Goal: Task Accomplishment & Management: Use online tool/utility

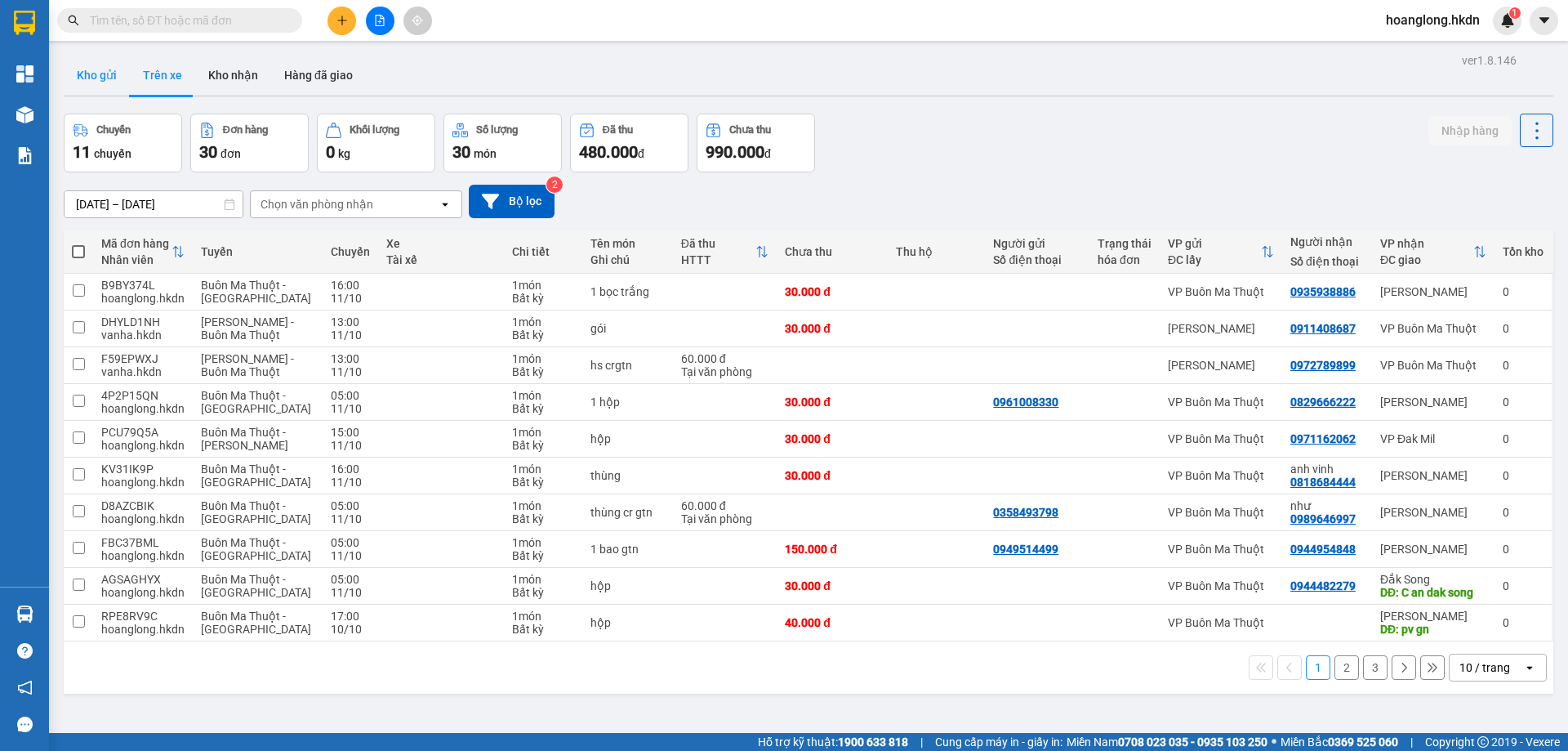
click at [89, 89] on button "Kho gửi" at bounding box center [96, 75] width 66 height 39
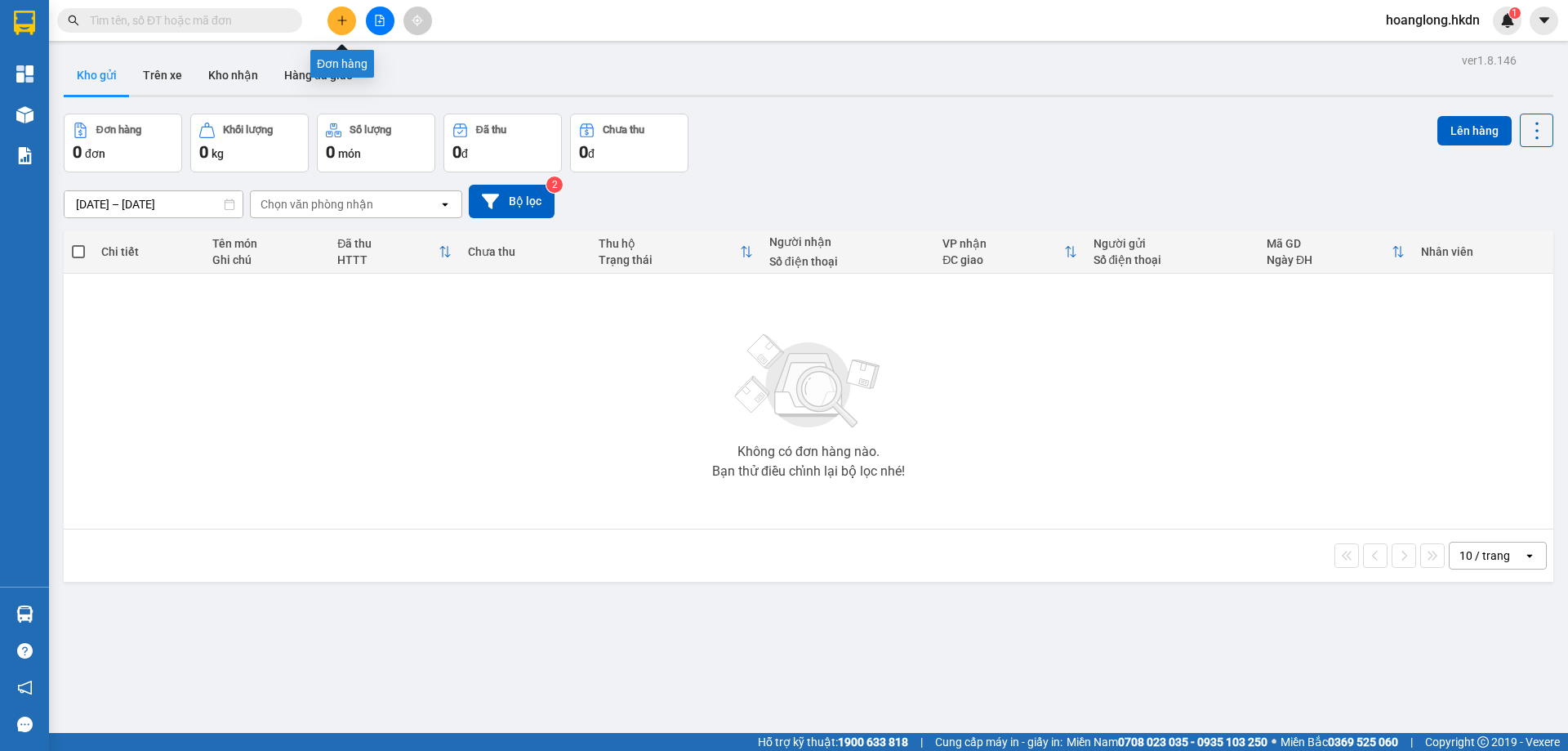
click at [342, 11] on button at bounding box center [341, 20] width 28 height 28
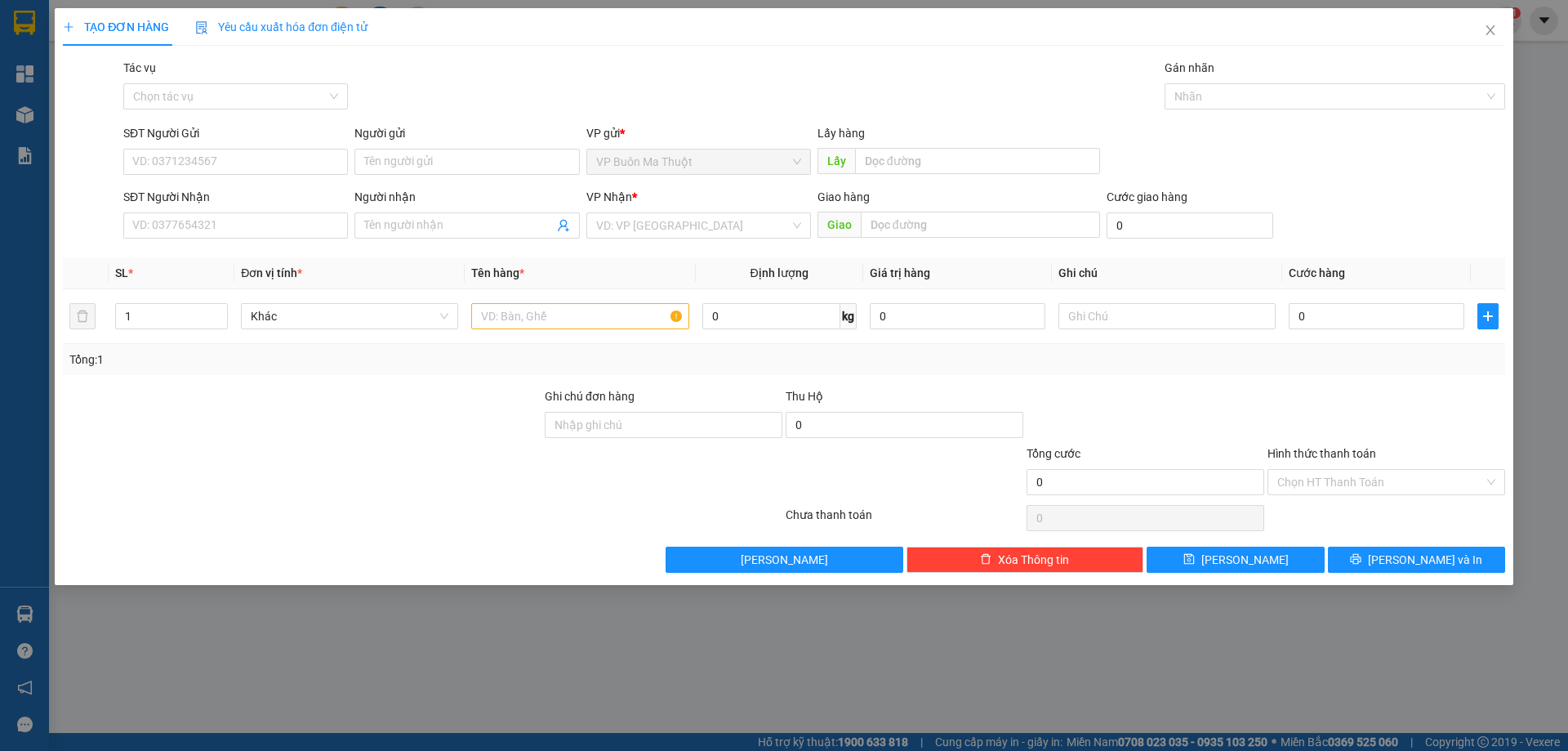
click at [276, 241] on div "SĐT Người Nhận VD: 0377654321" at bounding box center [236, 216] width 225 height 57
click at [287, 226] on input "SĐT Người Nhận" at bounding box center [236, 226] width 225 height 26
click at [716, 226] on input "search" at bounding box center [693, 226] width 193 height 25
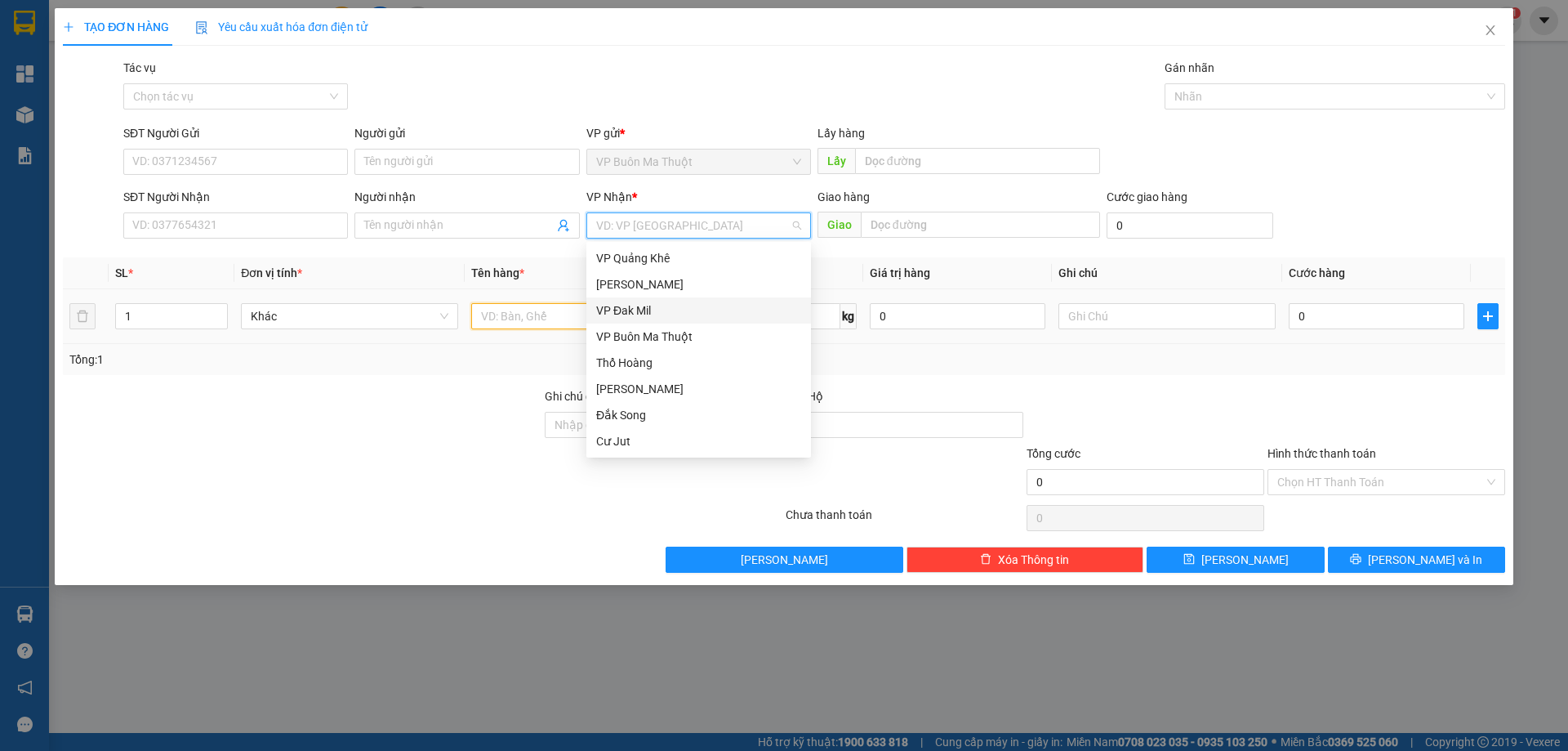
click at [548, 322] on input "text" at bounding box center [580, 316] width 217 height 26
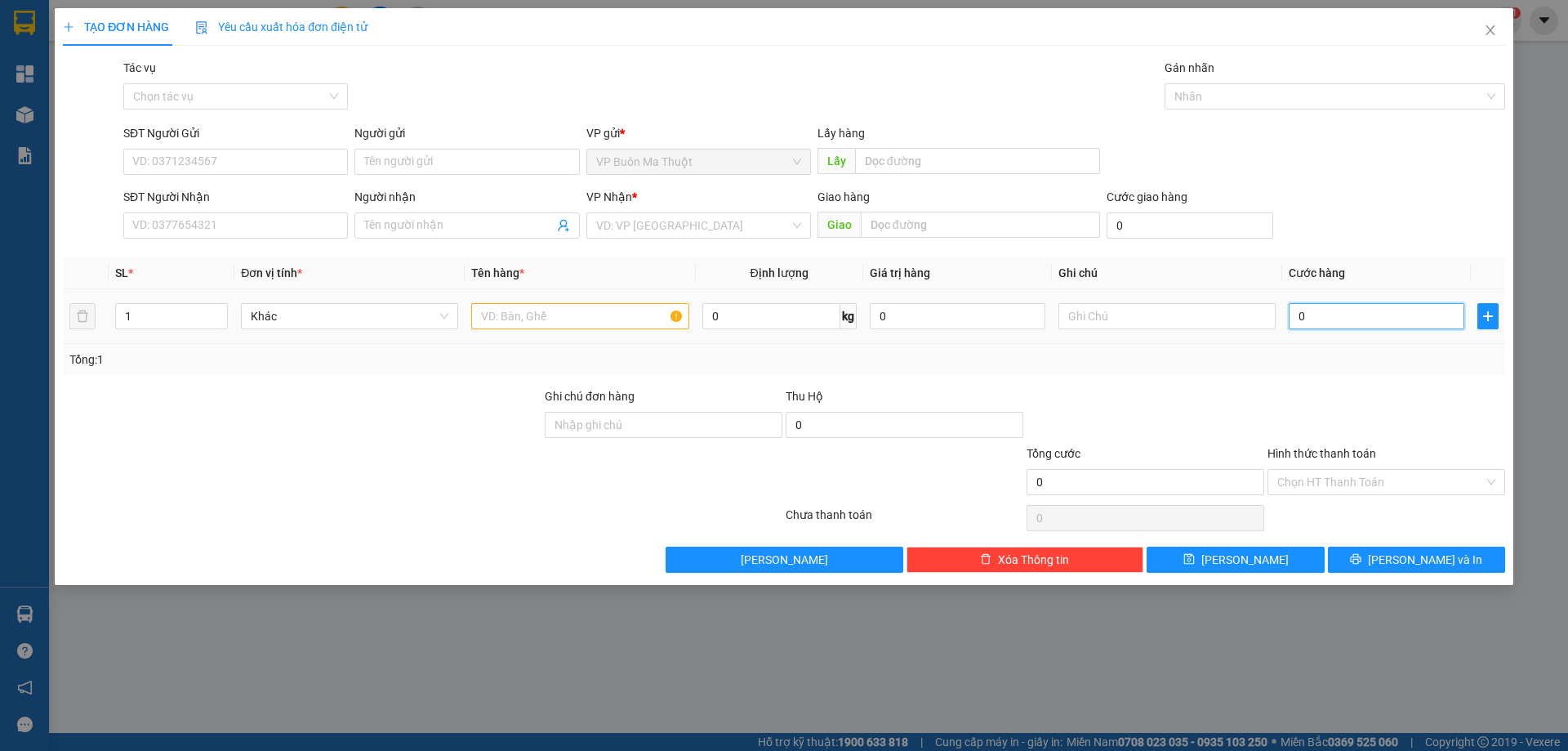
click at [1331, 321] on input "0" at bounding box center [1377, 316] width 176 height 26
click at [1486, 24] on span "Close" at bounding box center [1491, 31] width 46 height 46
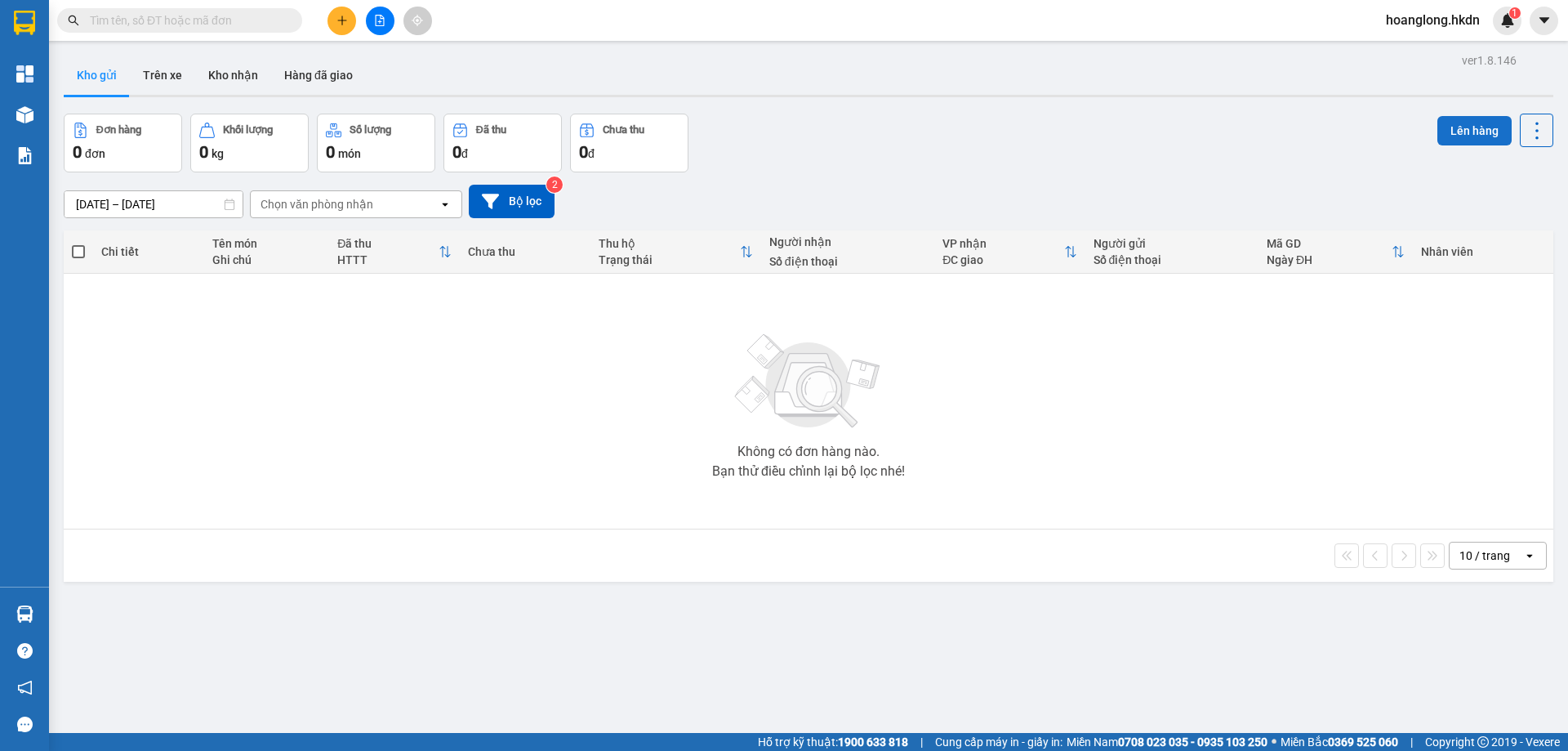
click at [1470, 126] on button "Lên hàng" at bounding box center [1474, 130] width 74 height 29
click at [341, 24] on icon "plus" at bounding box center [341, 20] width 11 height 11
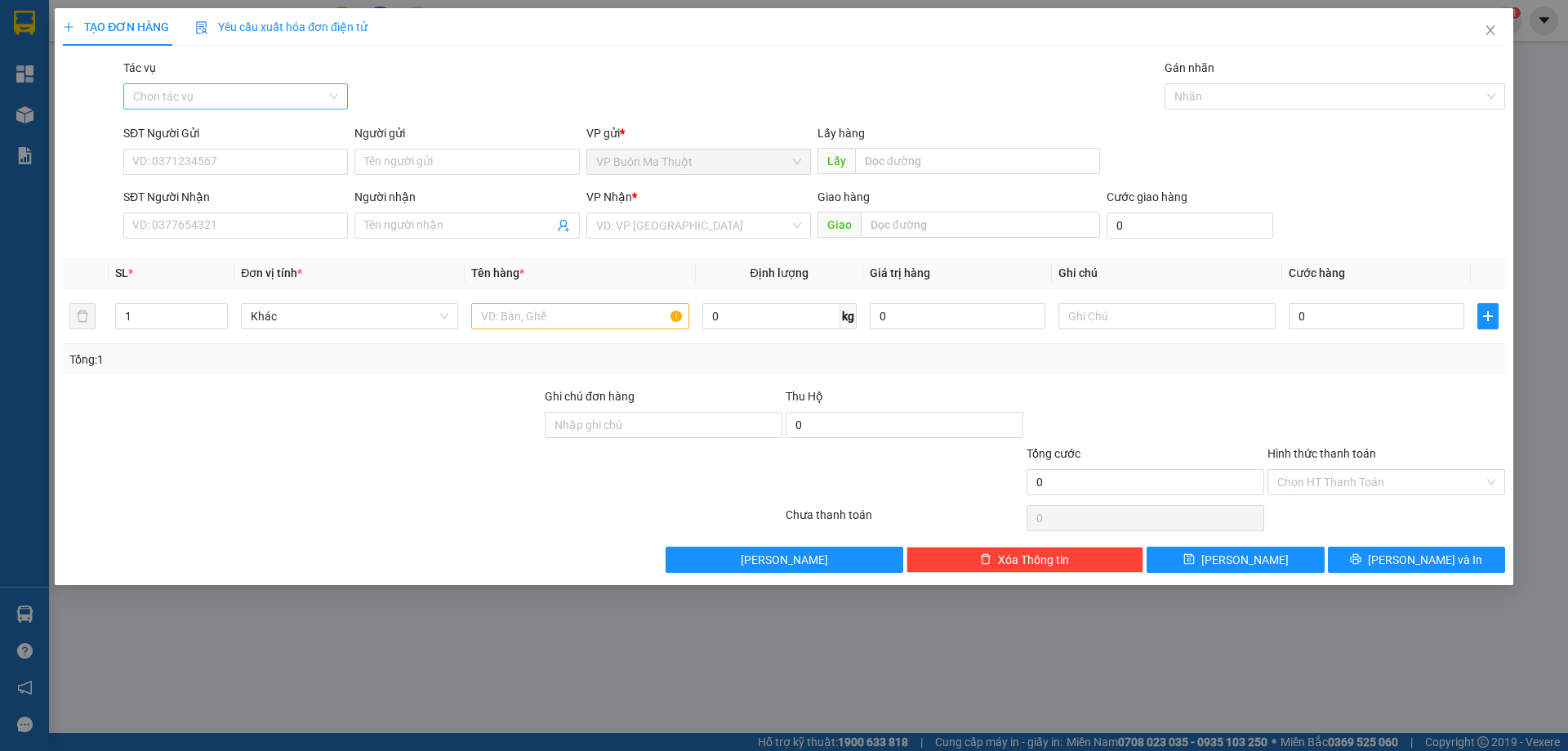
click at [251, 90] on input "Tác vụ" at bounding box center [229, 96] width 193 height 25
click at [490, 56] on div "TẠO ĐƠN HÀNG Yêu cầu xuất hóa đơn điện tử Transit Pickup Surcharge Ids Transit …" at bounding box center [784, 290] width 1443 height 565
click at [257, 160] on input "SĐT Người Gửi" at bounding box center [236, 161] width 225 height 26
type input "0"
click at [334, 227] on input "SĐT Người Nhận" at bounding box center [236, 226] width 225 height 26
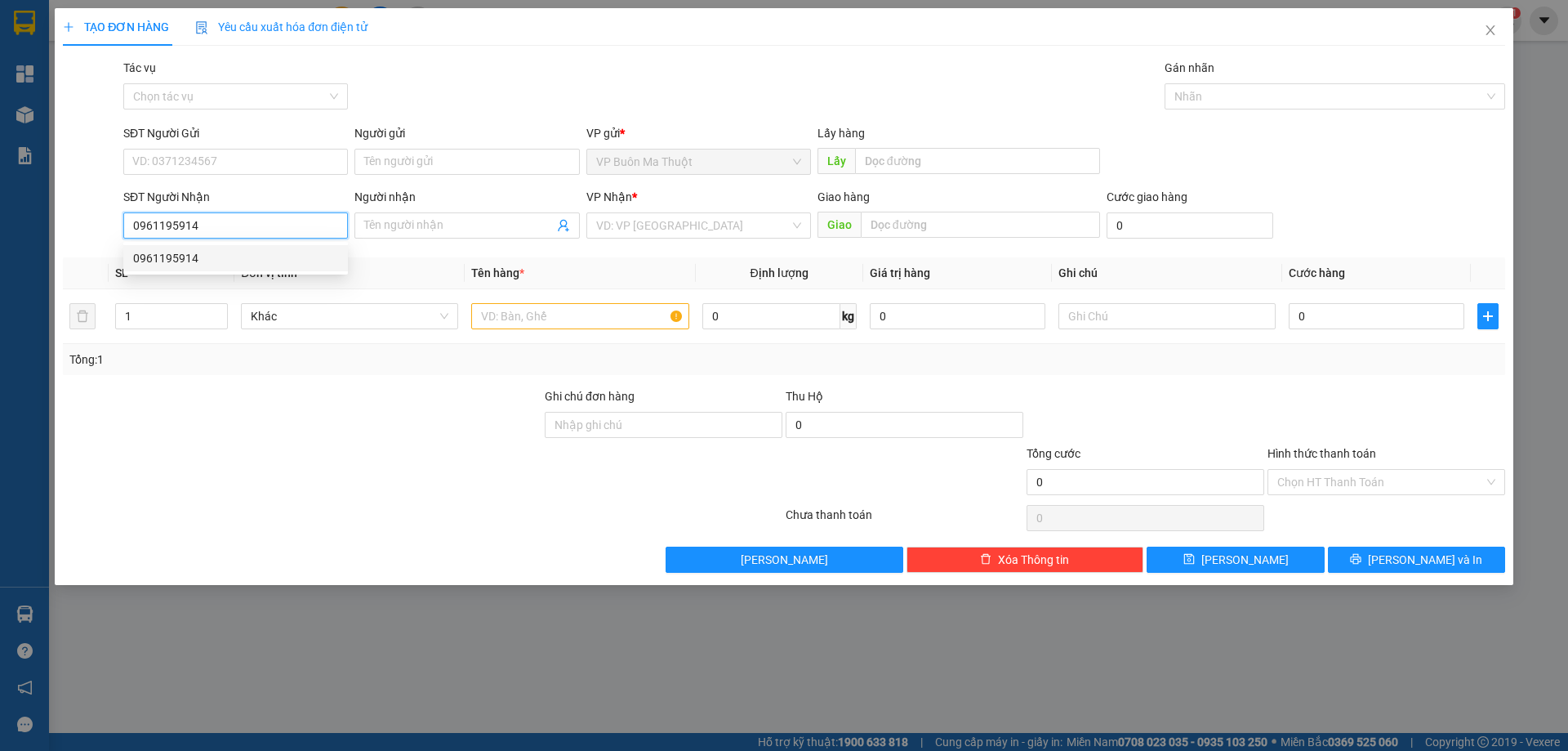
type input "0961195914"
click at [304, 244] on div "0961195914 0961195914" at bounding box center [236, 258] width 225 height 33
click at [601, 215] on input "search" at bounding box center [693, 226] width 193 height 25
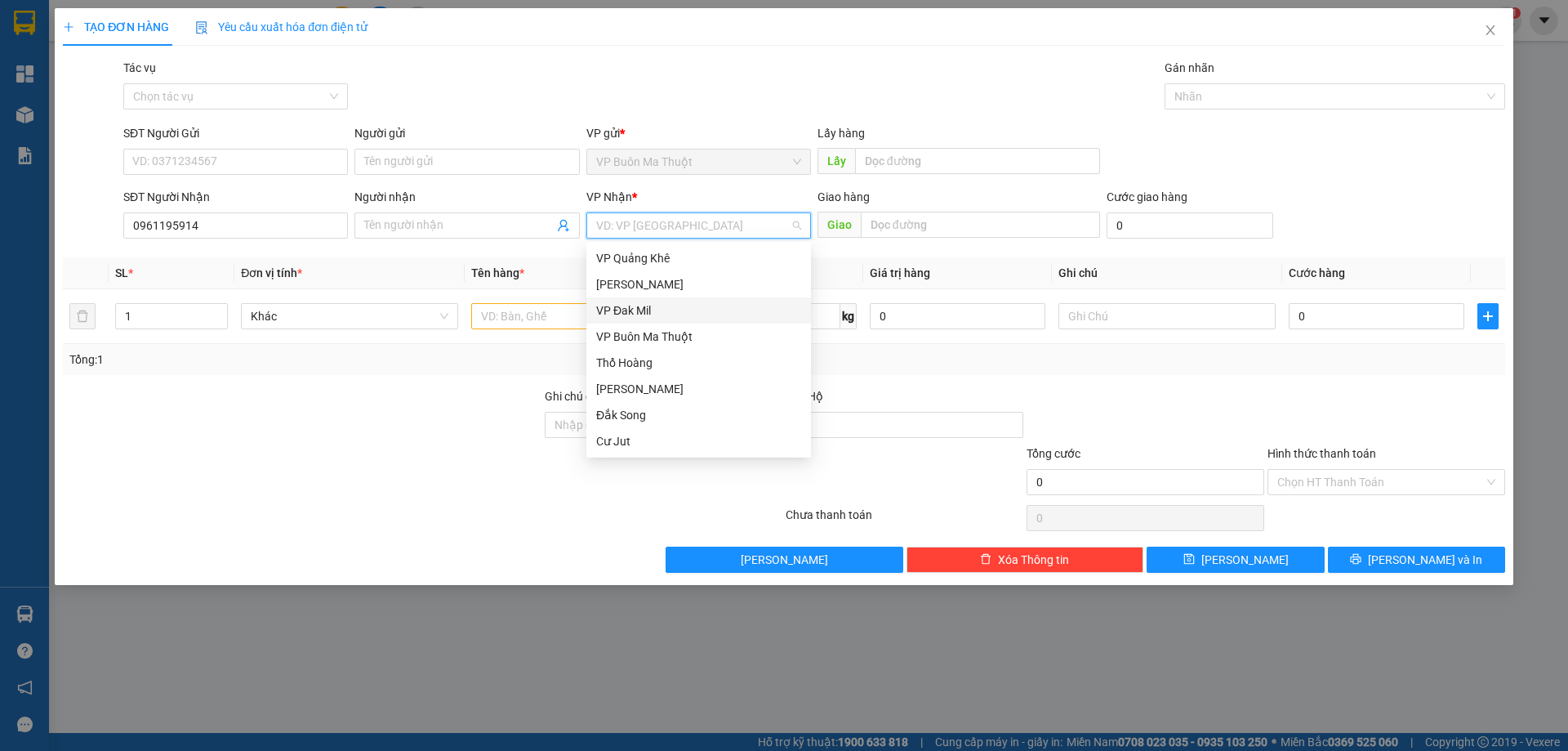
click at [674, 307] on div "VP Đak Mil" at bounding box center [699, 311] width 205 height 18
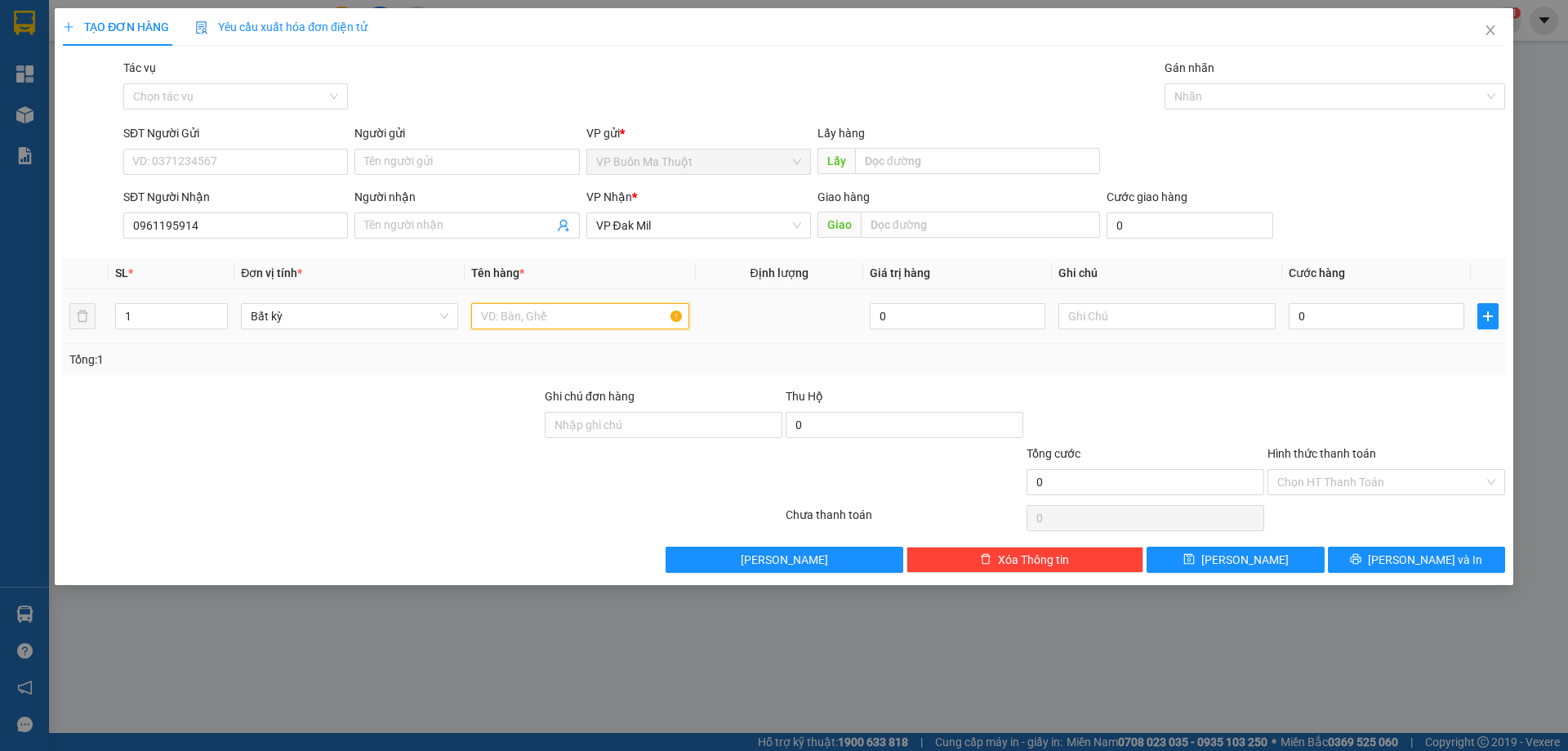
click at [568, 323] on input "text" at bounding box center [580, 316] width 217 height 26
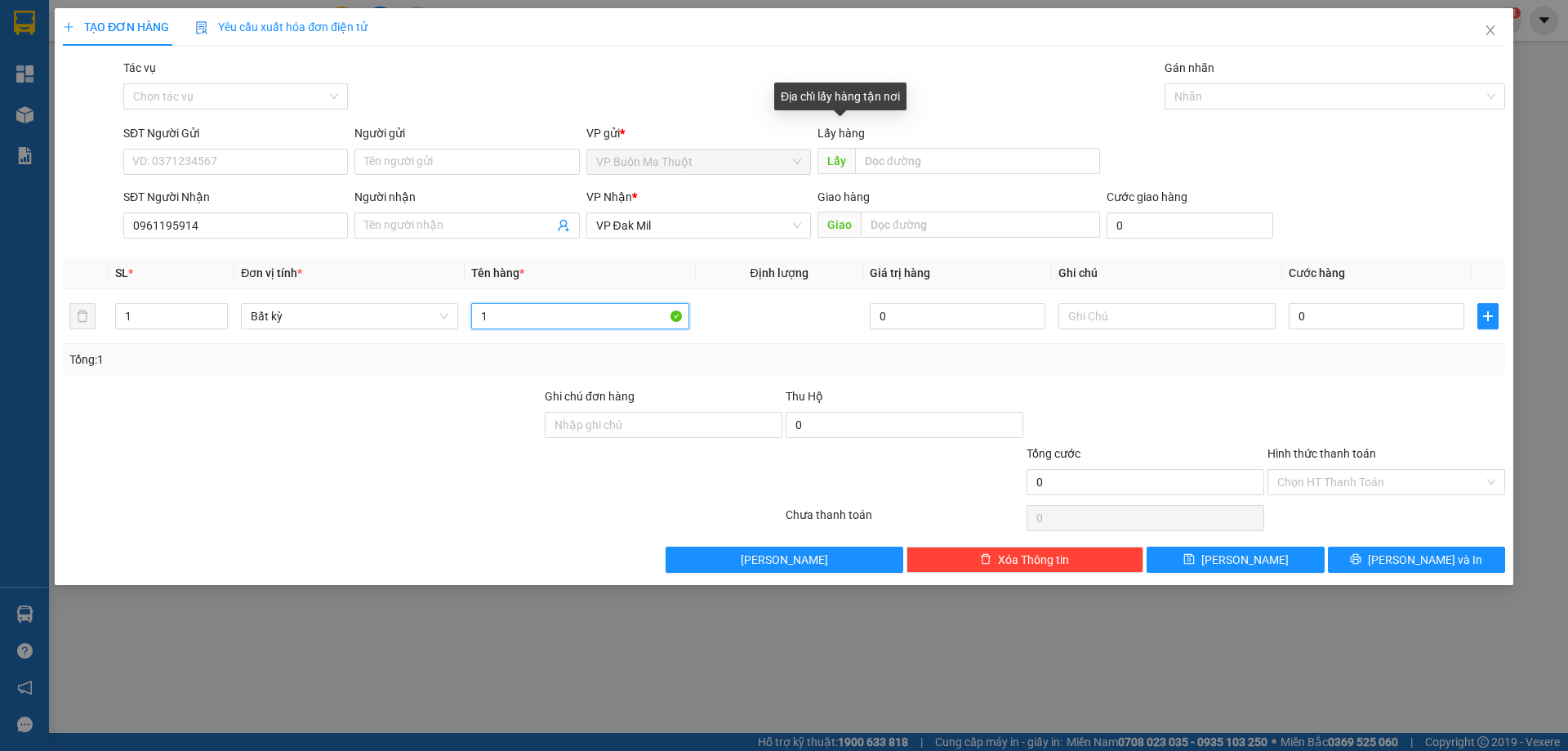
type input "1"
paste input "ô"
type input "h"
paste input "ô"
paste input "ộ"
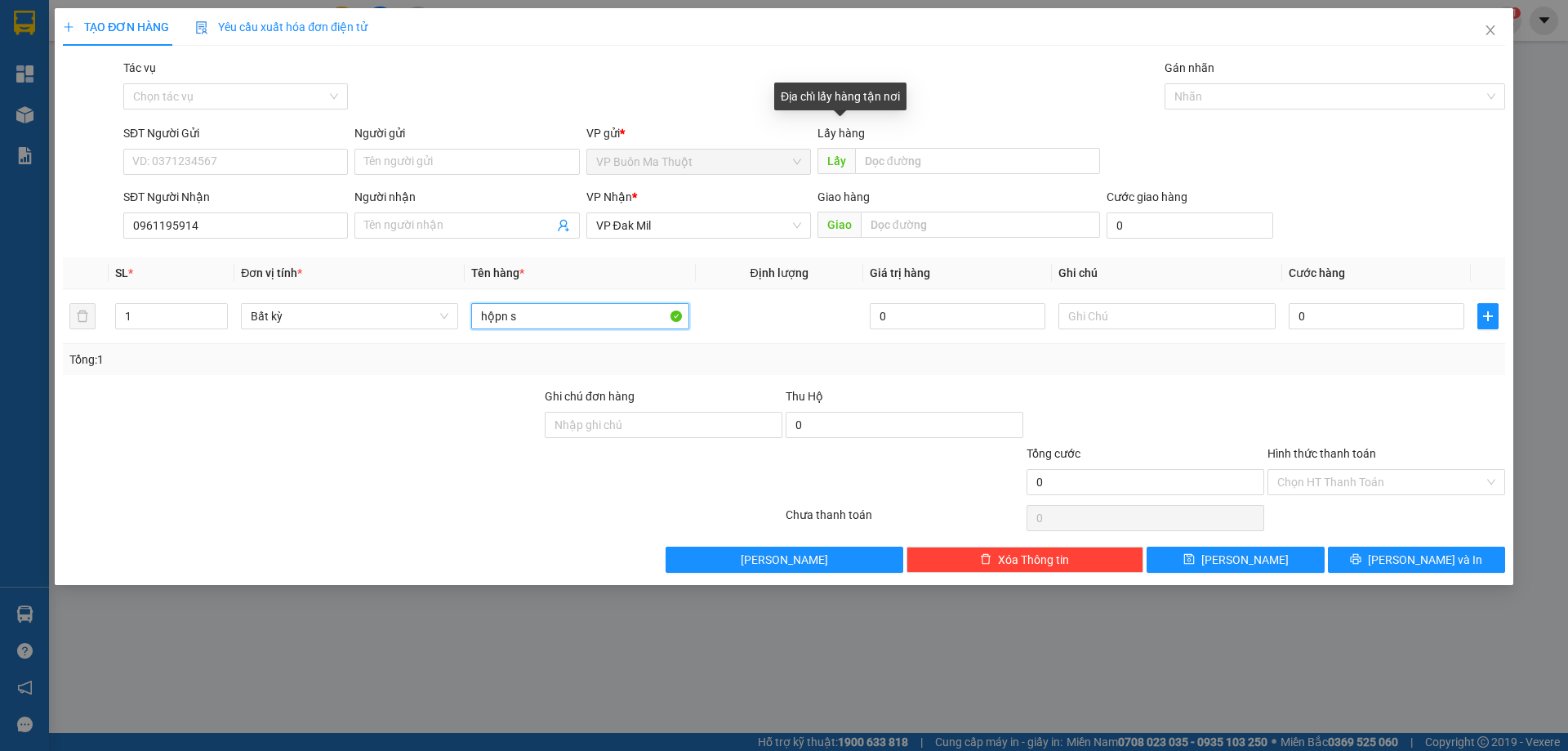
paste input "ơn"
click at [506, 314] on input "hộpn sơn" at bounding box center [580, 316] width 217 height 26
paste input "ô"
paste input "ộ"
type input "hộp sơn"
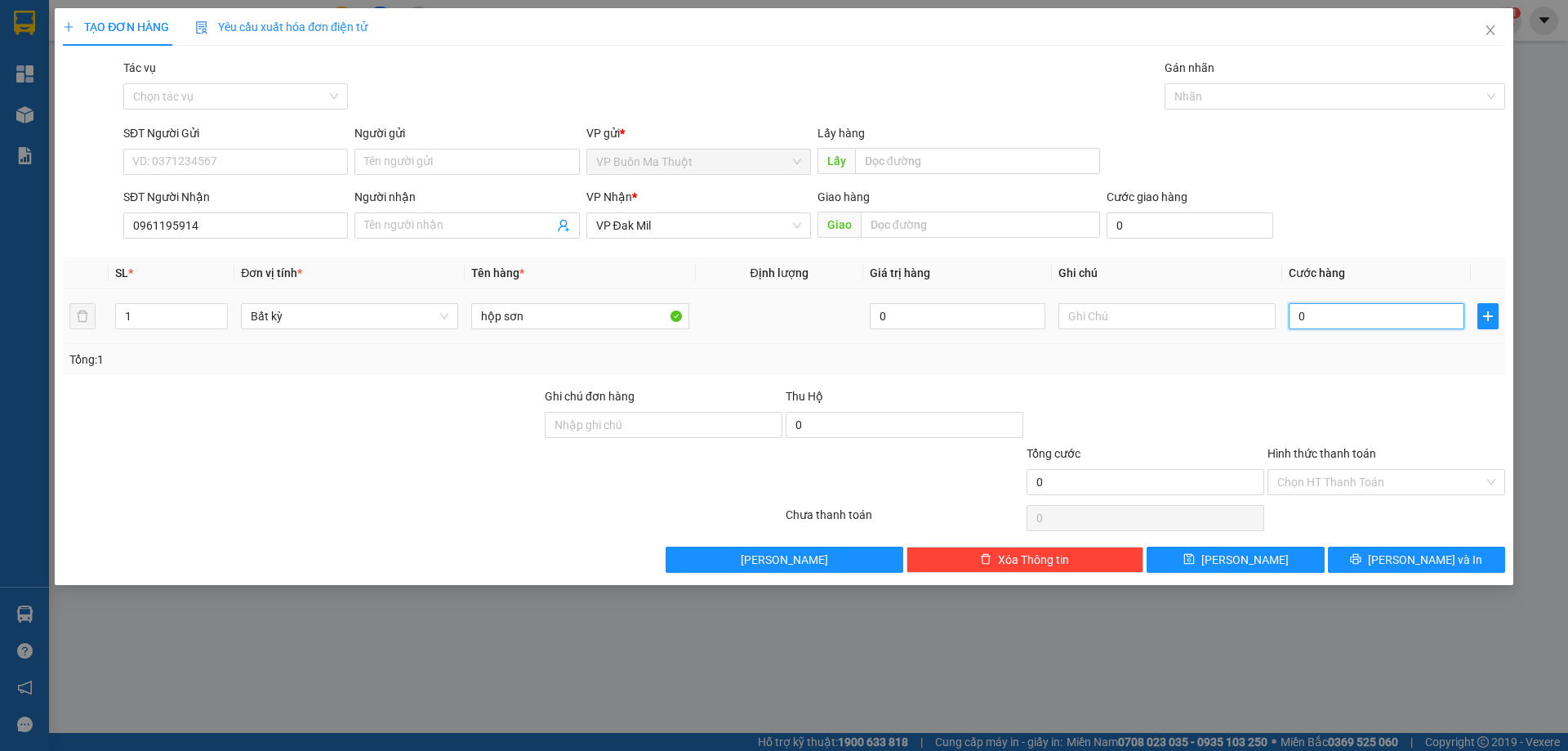
click at [1361, 313] on input "0" at bounding box center [1377, 316] width 176 height 26
type input "3"
type input "30"
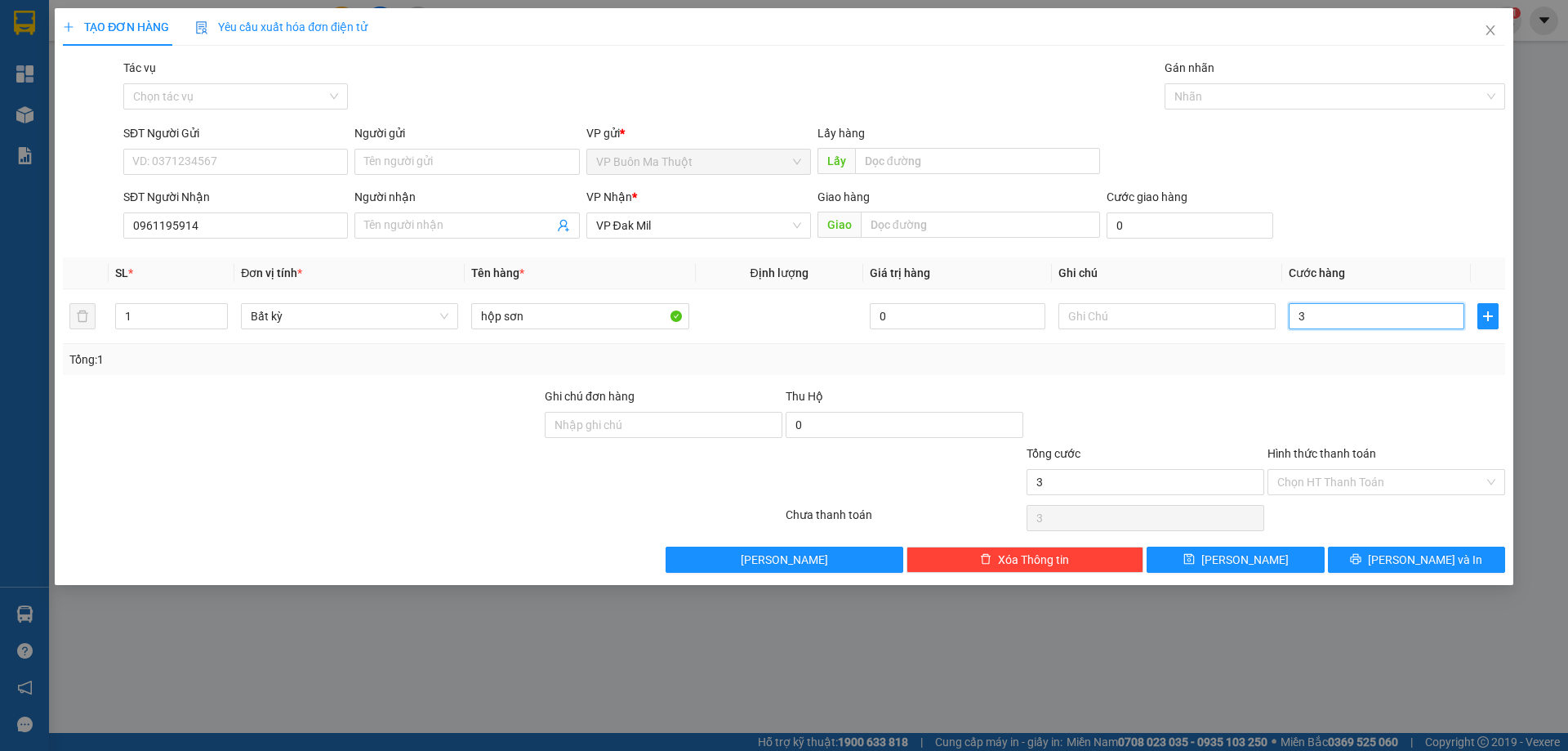
type input "30"
type input "300"
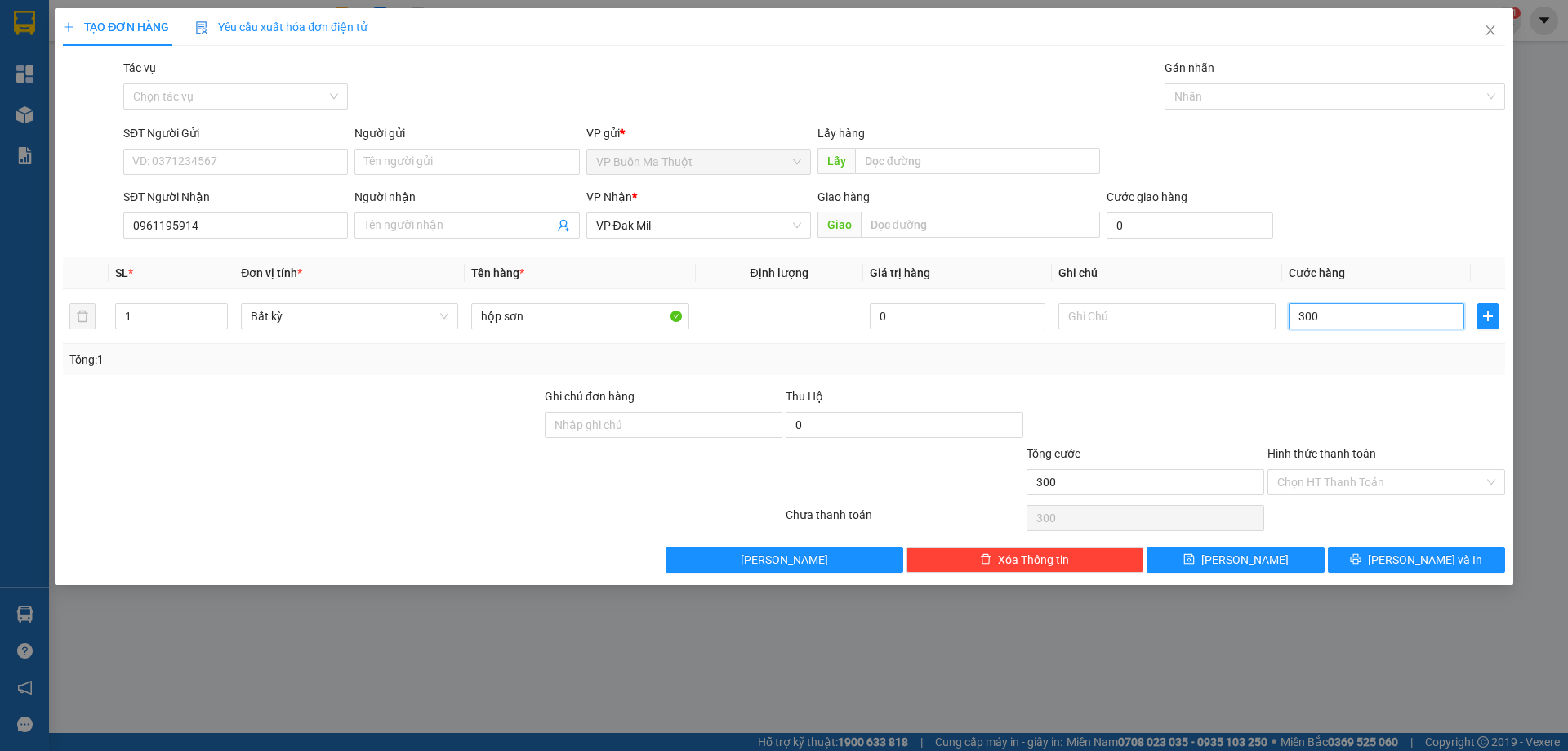
type input "3.000"
type input "30.000"
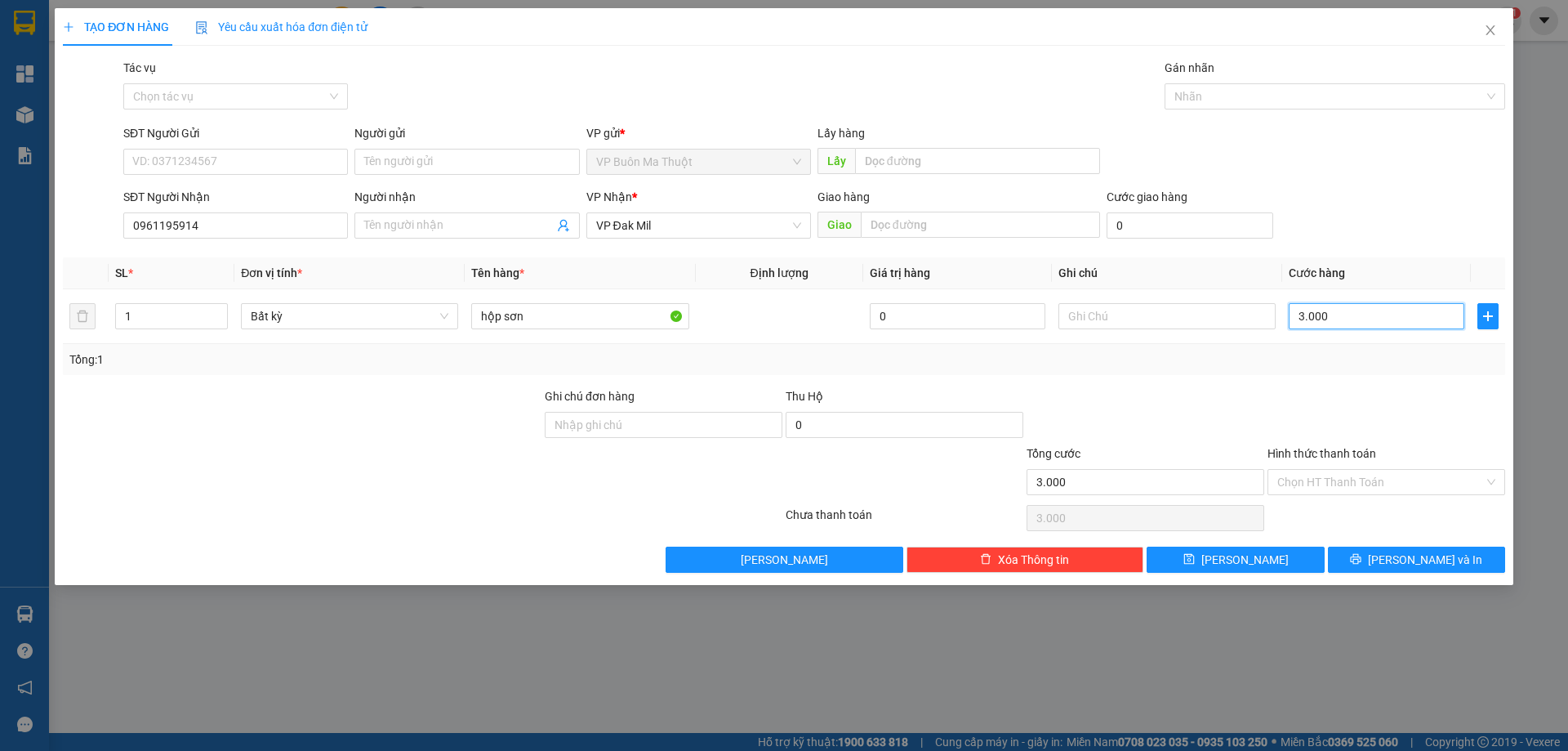
type input "30.000"
click at [1280, 550] on button "[PERSON_NAME]" at bounding box center [1235, 559] width 177 height 26
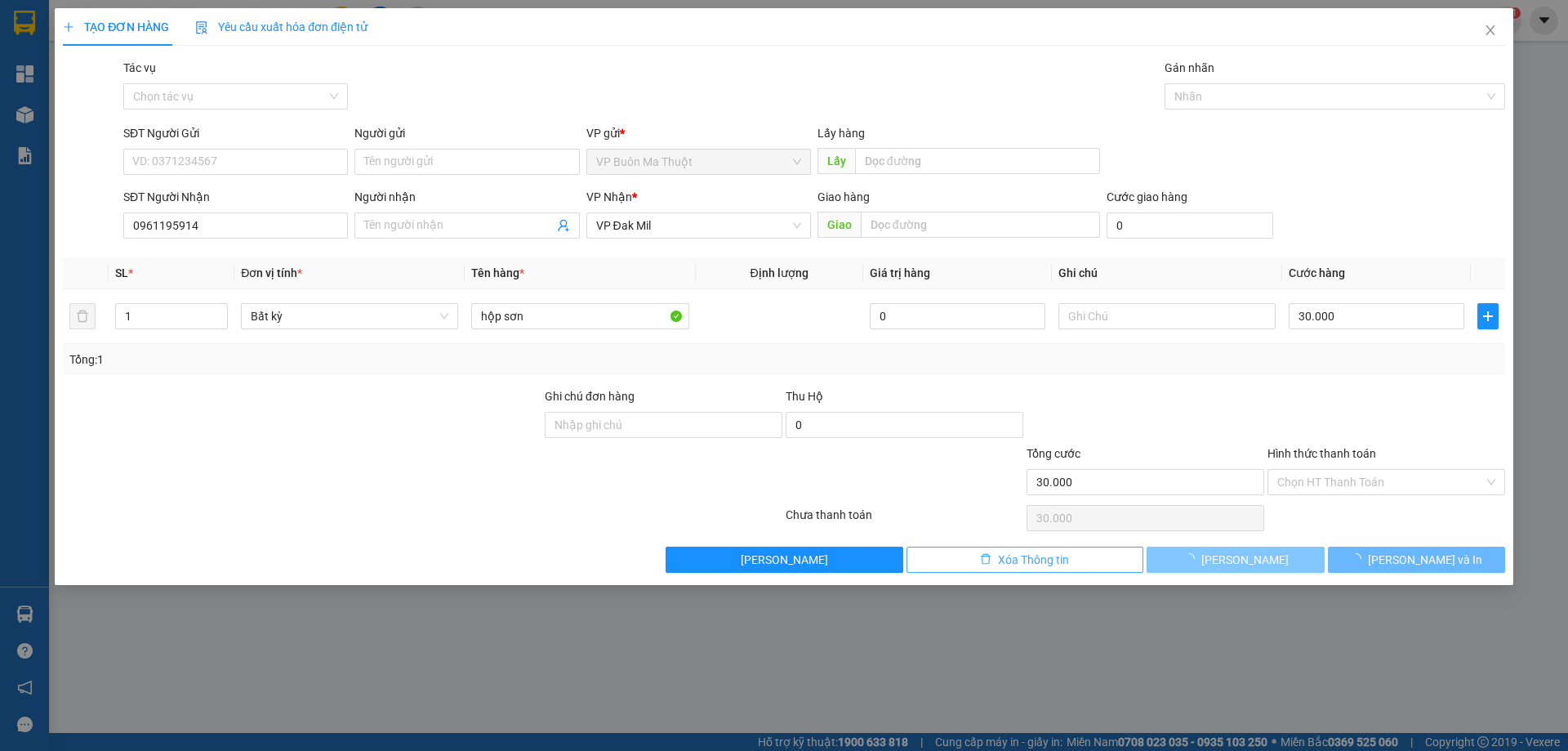
type input "0"
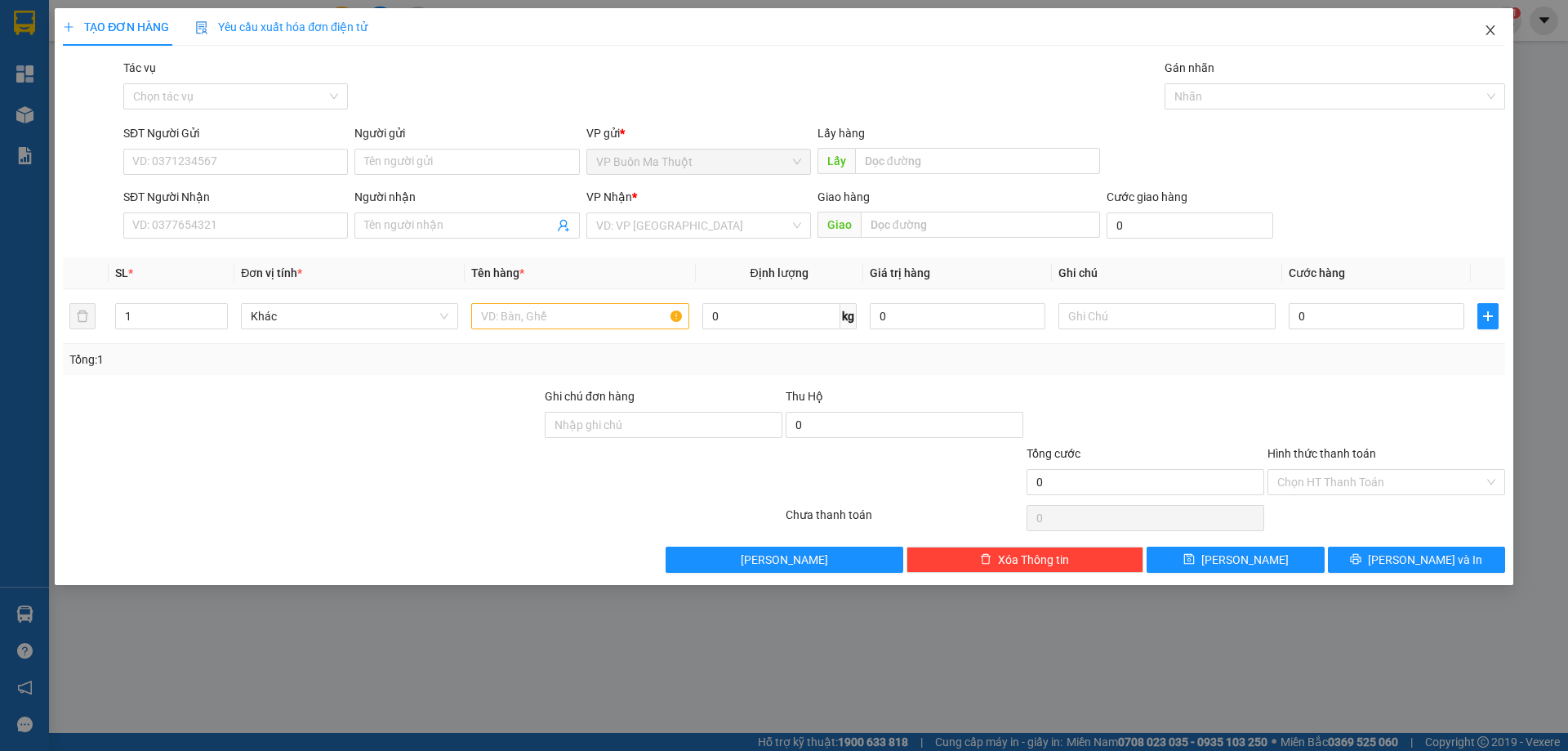
click at [1493, 34] on icon "close" at bounding box center [1490, 30] width 9 height 10
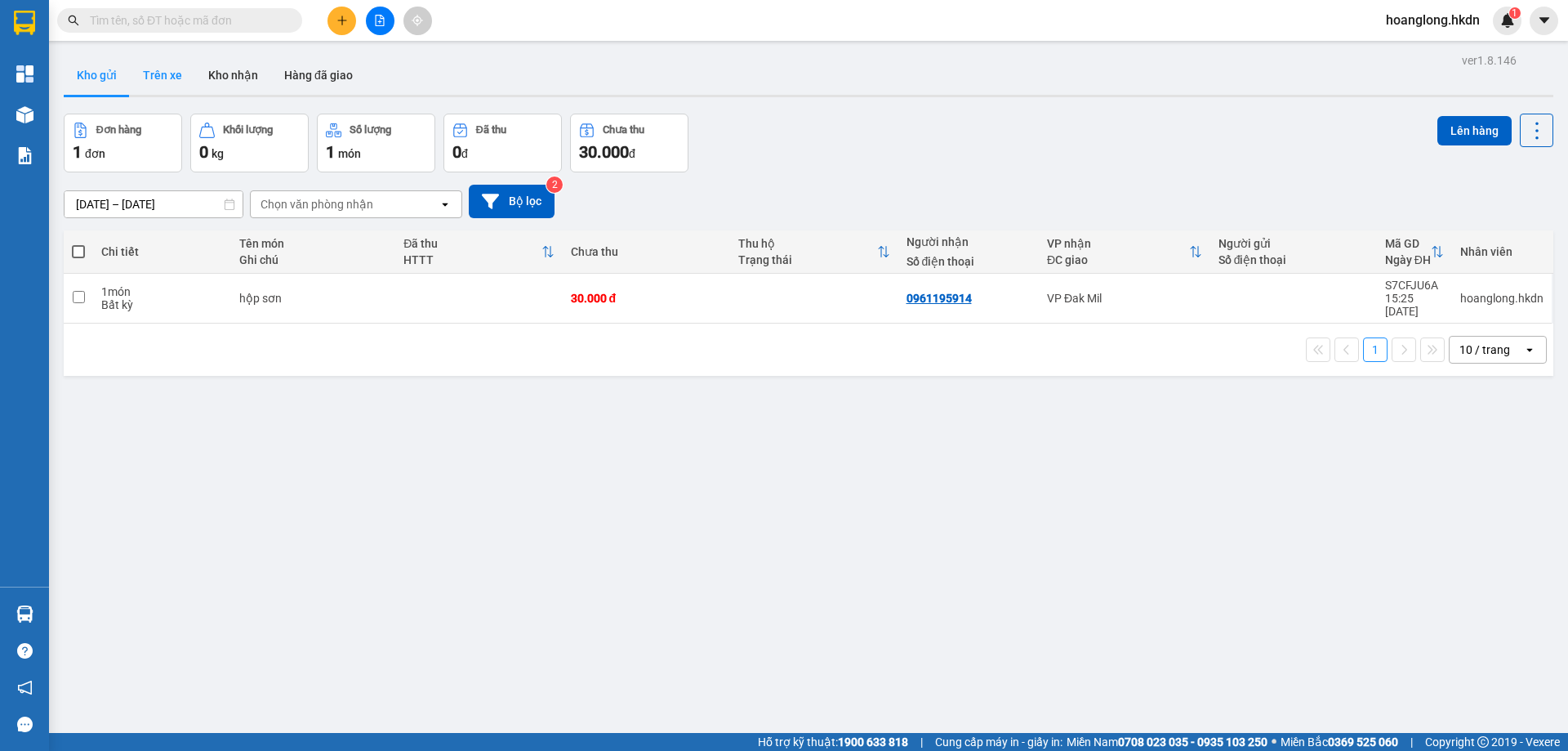
click at [154, 66] on button "Trên xe" at bounding box center [162, 75] width 65 height 39
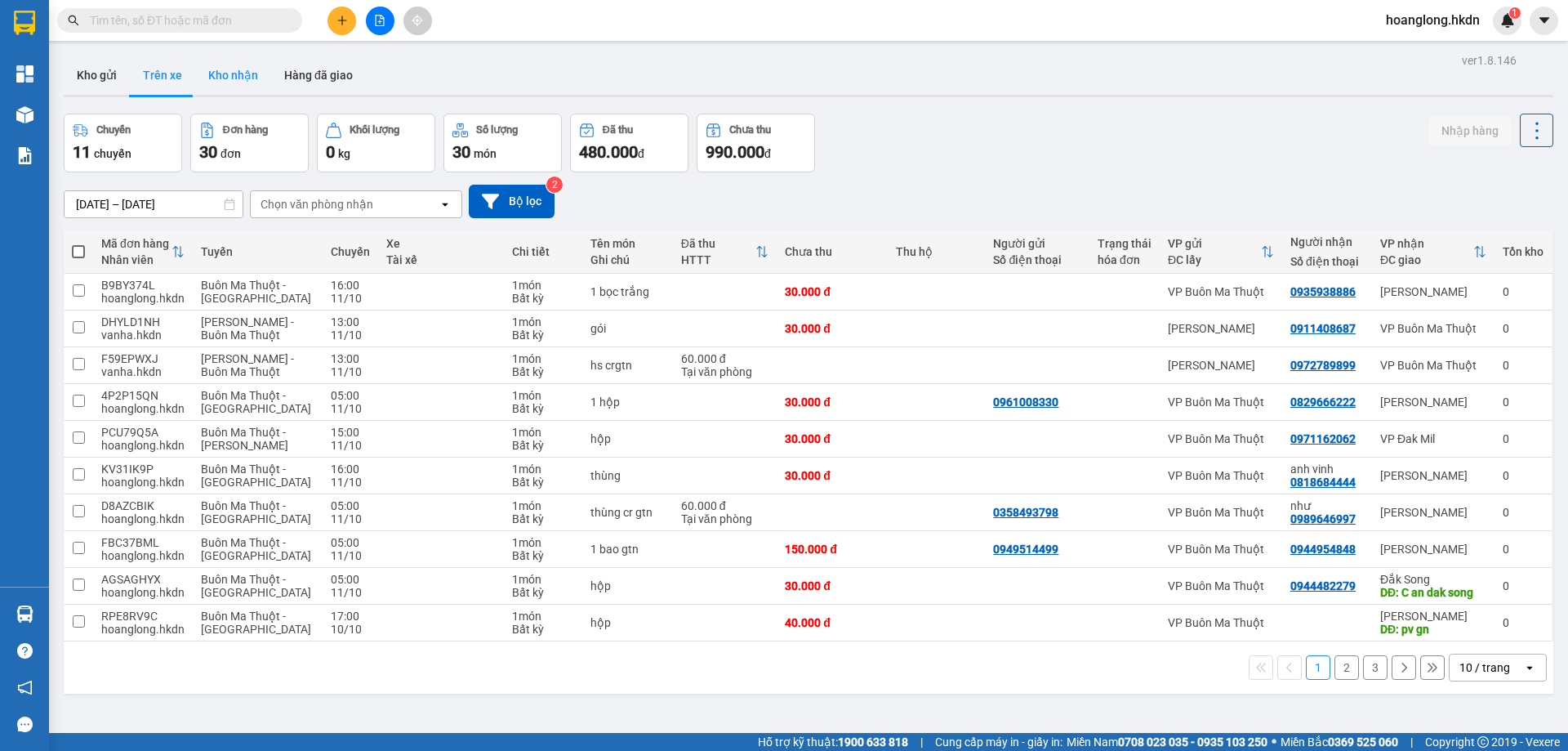
click at [238, 74] on button "Kho nhận" at bounding box center [233, 75] width 76 height 39
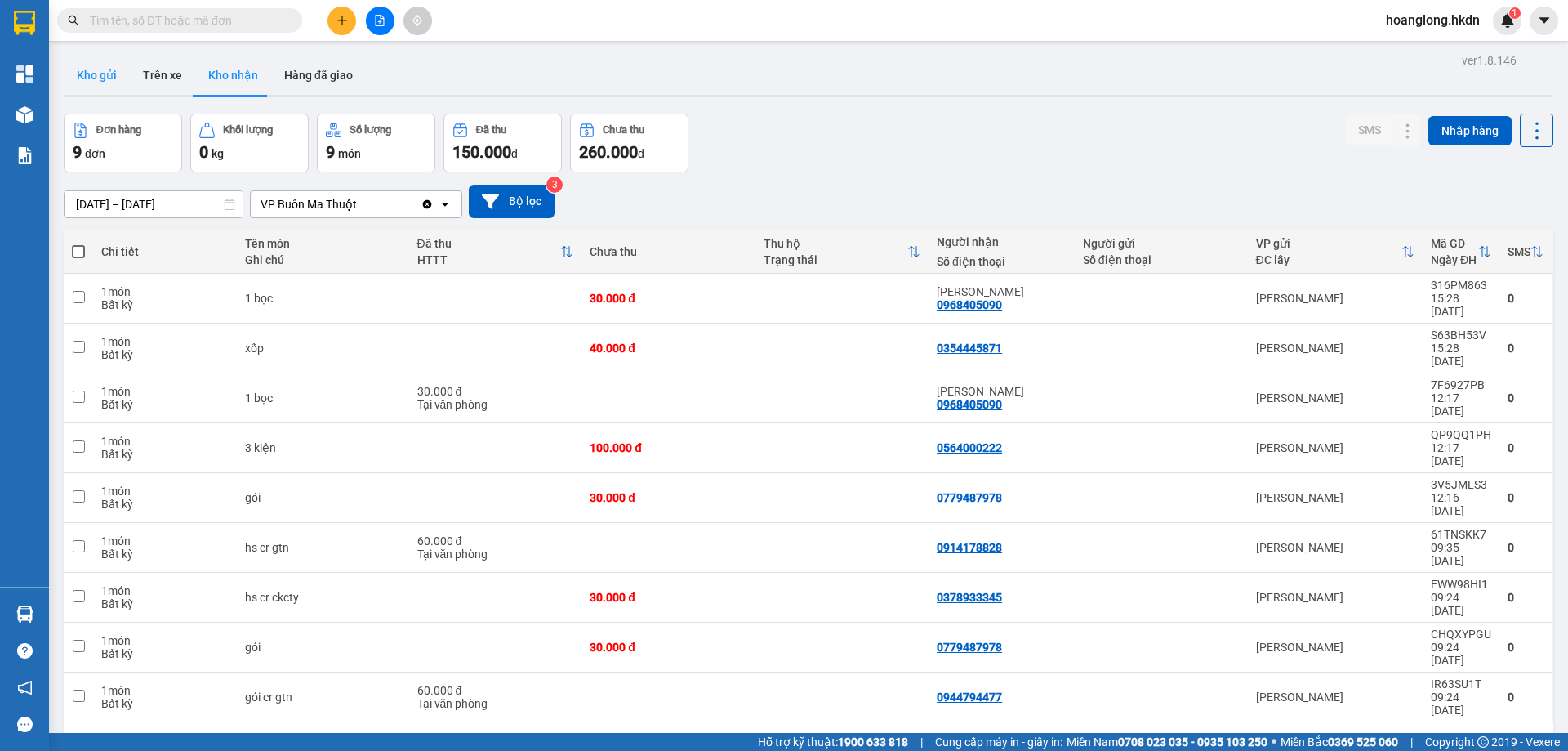
drag, startPoint x: 101, startPoint y: 69, endPoint x: 121, endPoint y: 89, distance: 28.3
click at [101, 69] on button "Kho gửi" at bounding box center [96, 75] width 66 height 39
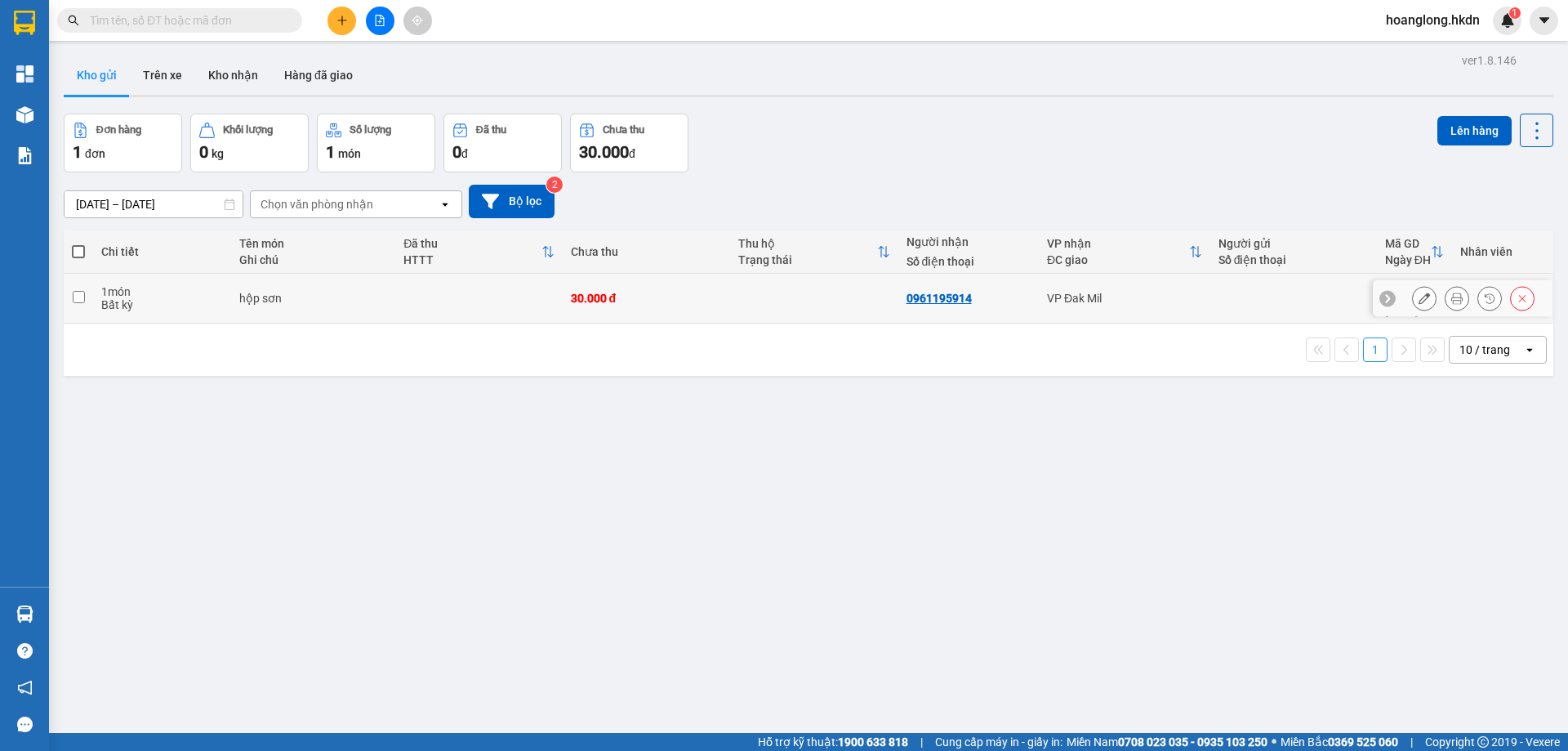
click at [1249, 294] on div at bounding box center [1294, 297] width 150 height 13
checkbox input "true"
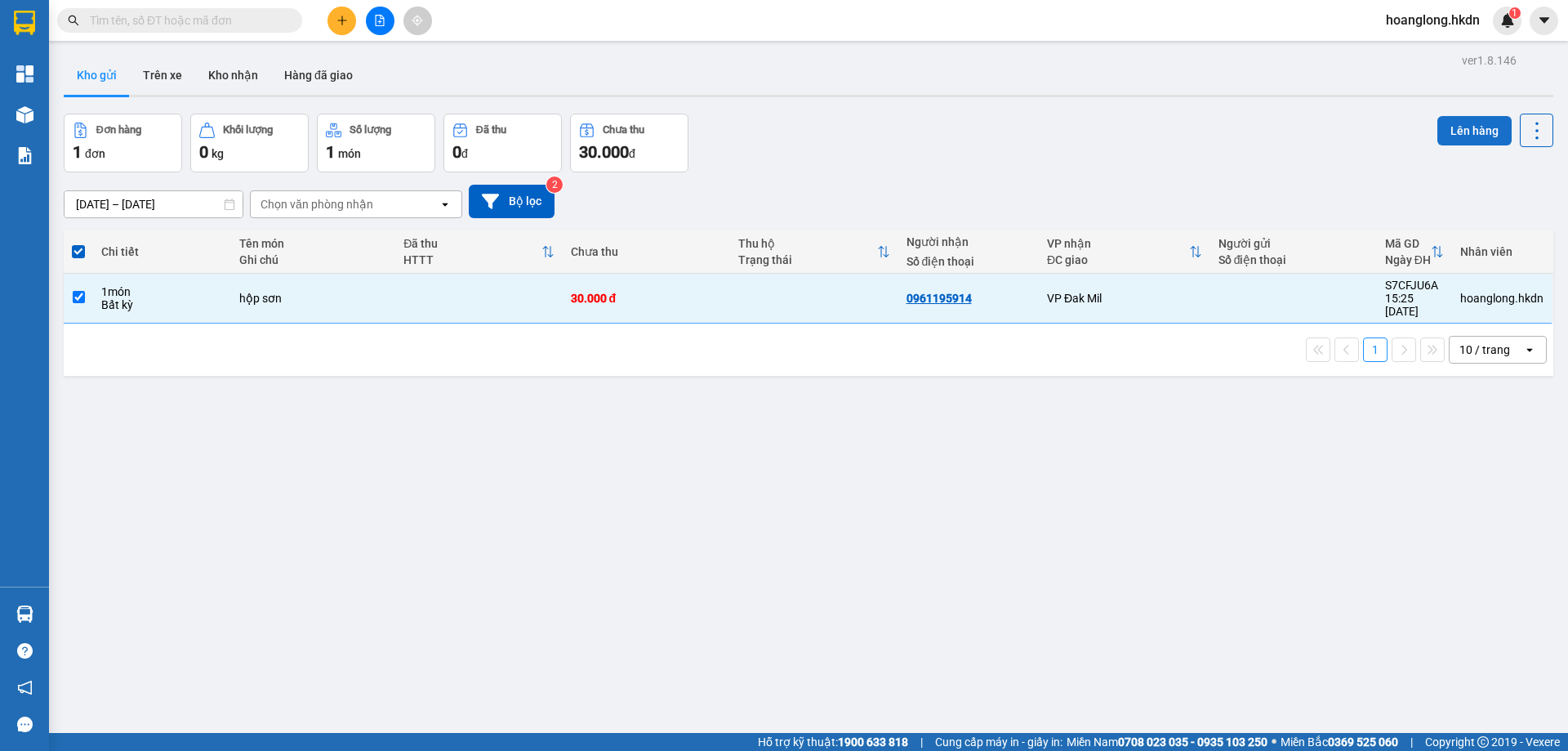
click at [1454, 124] on button "Lên hàng" at bounding box center [1474, 130] width 74 height 29
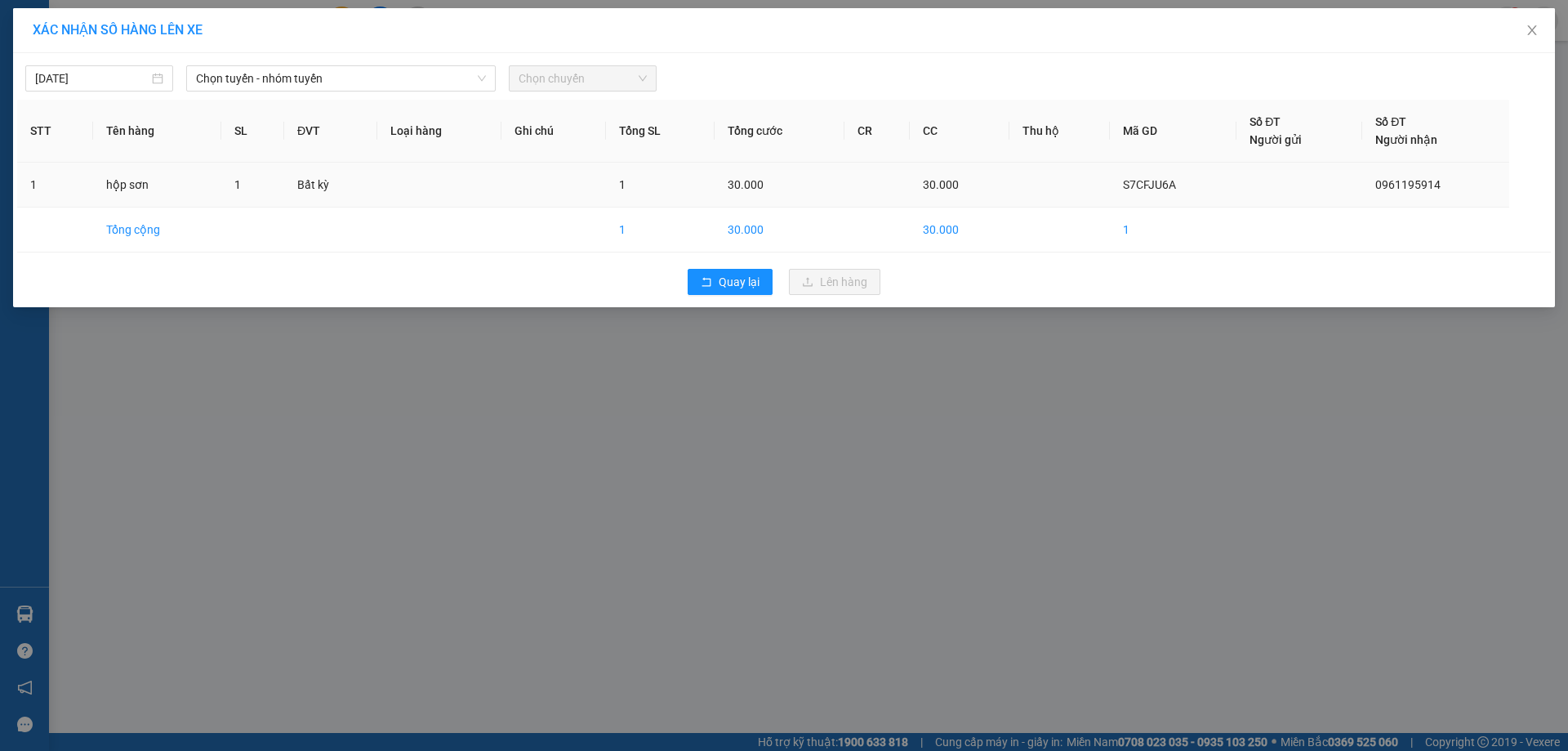
drag, startPoint x: 1156, startPoint y: 182, endPoint x: 1146, endPoint y: 185, distance: 10.4
click at [1153, 182] on span "S7CFJU6A" at bounding box center [1150, 184] width 53 height 13
click at [289, 178] on td "Bất kỳ" at bounding box center [331, 184] width 94 height 45
click at [328, 80] on span "Chọn tuyến - nhóm tuyến" at bounding box center [341, 79] width 290 height 25
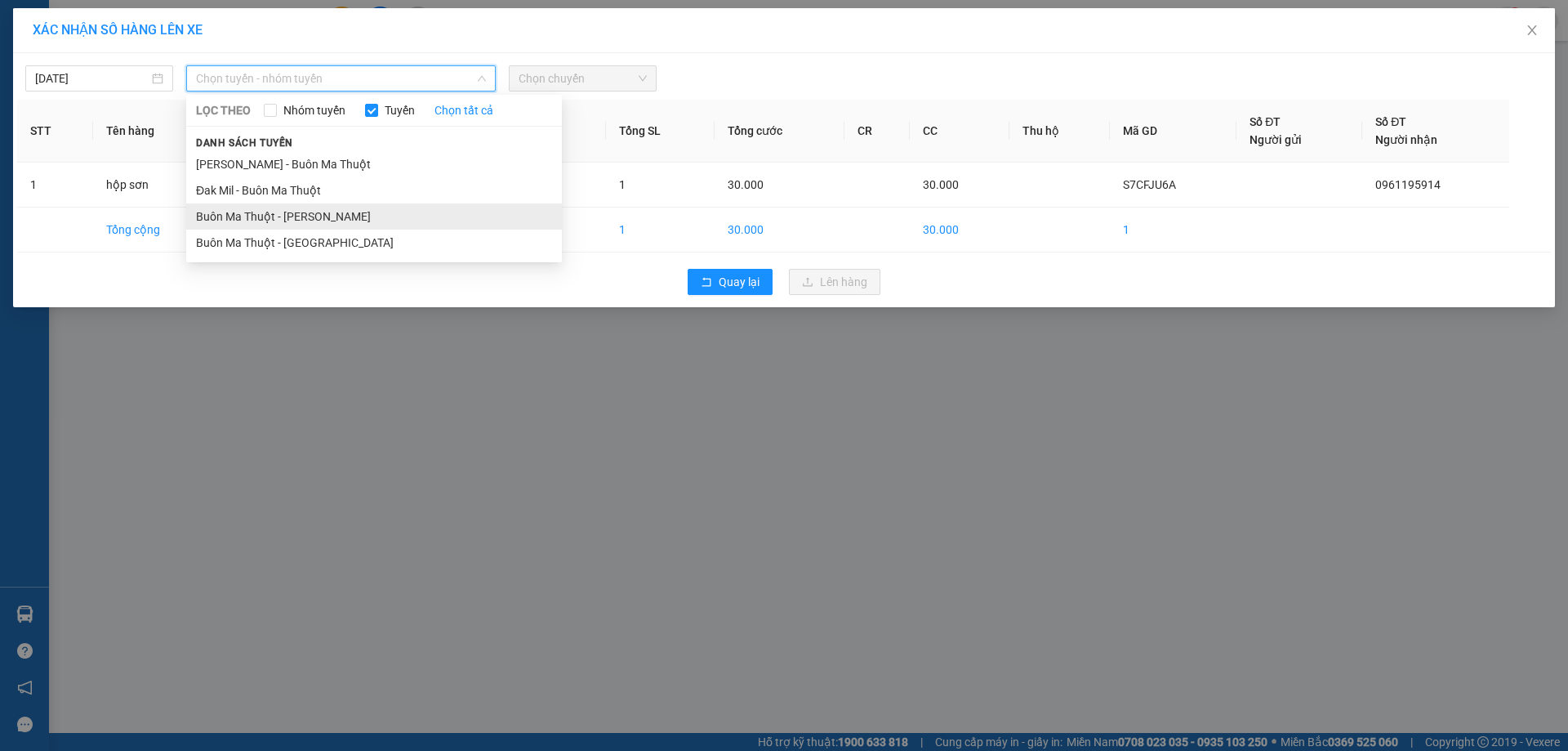
click at [361, 222] on li "Buôn Ma [PERSON_NAME]" at bounding box center [374, 217] width 376 height 26
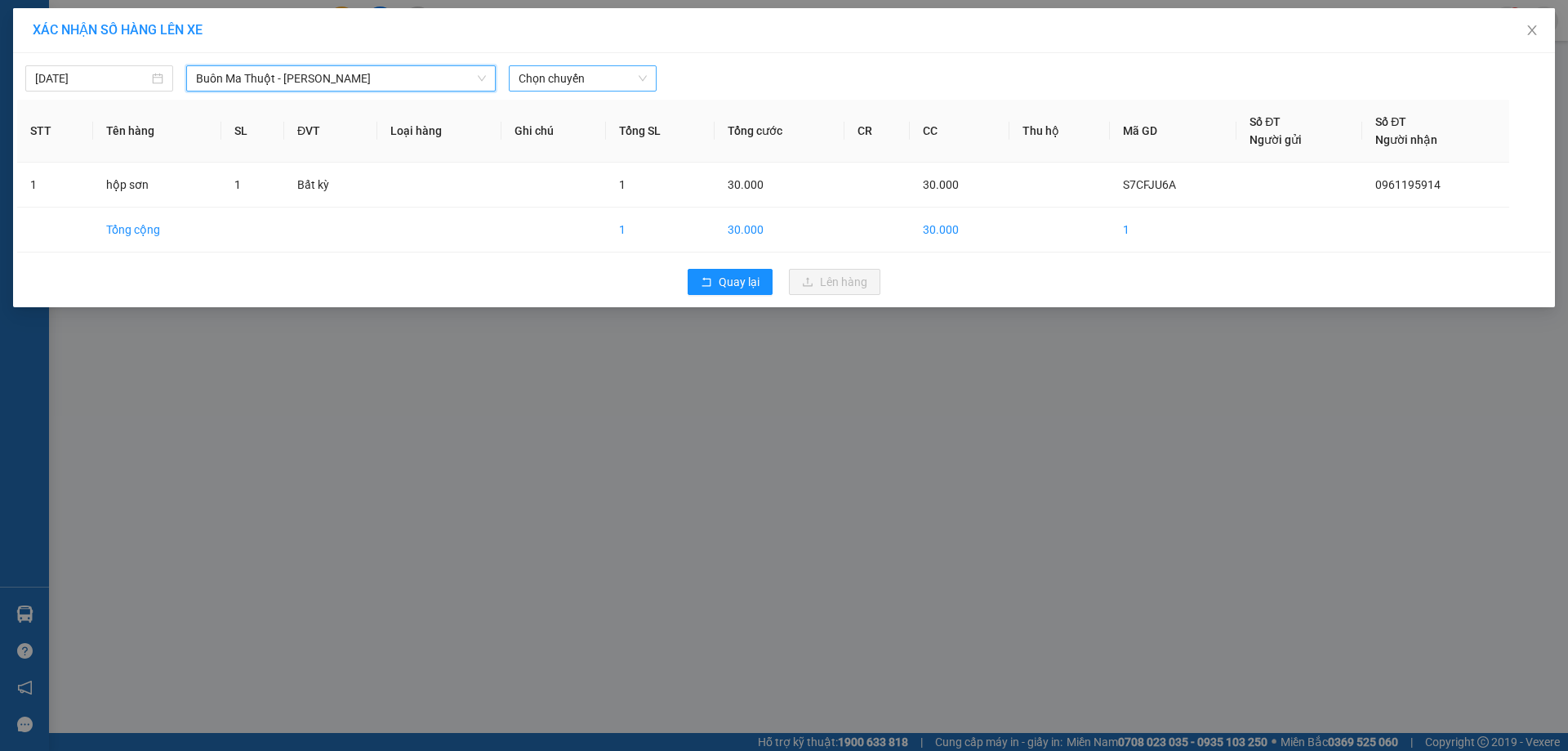
click at [612, 83] on span "Chọn chuyến" at bounding box center [582, 79] width 128 height 25
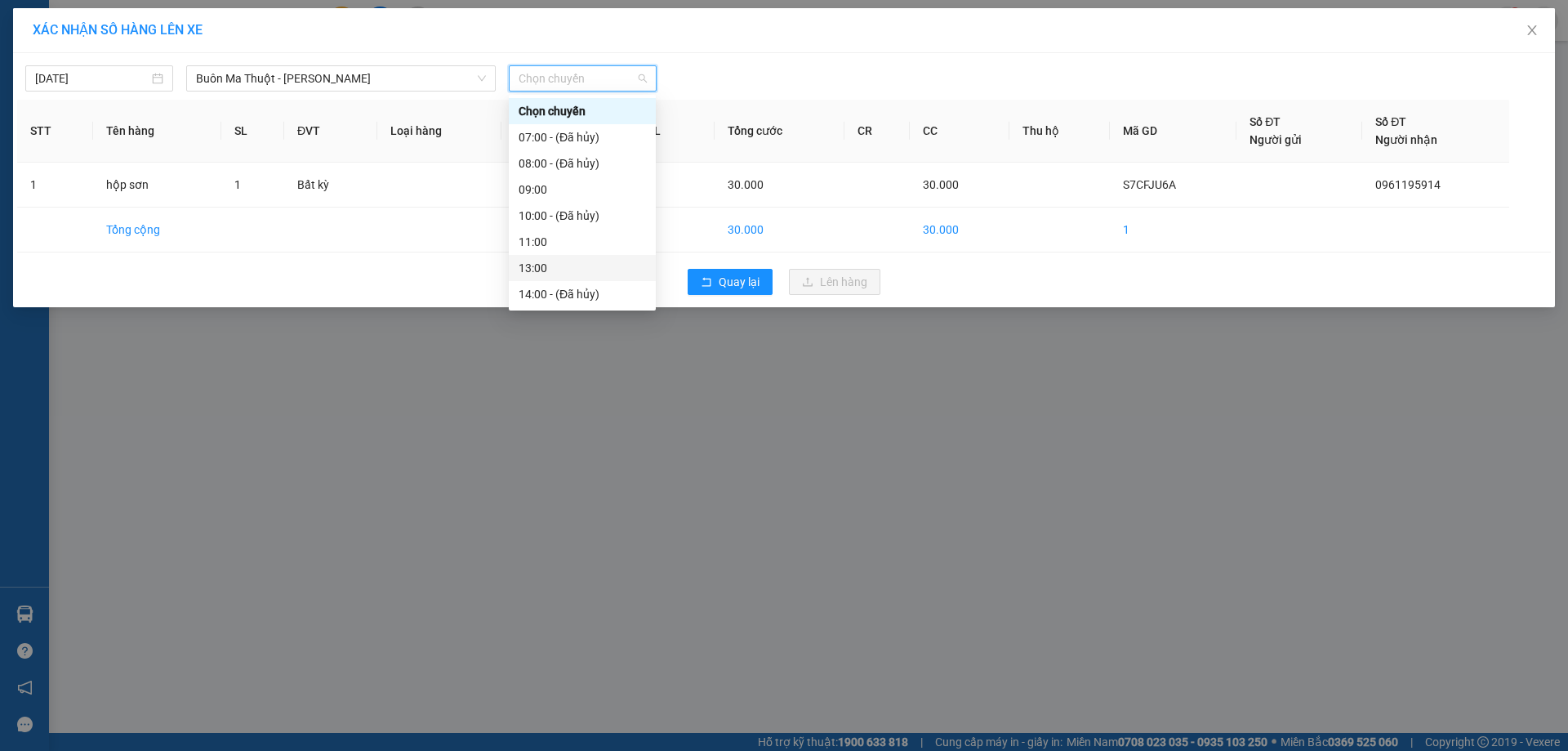
scroll to position [82, 0]
click at [574, 261] on div "15:00" at bounding box center [582, 265] width 127 height 18
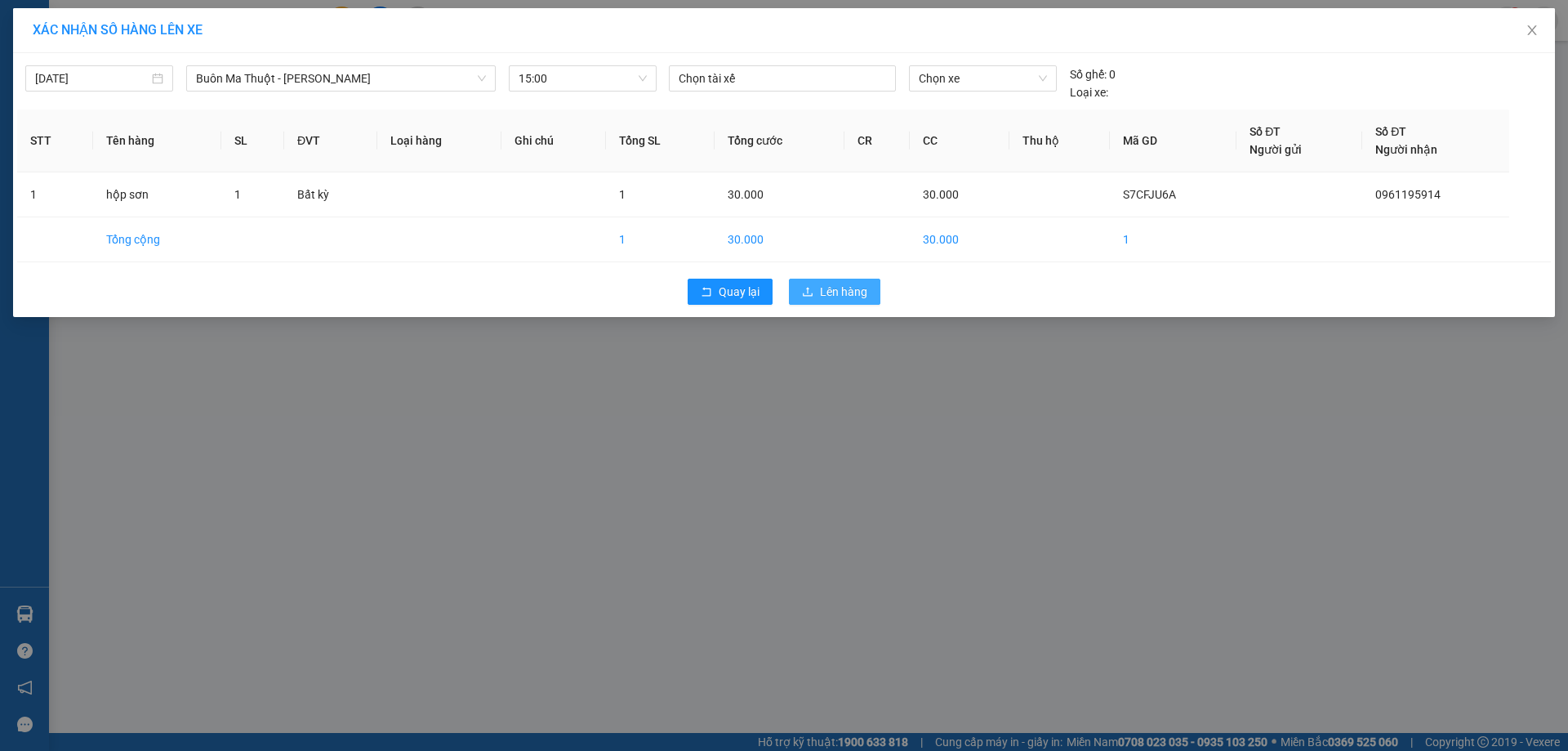
click at [865, 287] on span "Lên hàng" at bounding box center [844, 291] width 48 height 18
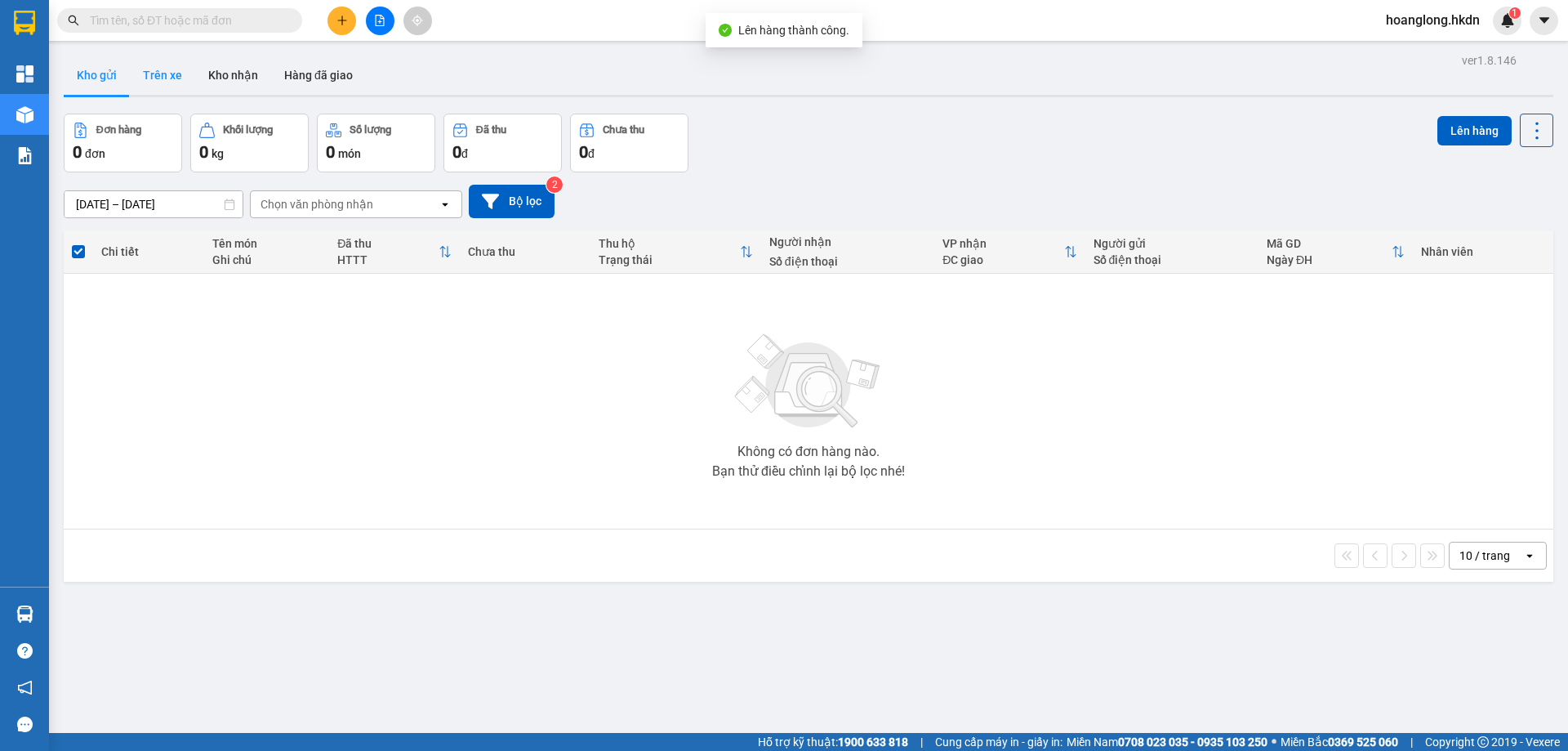
click at [173, 75] on button "Trên xe" at bounding box center [162, 75] width 65 height 39
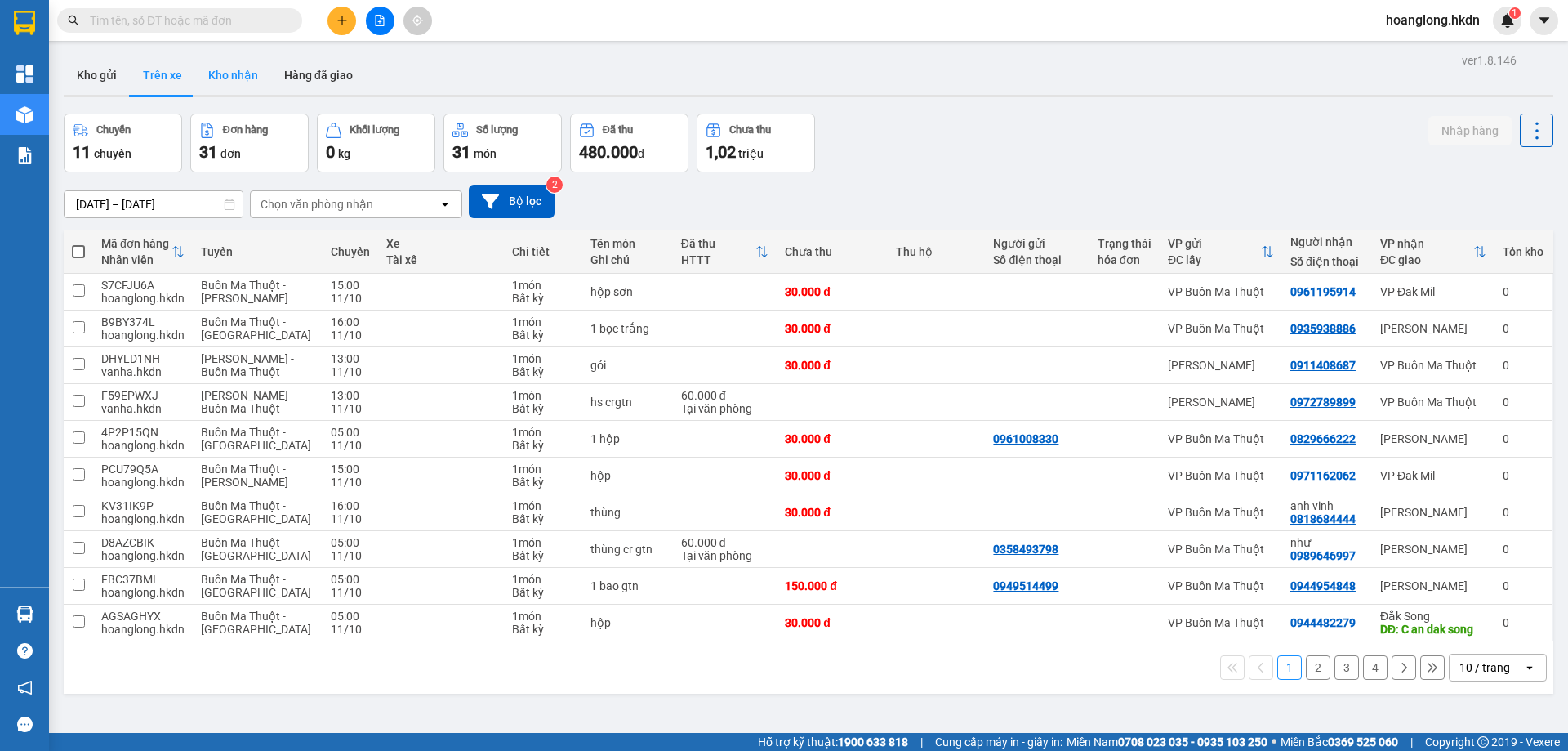
click at [237, 70] on button "Kho nhận" at bounding box center [233, 75] width 76 height 39
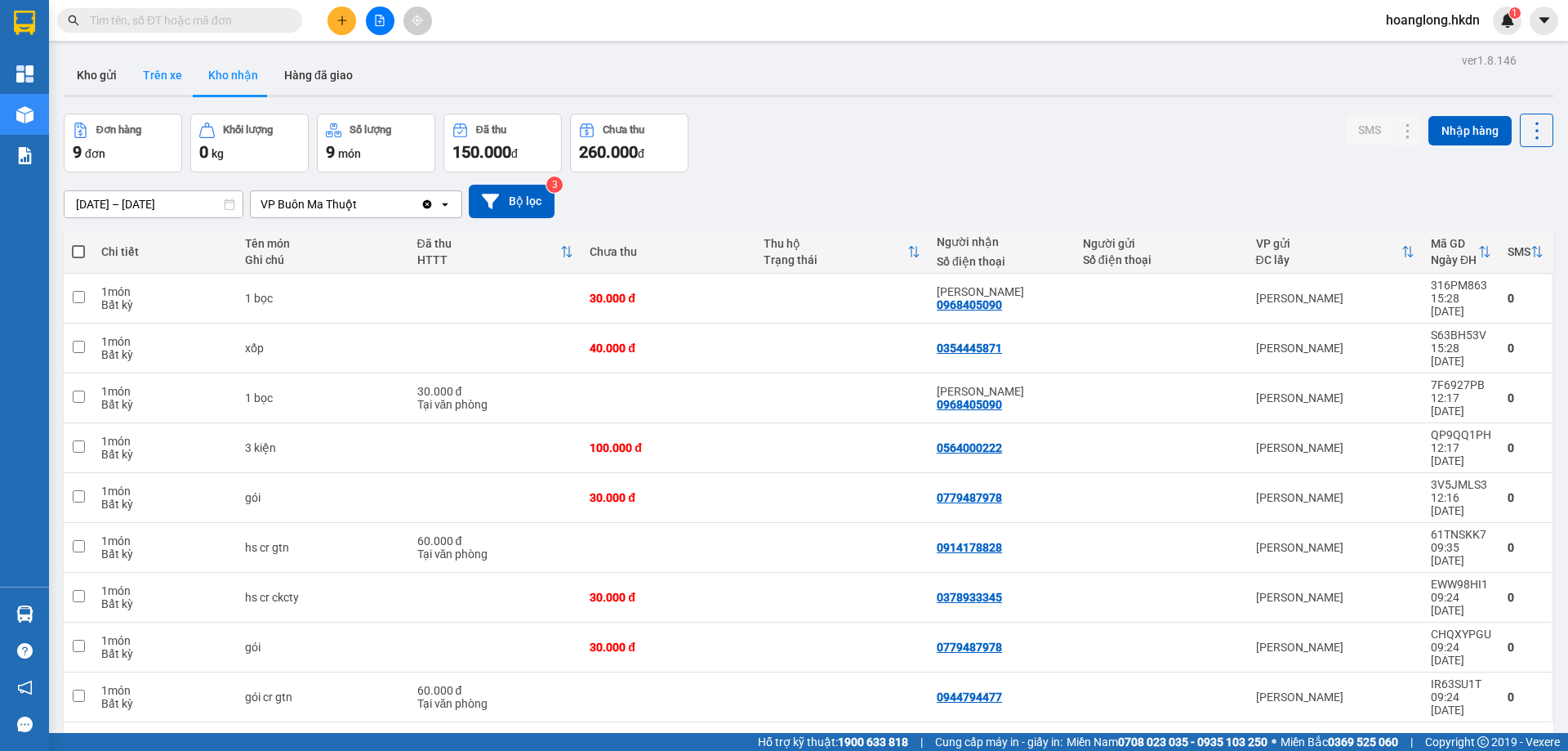
click at [184, 69] on button "Trên xe" at bounding box center [162, 75] width 65 height 39
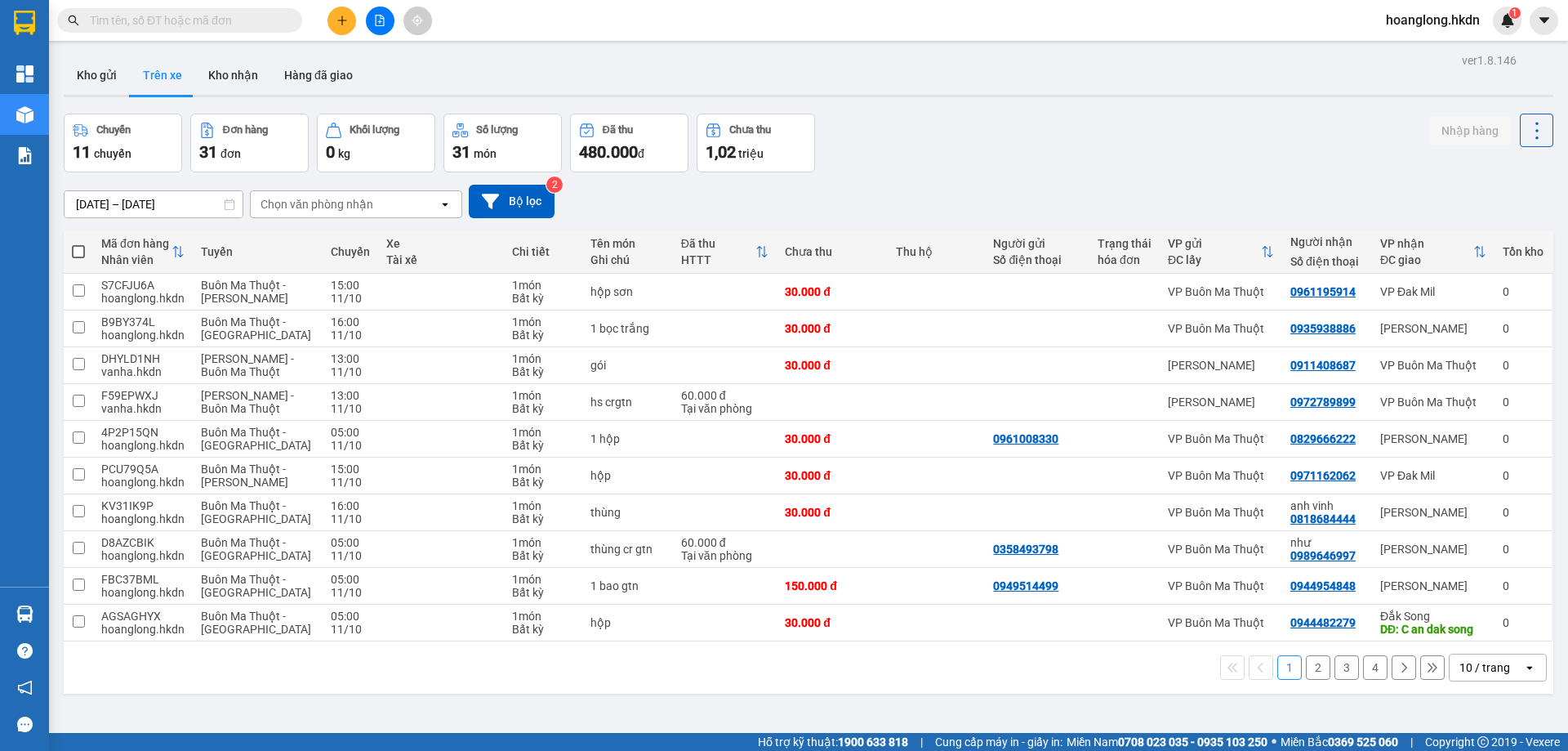
click at [1306, 666] on button "2" at bounding box center [1318, 667] width 25 height 25
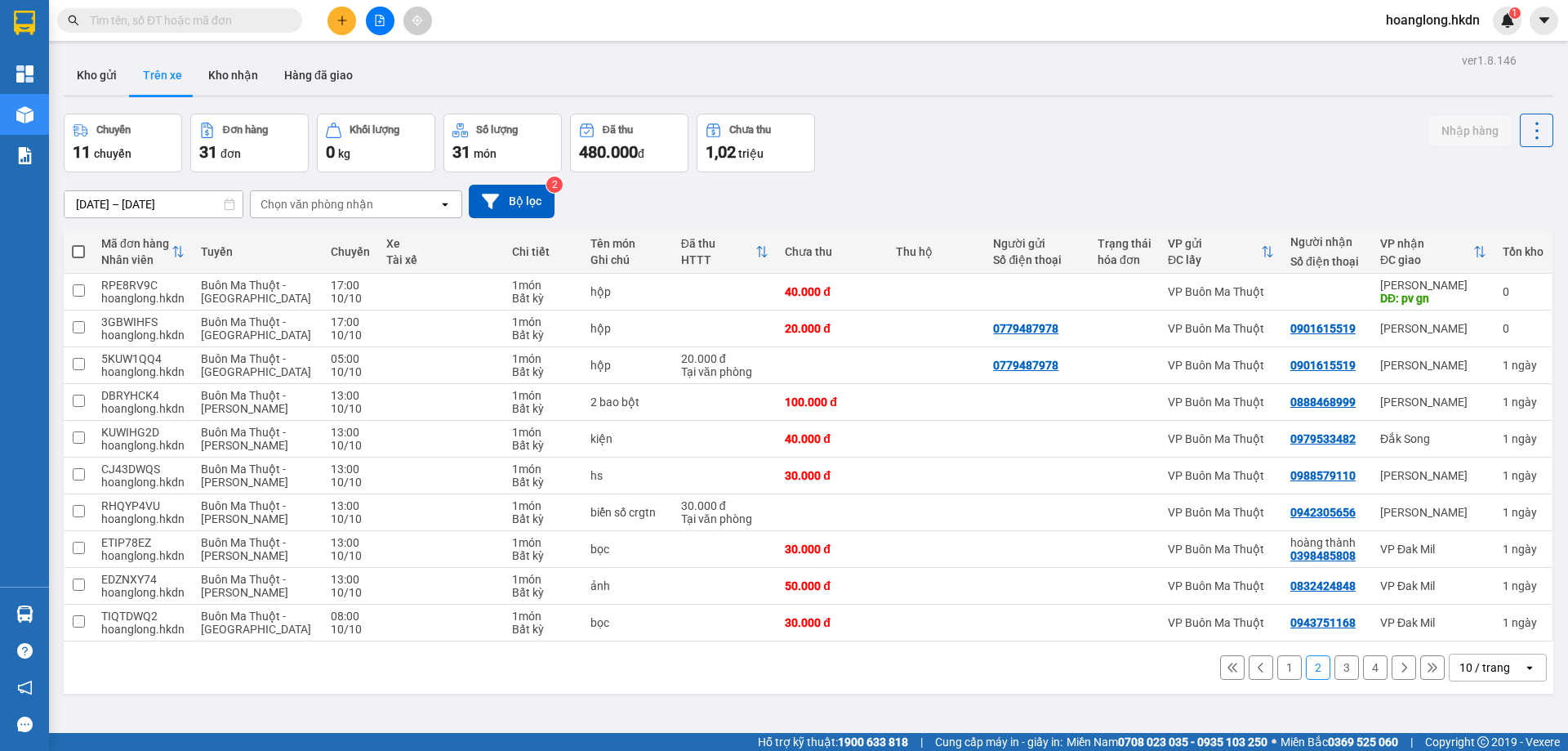
click at [1279, 660] on button "1" at bounding box center [1290, 667] width 25 height 25
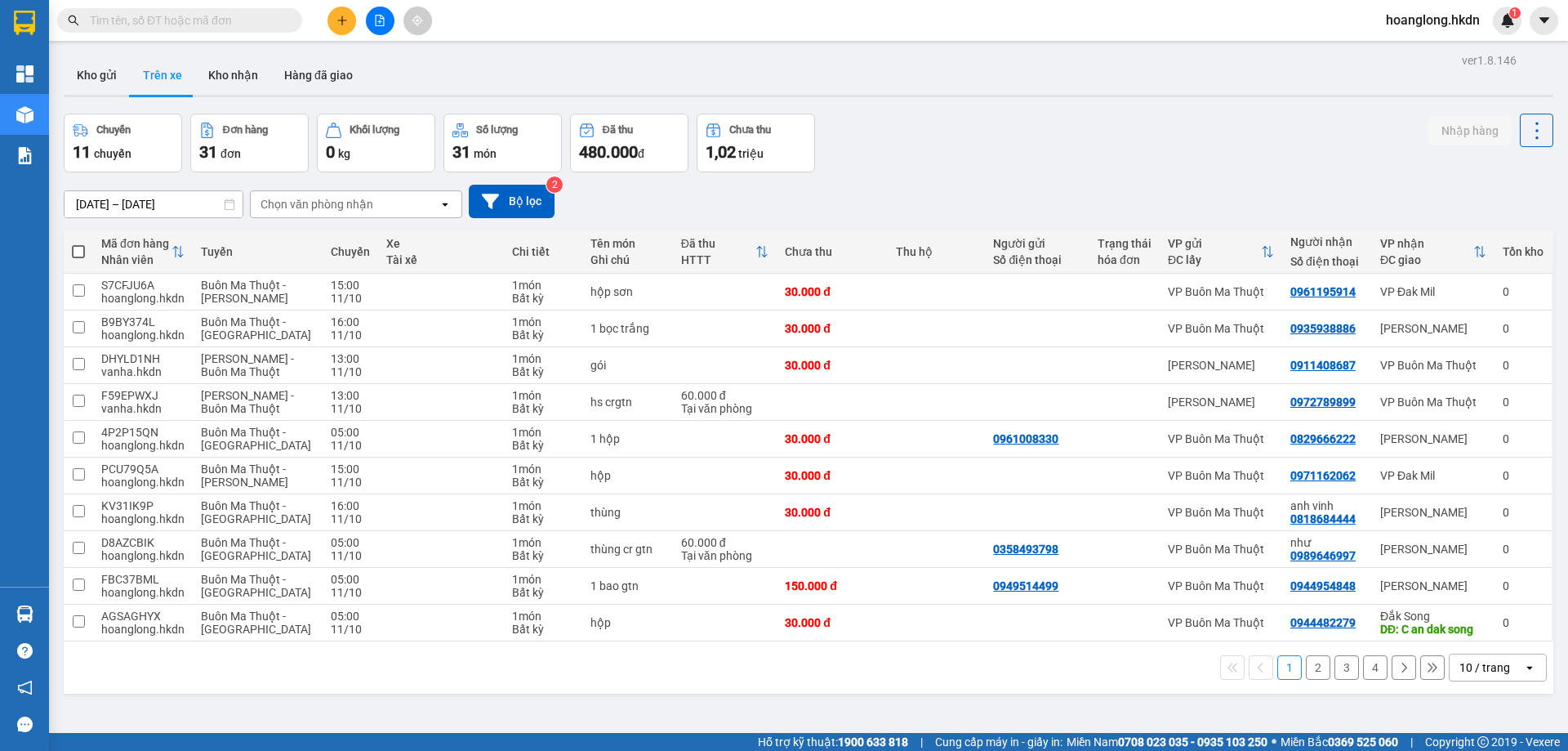
click at [1280, 666] on button "1" at bounding box center [1290, 667] width 25 height 25
click at [1524, 664] on icon "open" at bounding box center [1530, 667] width 13 height 13
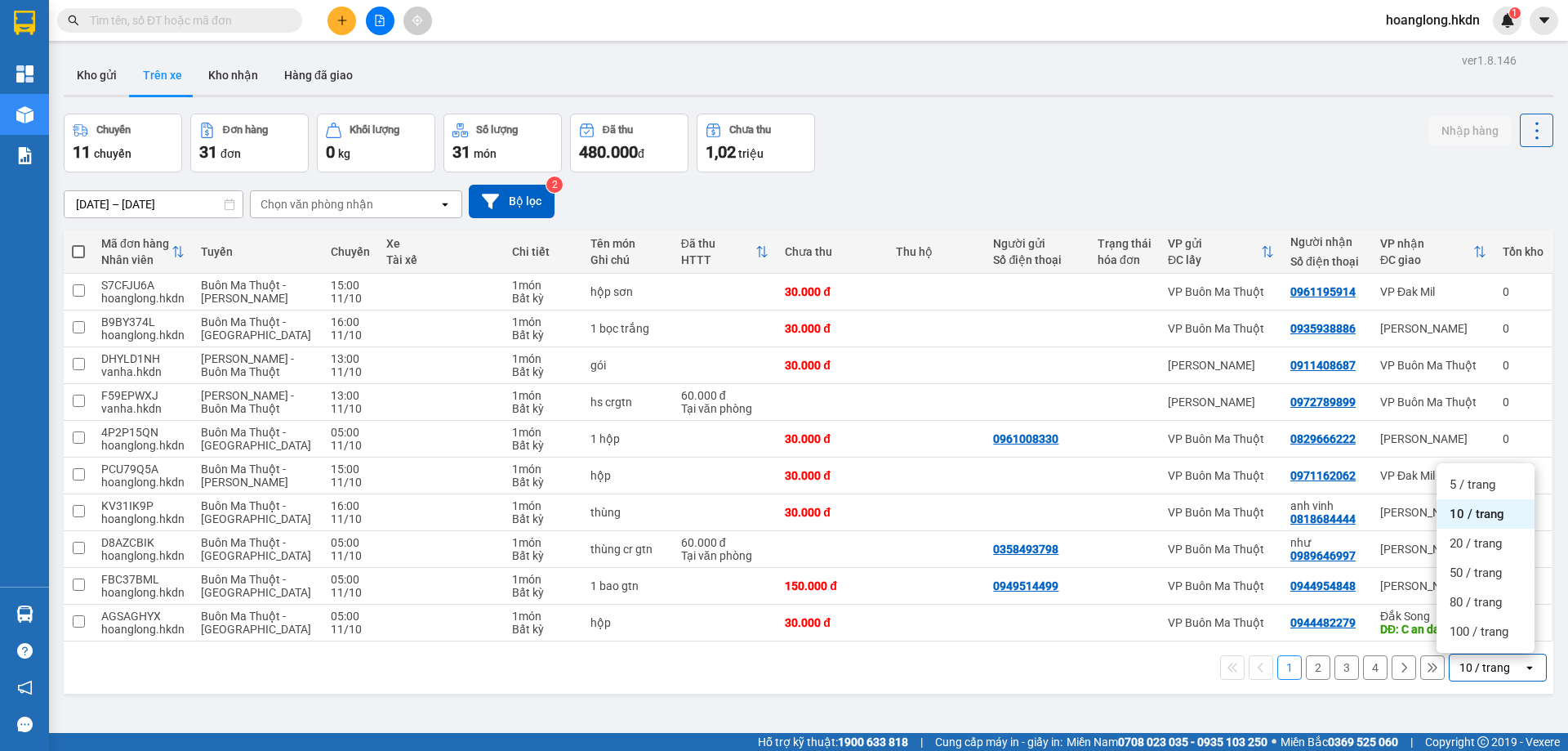
drag, startPoint x: 1080, startPoint y: 635, endPoint x: 1274, endPoint y: 131, distance: 540.0
click at [1274, 128] on div "Chuyến 11 chuyến Đơn hàng 31 đơn Khối lượng 0 kg Số lượng 31 món Đã thu 480.000…" at bounding box center [808, 143] width 1490 height 59
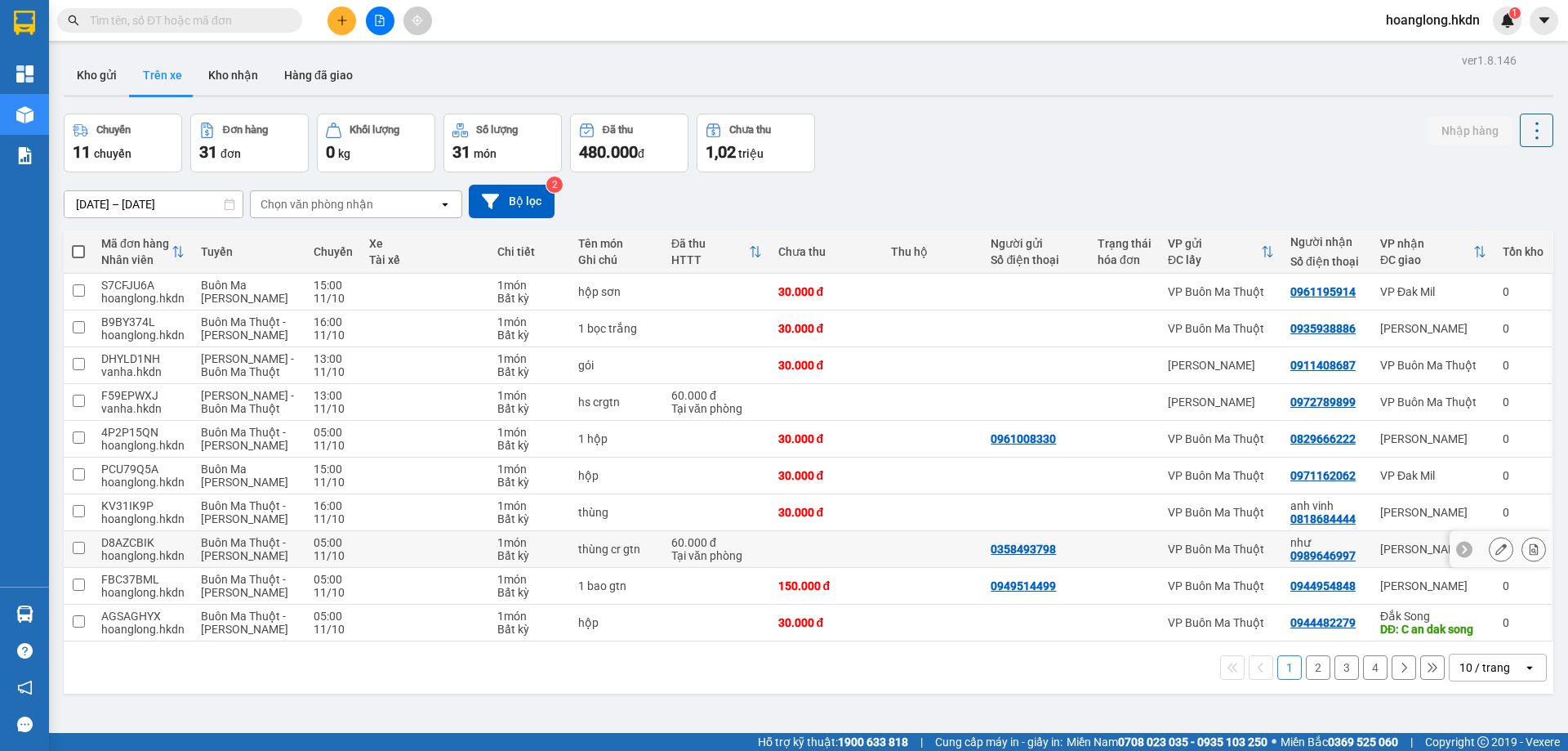
scroll to position [75, 0]
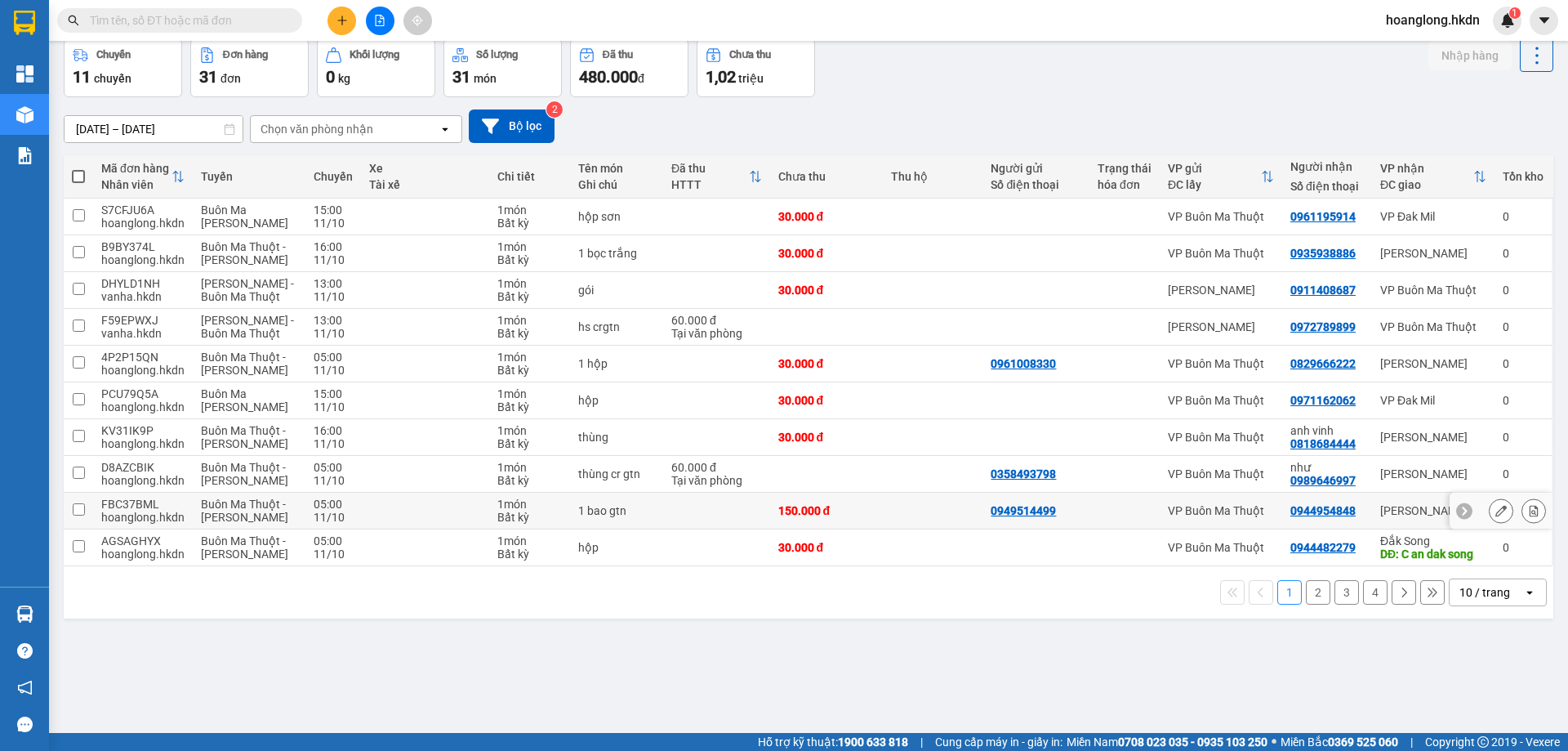
click at [852, 521] on td "150.000 đ" at bounding box center [827, 511] width 114 height 37
checkbox input "true"
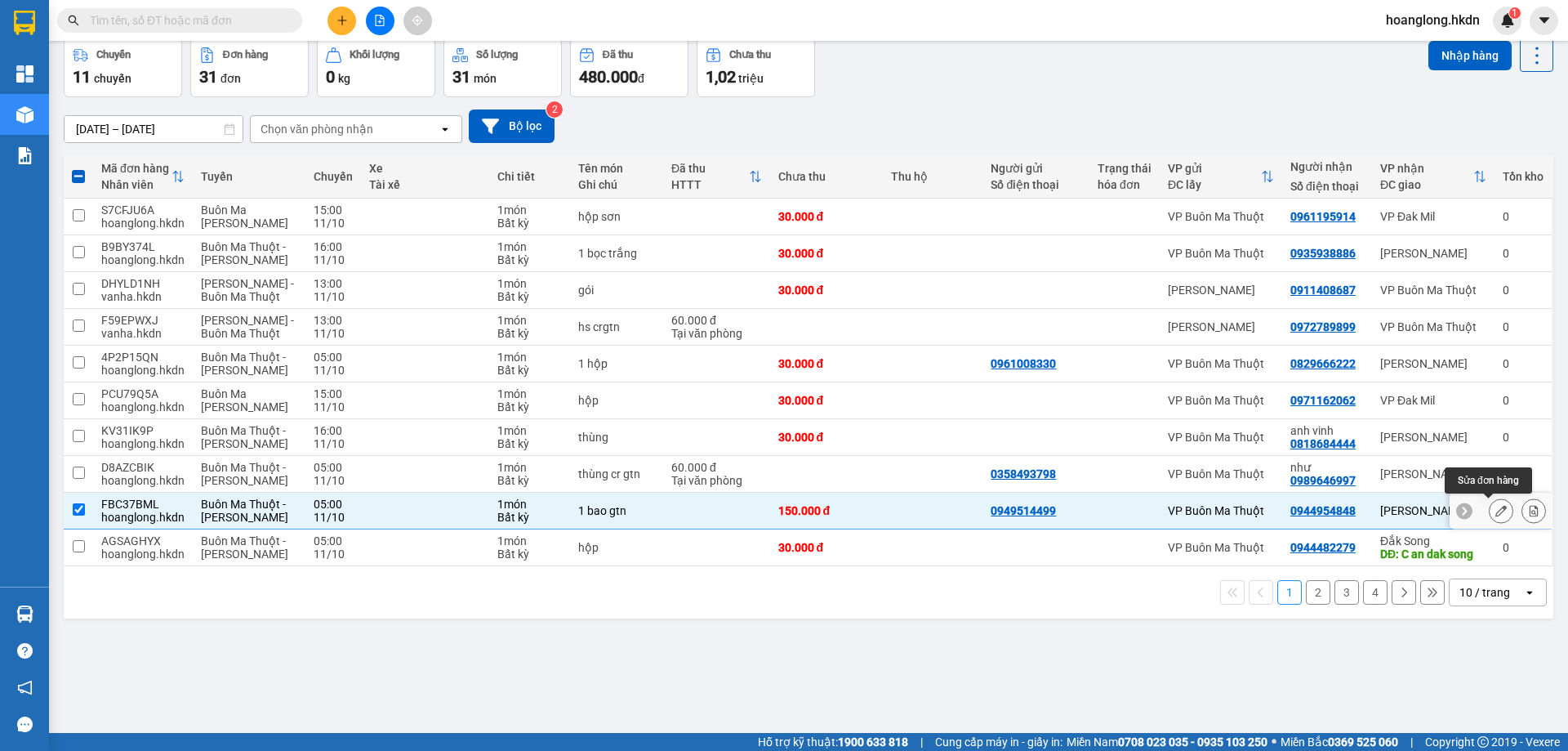
drag, startPoint x: 1482, startPoint y: 511, endPoint x: 1392, endPoint y: 534, distance: 92.9
click at [1489, 511] on div at bounding box center [1502, 511] width 25 height 25
click at [1496, 514] on icon at bounding box center [1501, 510] width 11 height 11
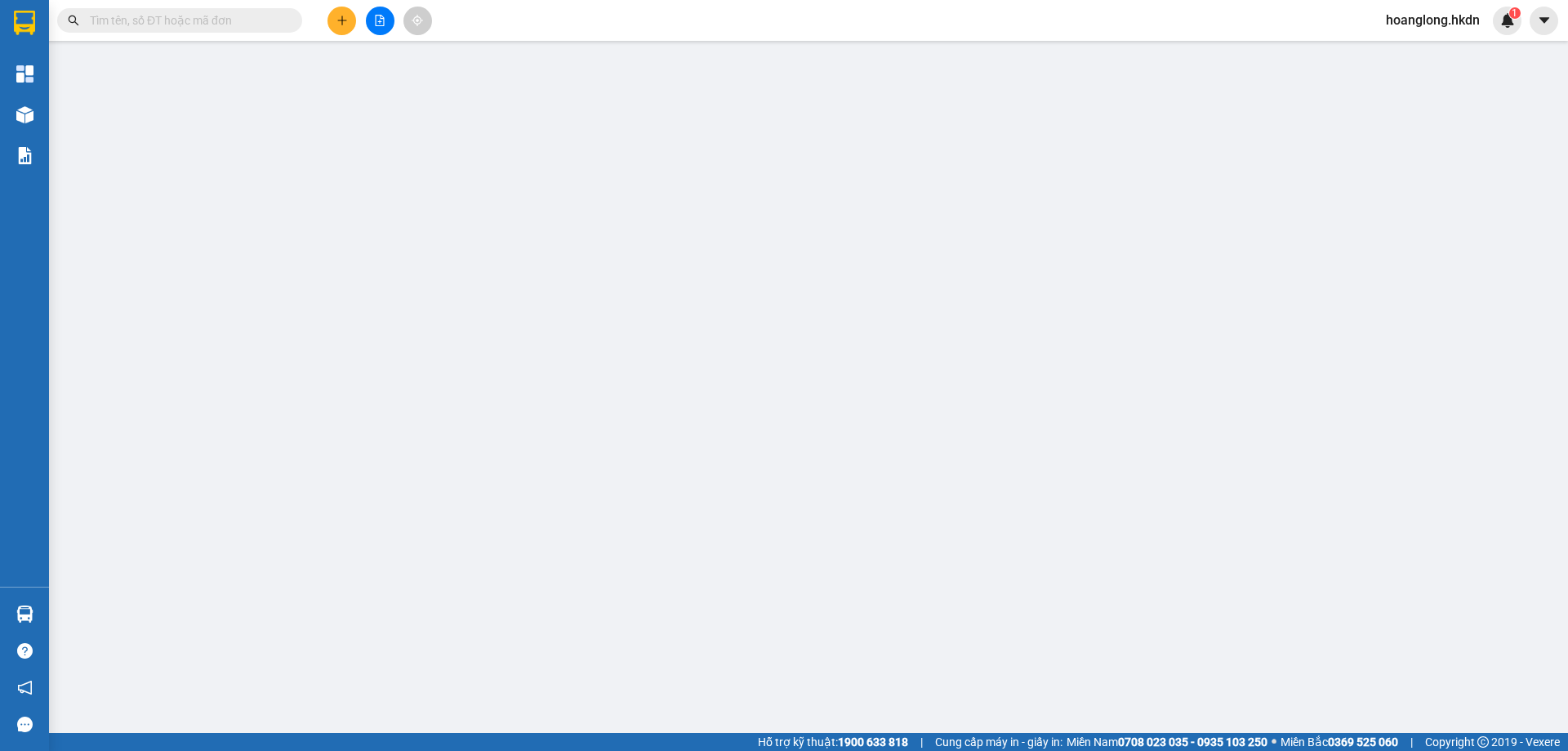
type input "0949514499"
type input "0944954848"
type input "150.000"
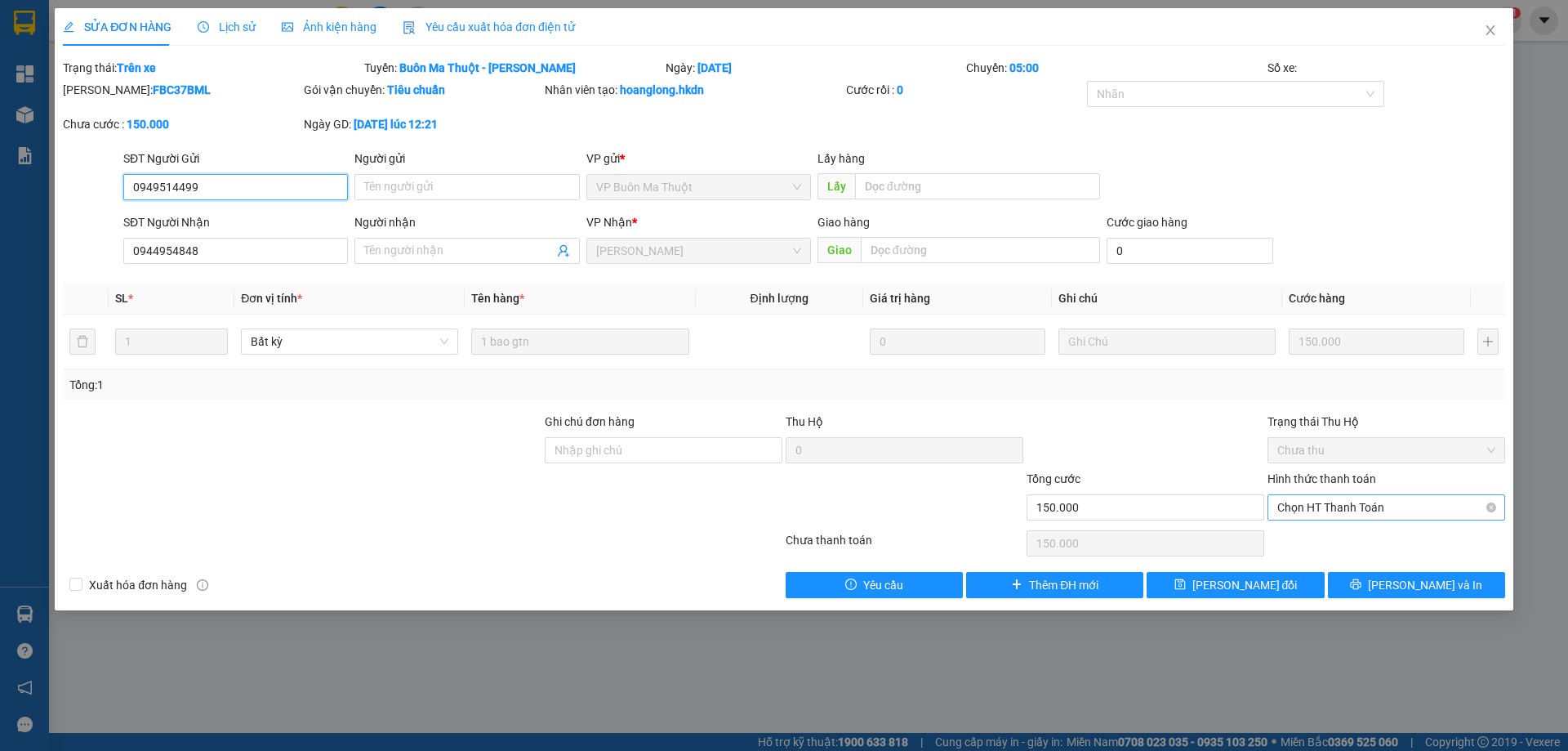
click at [1381, 507] on span "Chọn HT Thanh Toán" at bounding box center [1386, 507] width 218 height 25
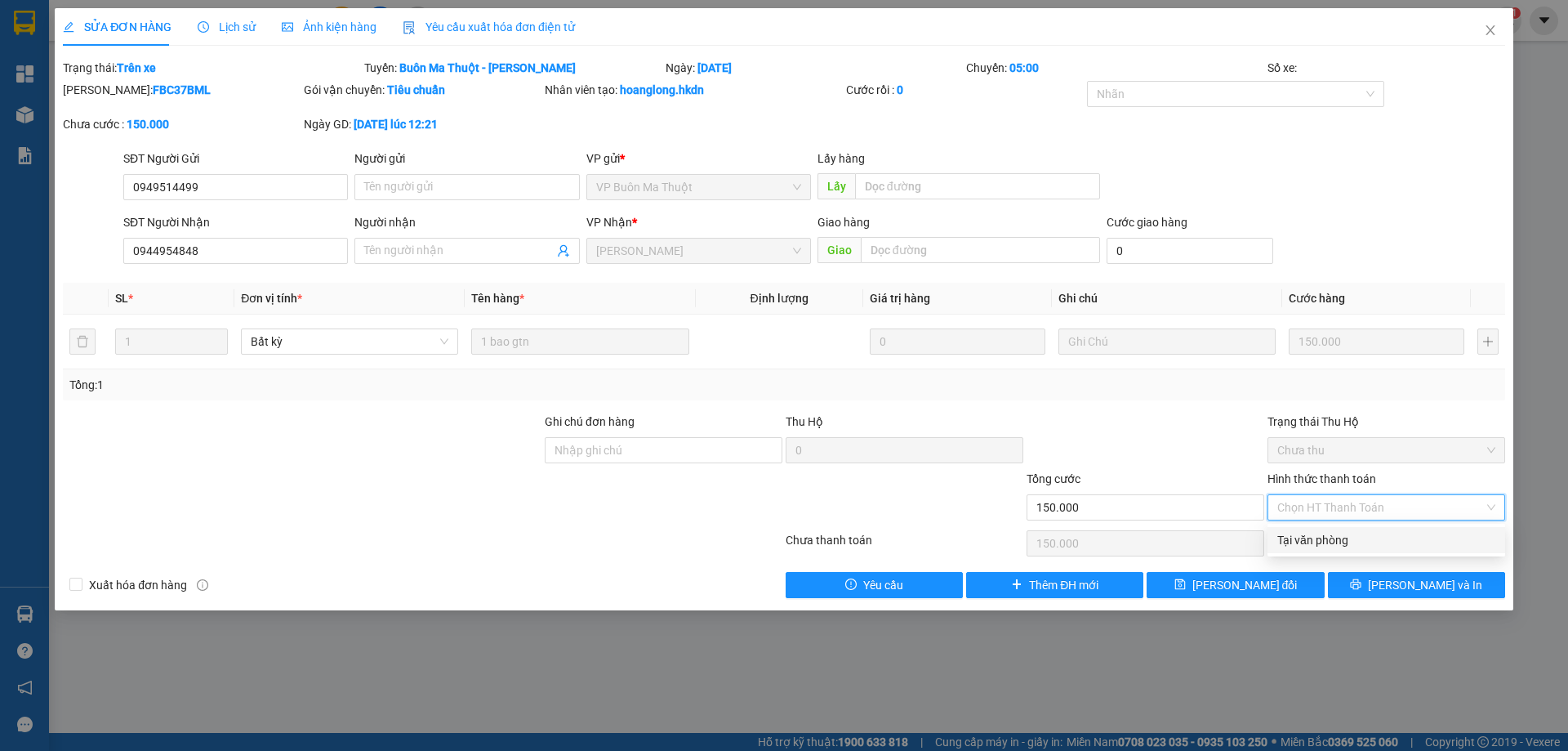
drag, startPoint x: 1375, startPoint y: 539, endPoint x: 1291, endPoint y: 559, distance: 86.3
click at [1373, 541] on div "Tại văn phòng" at bounding box center [1386, 540] width 218 height 18
type input "0"
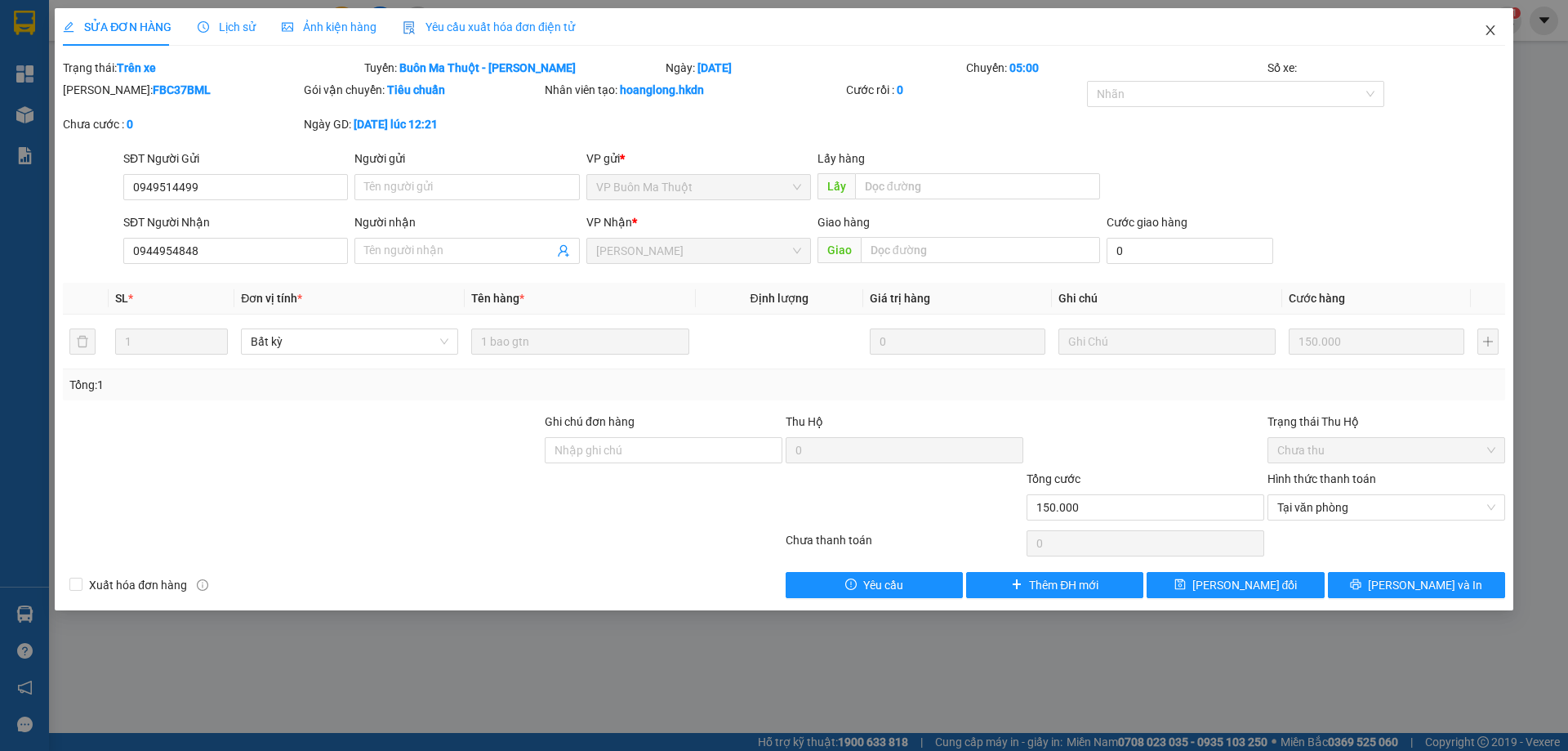
click at [1488, 33] on icon "close" at bounding box center [1490, 30] width 13 height 13
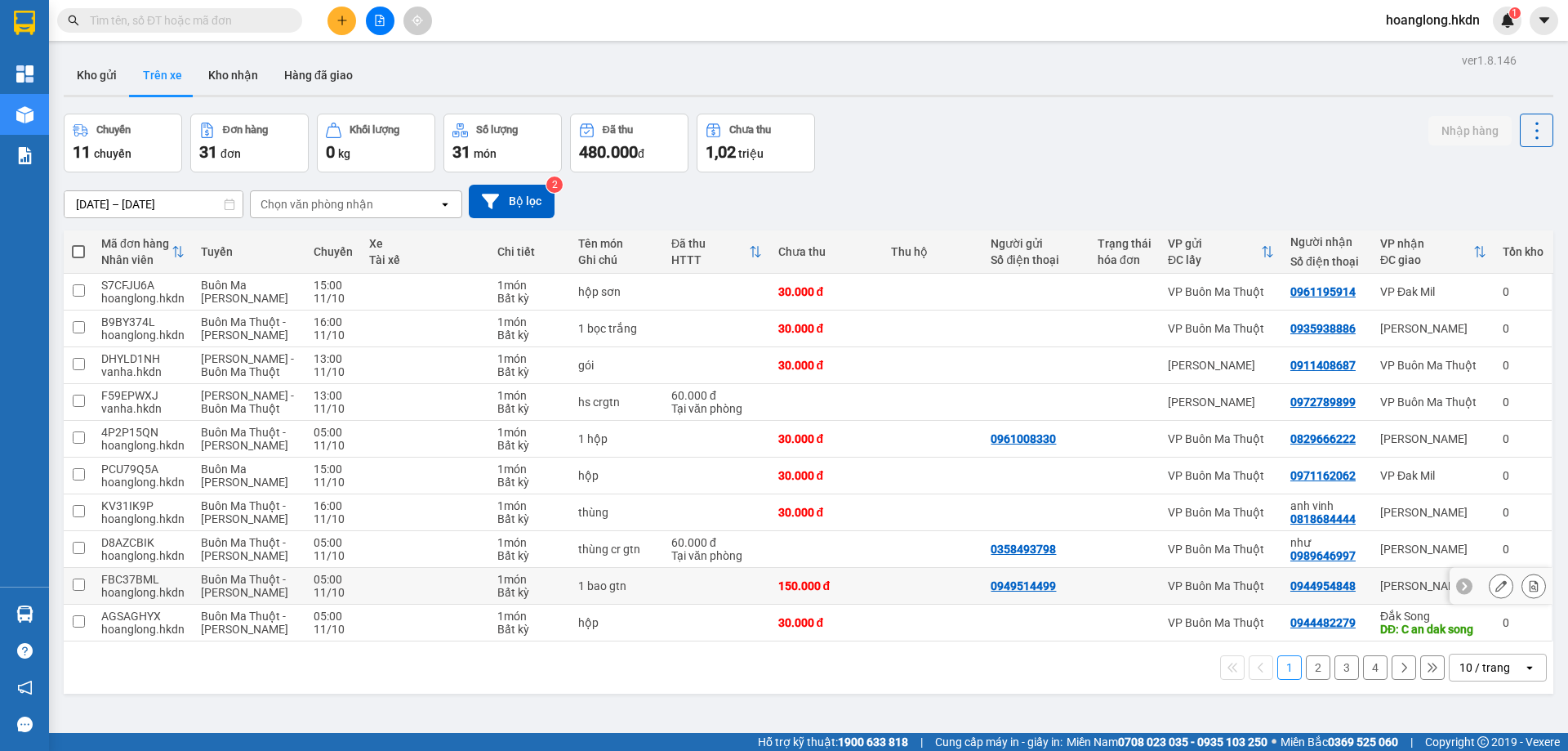
scroll to position [75, 0]
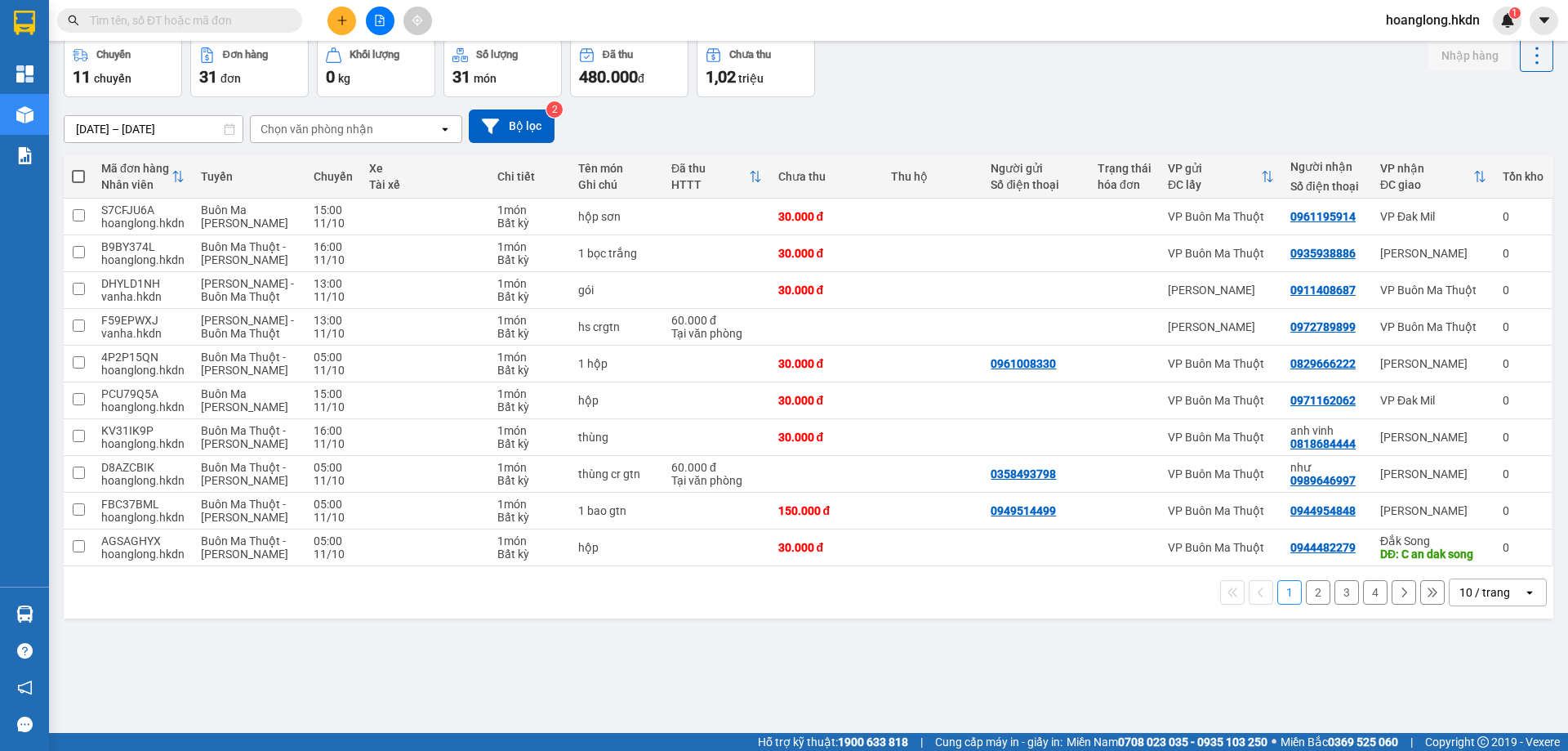
click at [233, 12] on input "text" at bounding box center [186, 20] width 192 height 18
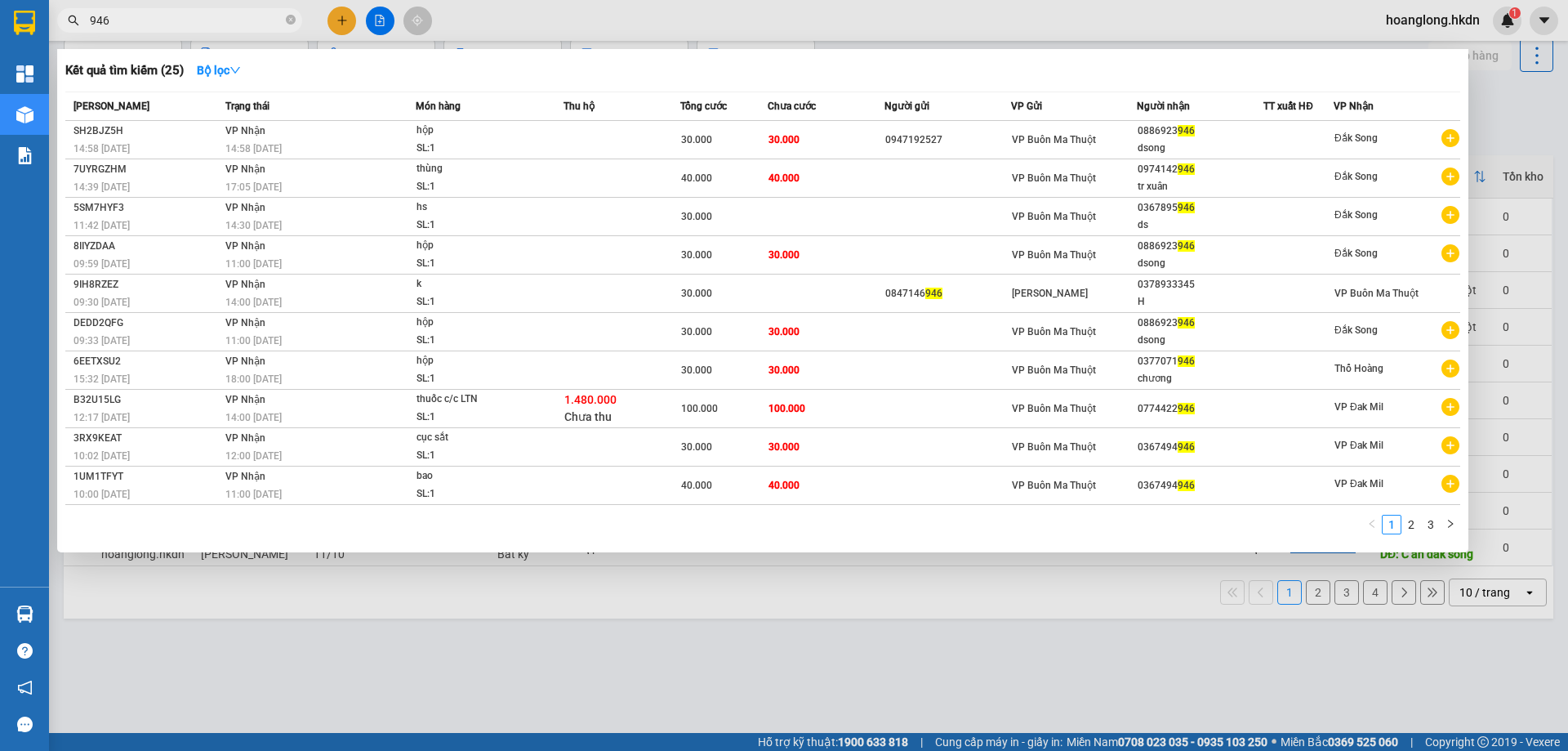
drag, startPoint x: 527, startPoint y: 24, endPoint x: 457, endPoint y: 39, distance: 71.6
click at [527, 26] on div at bounding box center [784, 375] width 1568 height 751
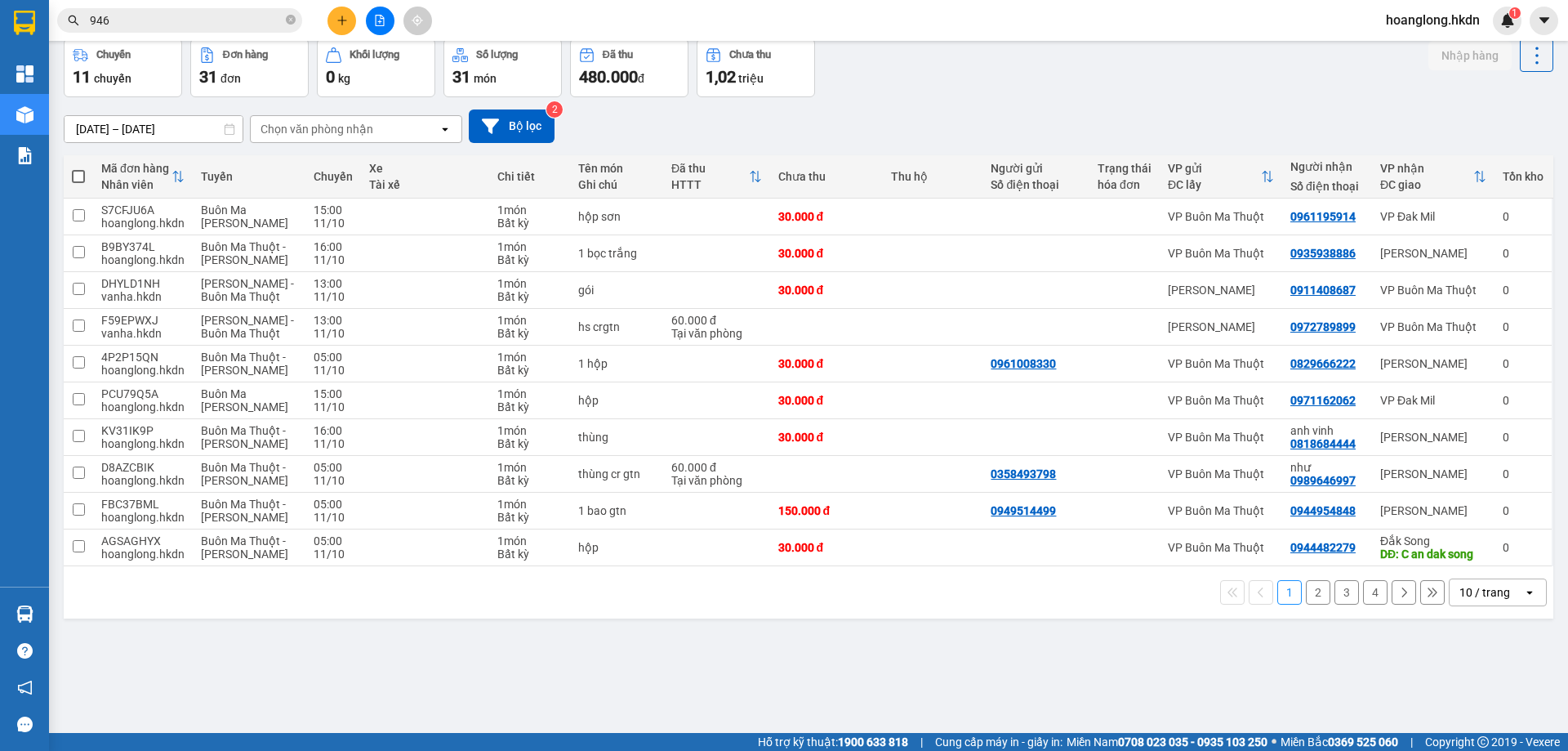
scroll to position [0, 0]
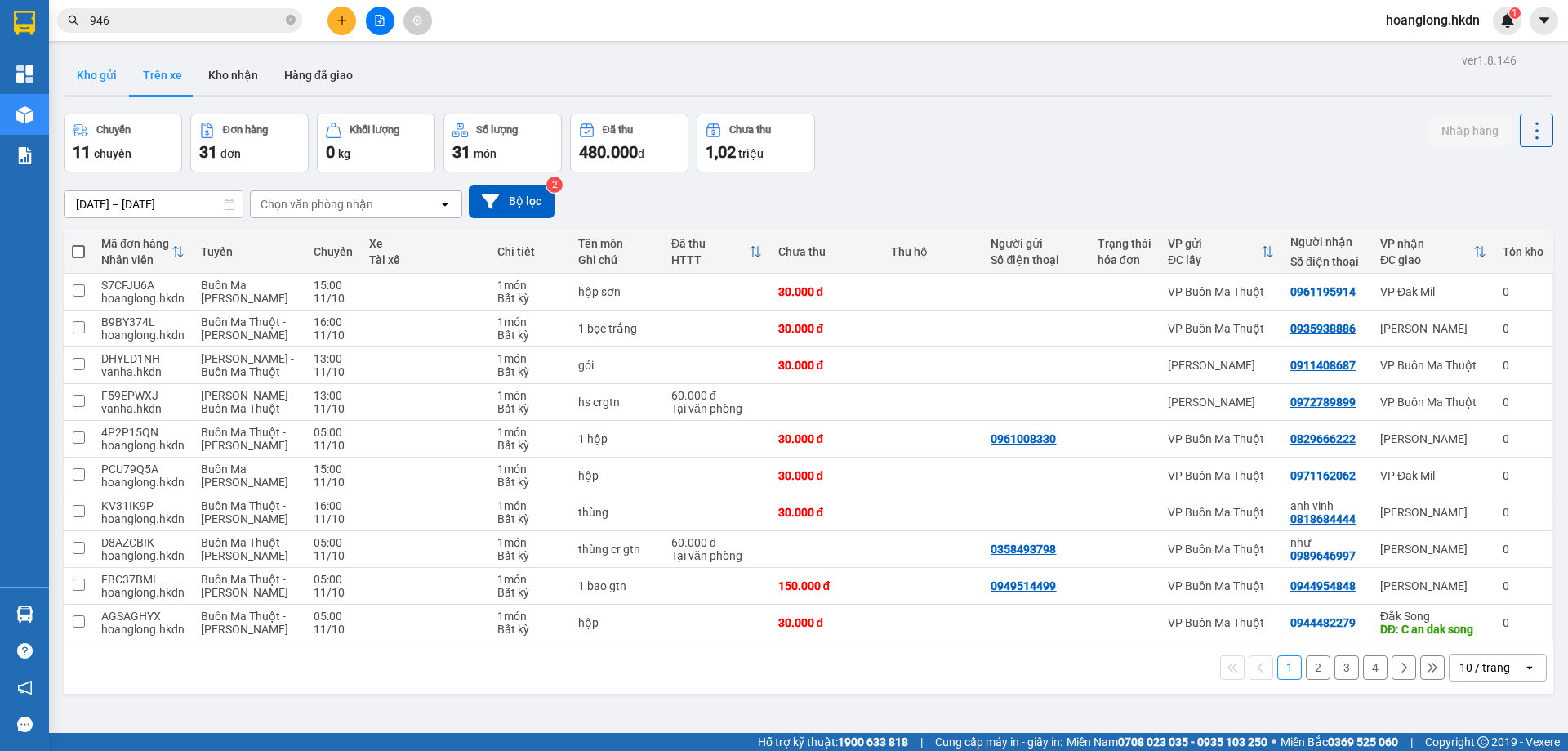
click at [97, 81] on button "Kho gửi" at bounding box center [96, 75] width 66 height 39
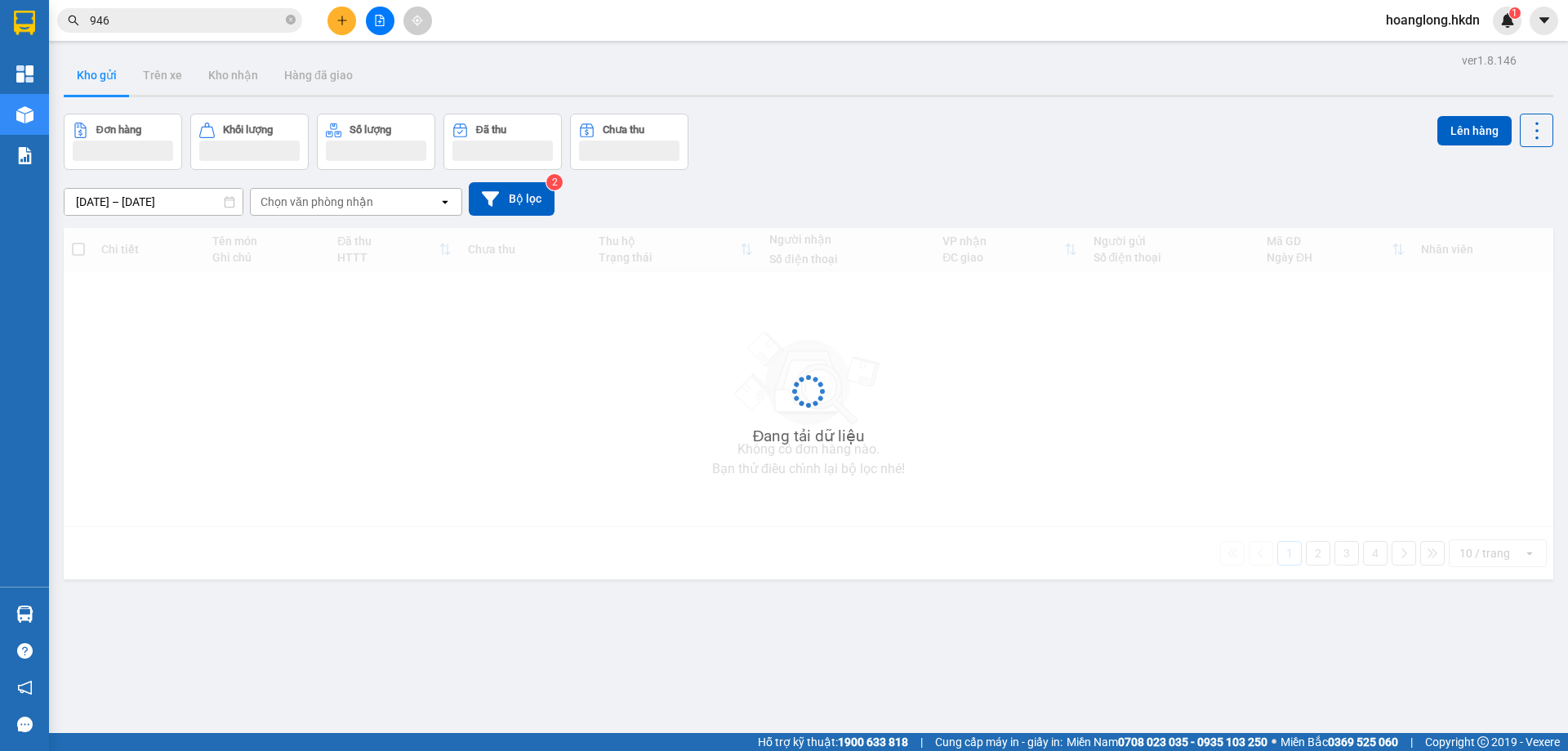
click at [161, 21] on input "946" at bounding box center [186, 20] width 192 height 18
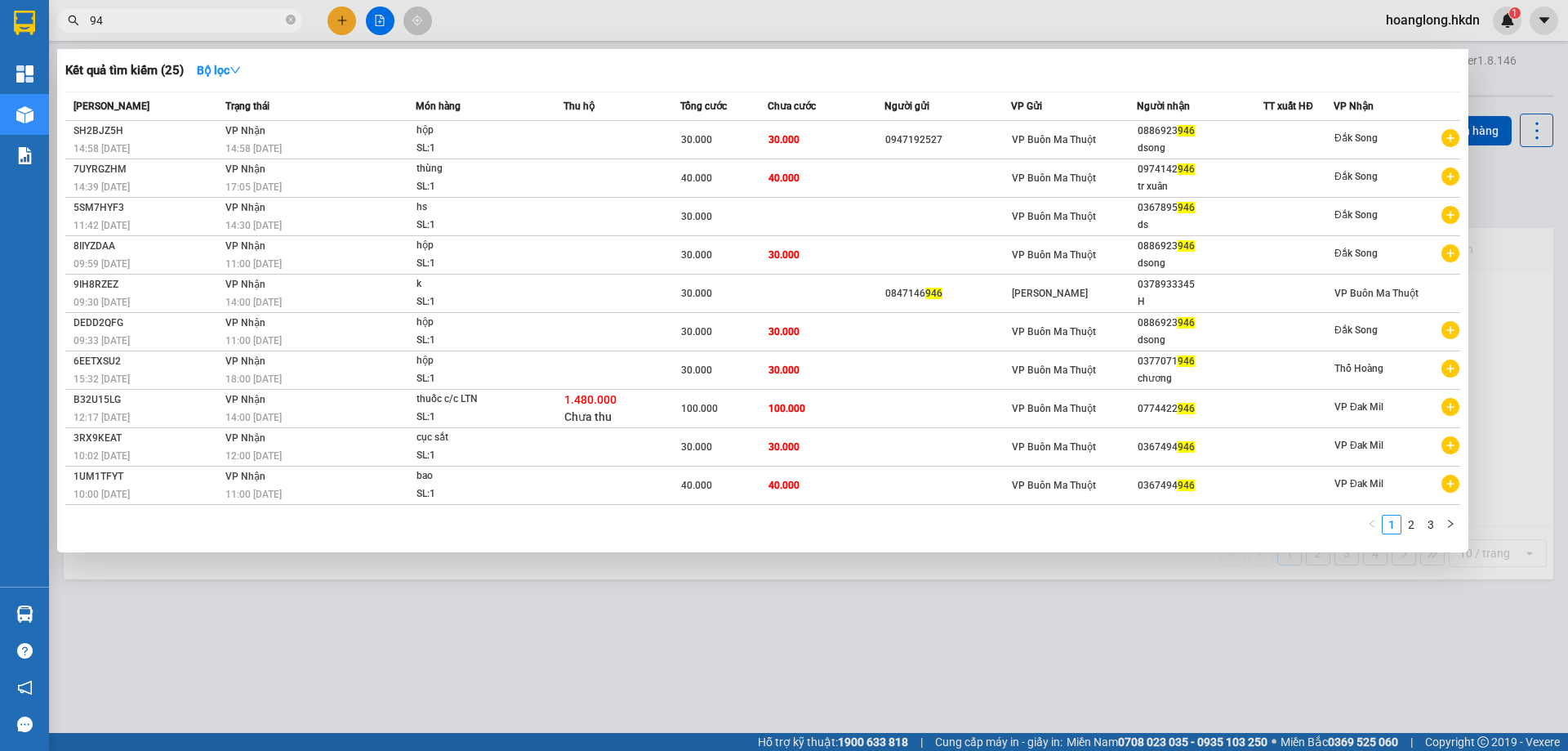
type input "9"
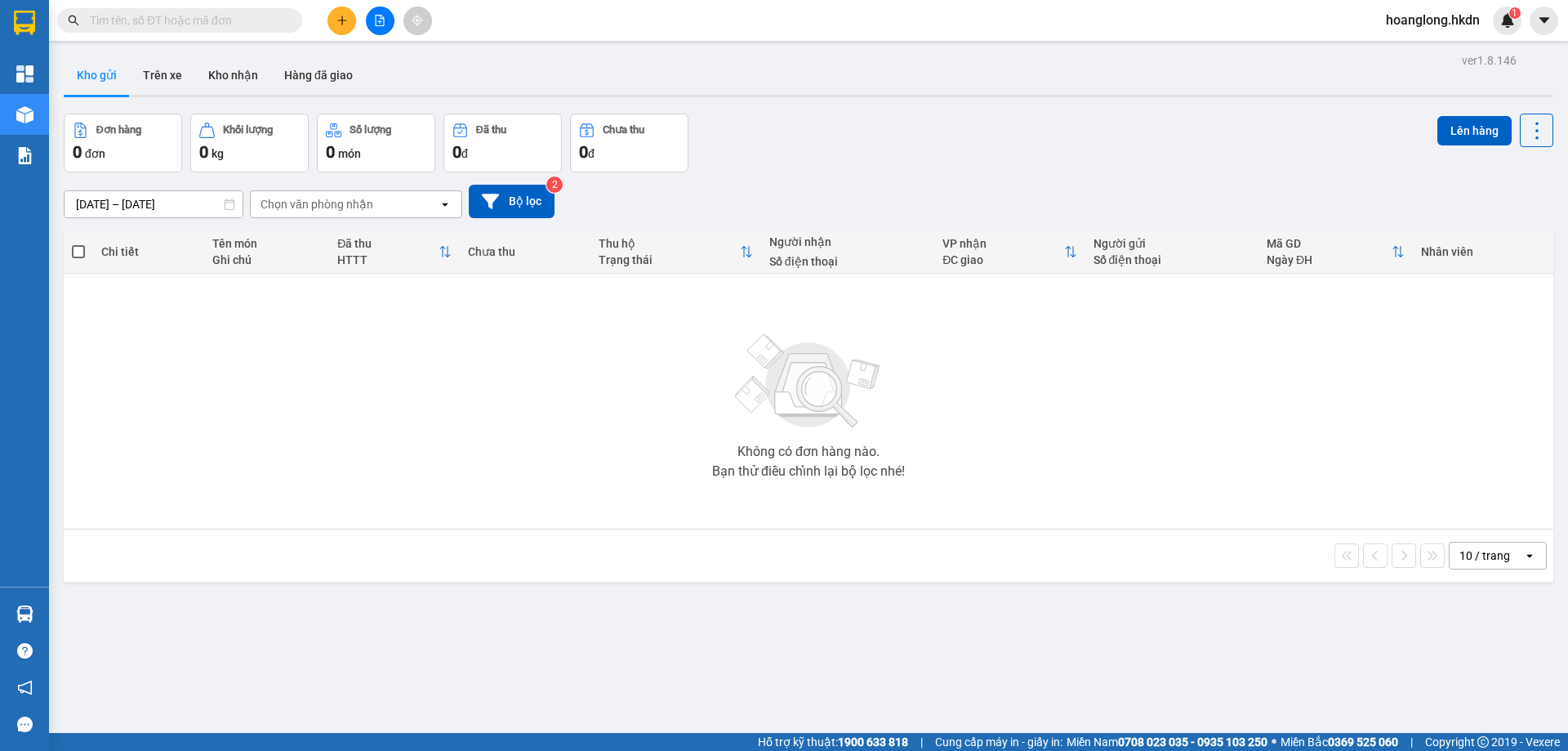
click at [337, 25] on icon "plus" at bounding box center [341, 20] width 11 height 11
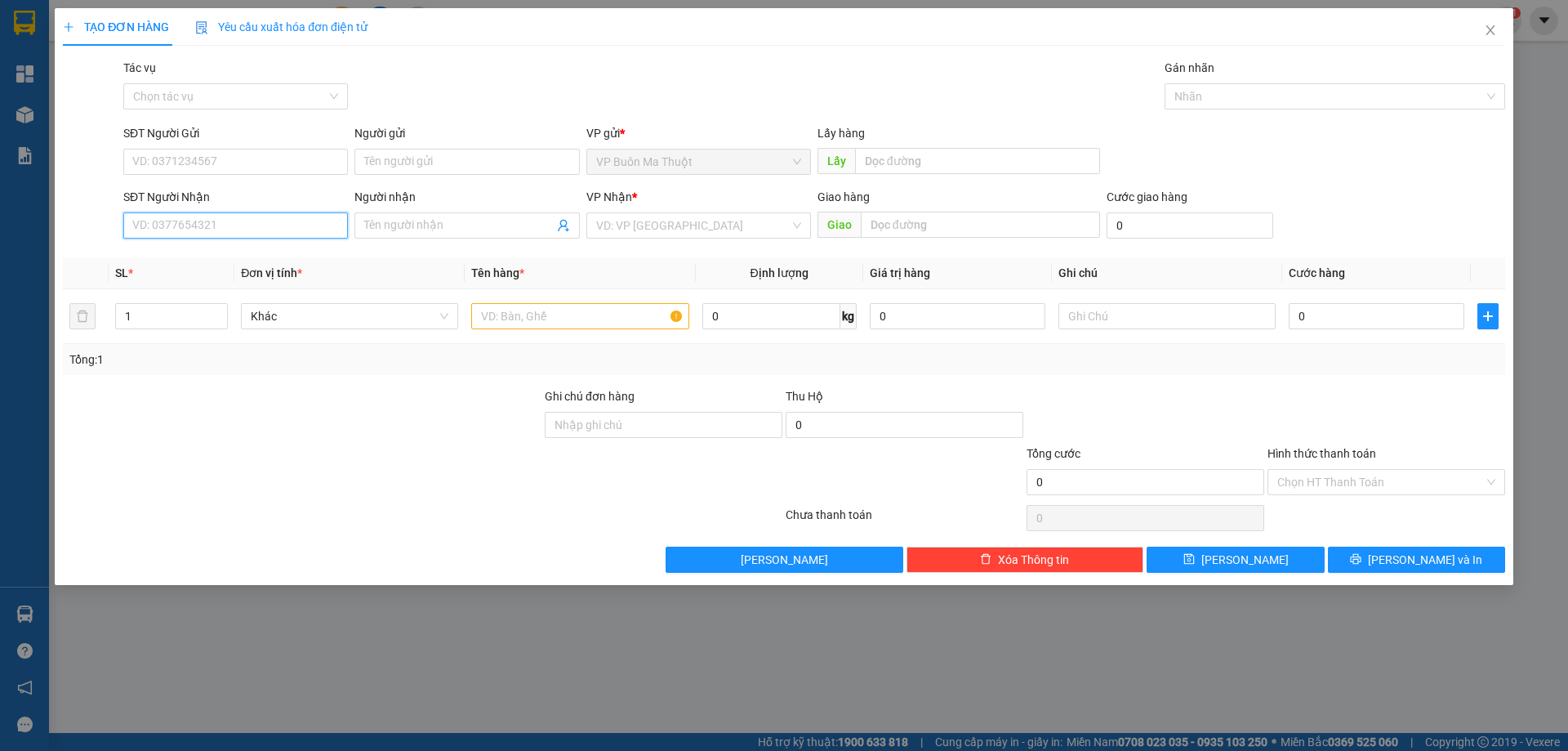
click at [233, 236] on input "SĐT Người Nhận" at bounding box center [236, 226] width 225 height 26
type input "0962940150"
click at [270, 259] on div "0962940150" at bounding box center [236, 258] width 205 height 18
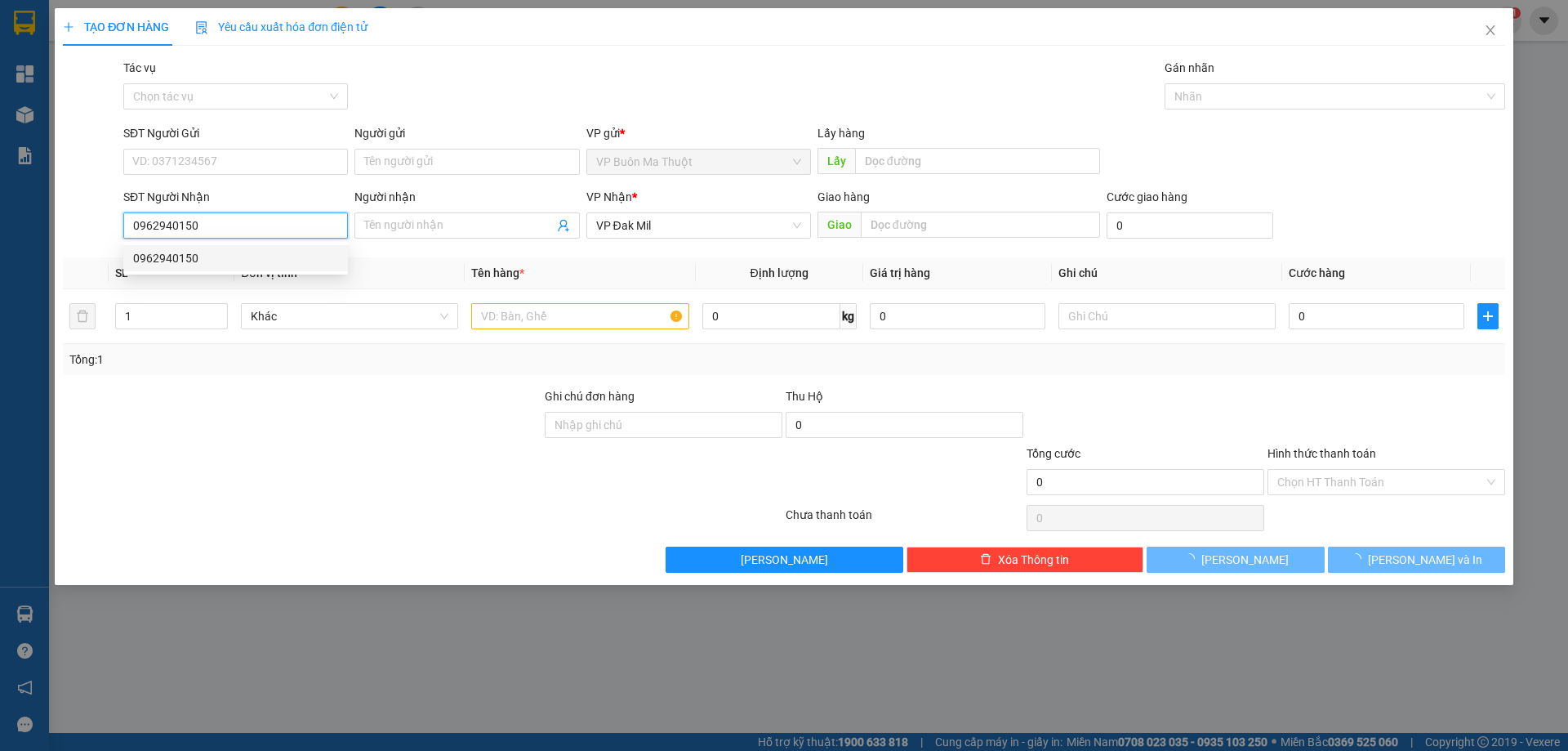
type input "100.000"
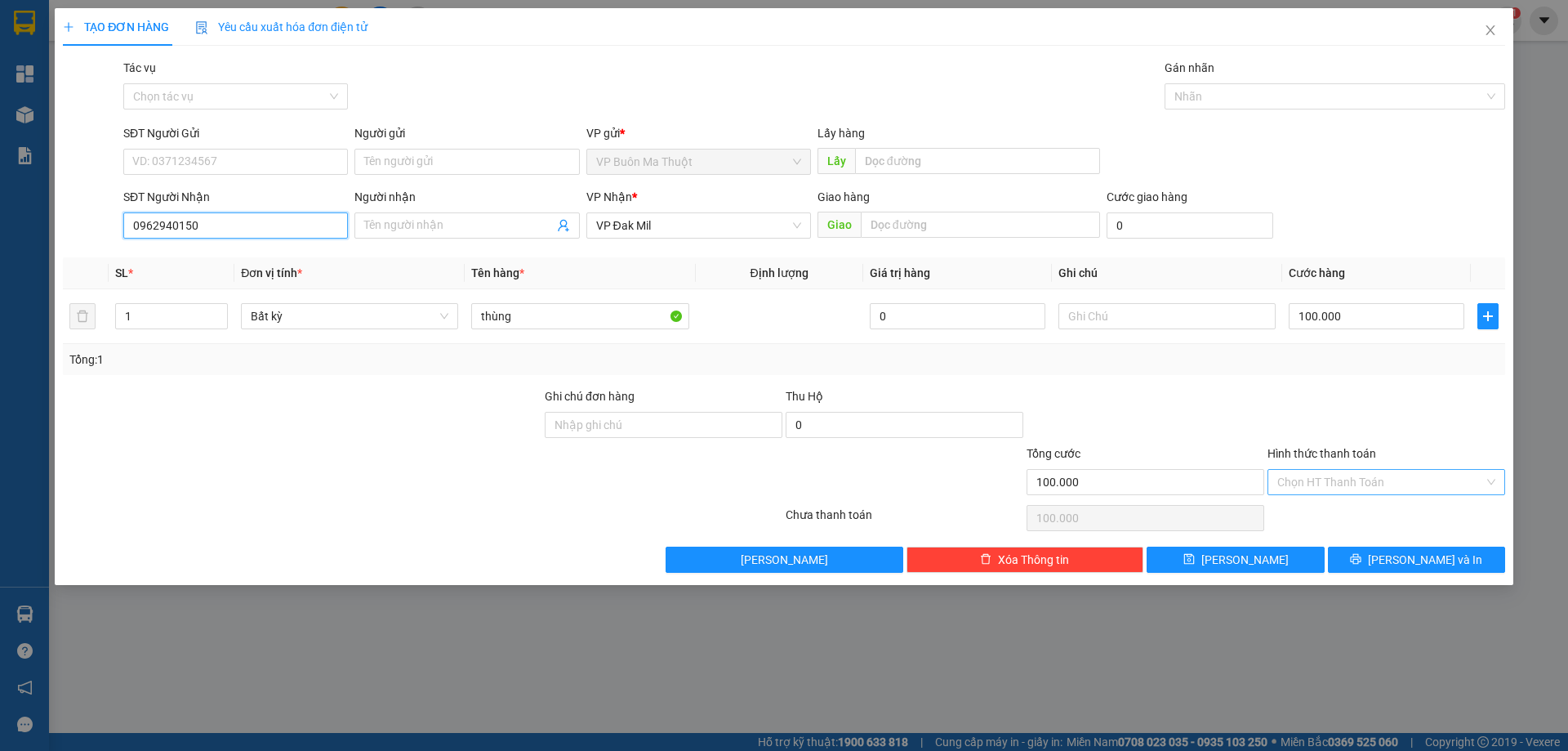
type input "0962940150"
click at [1350, 484] on input "Hình thức thanh toán" at bounding box center [1381, 482] width 206 height 25
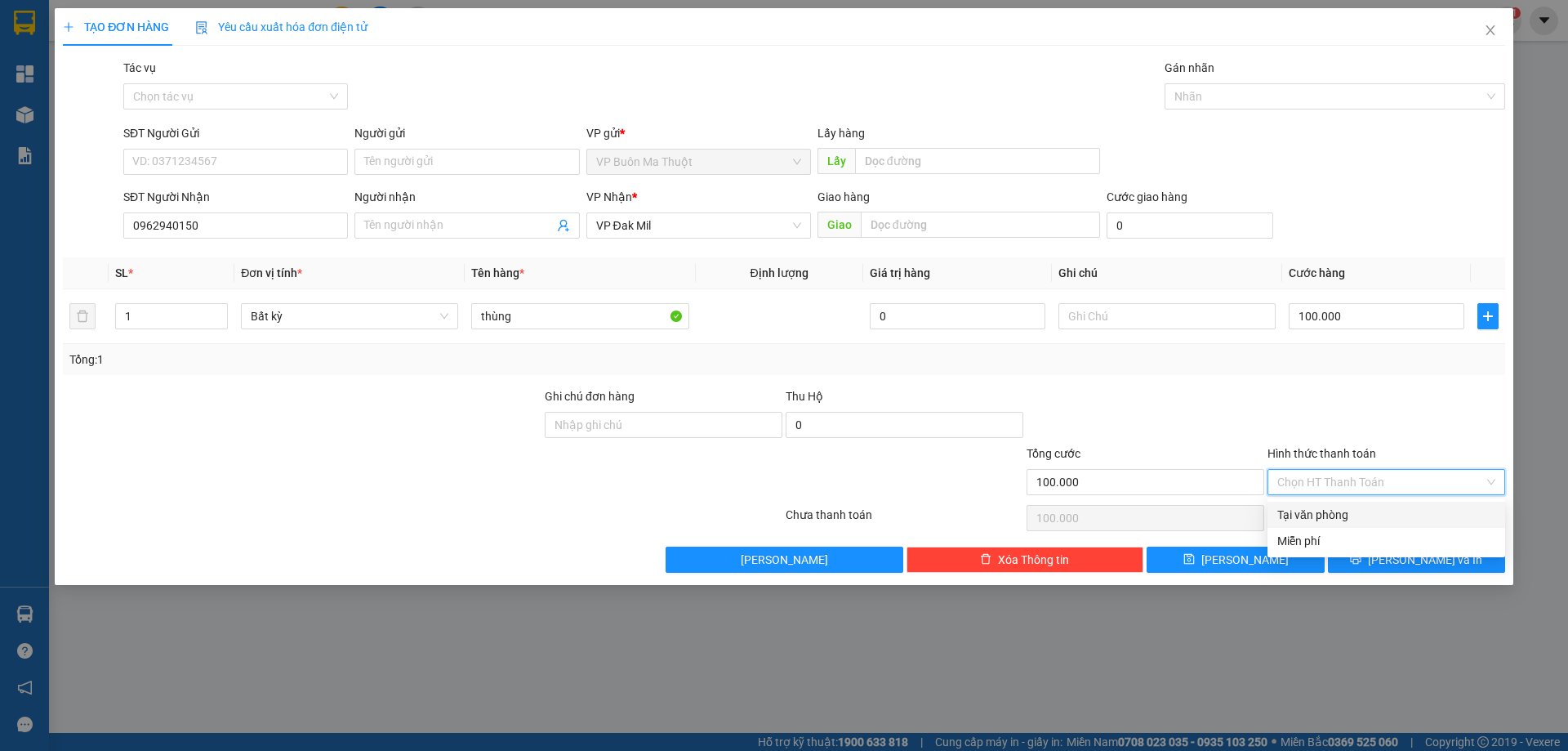
click at [1555, 325] on div "TẠO ĐƠN HÀNG Yêu cầu xuất [PERSON_NAME] điện tử Transit Pickup Surcharge Ids Tr…" at bounding box center [784, 375] width 1568 height 751
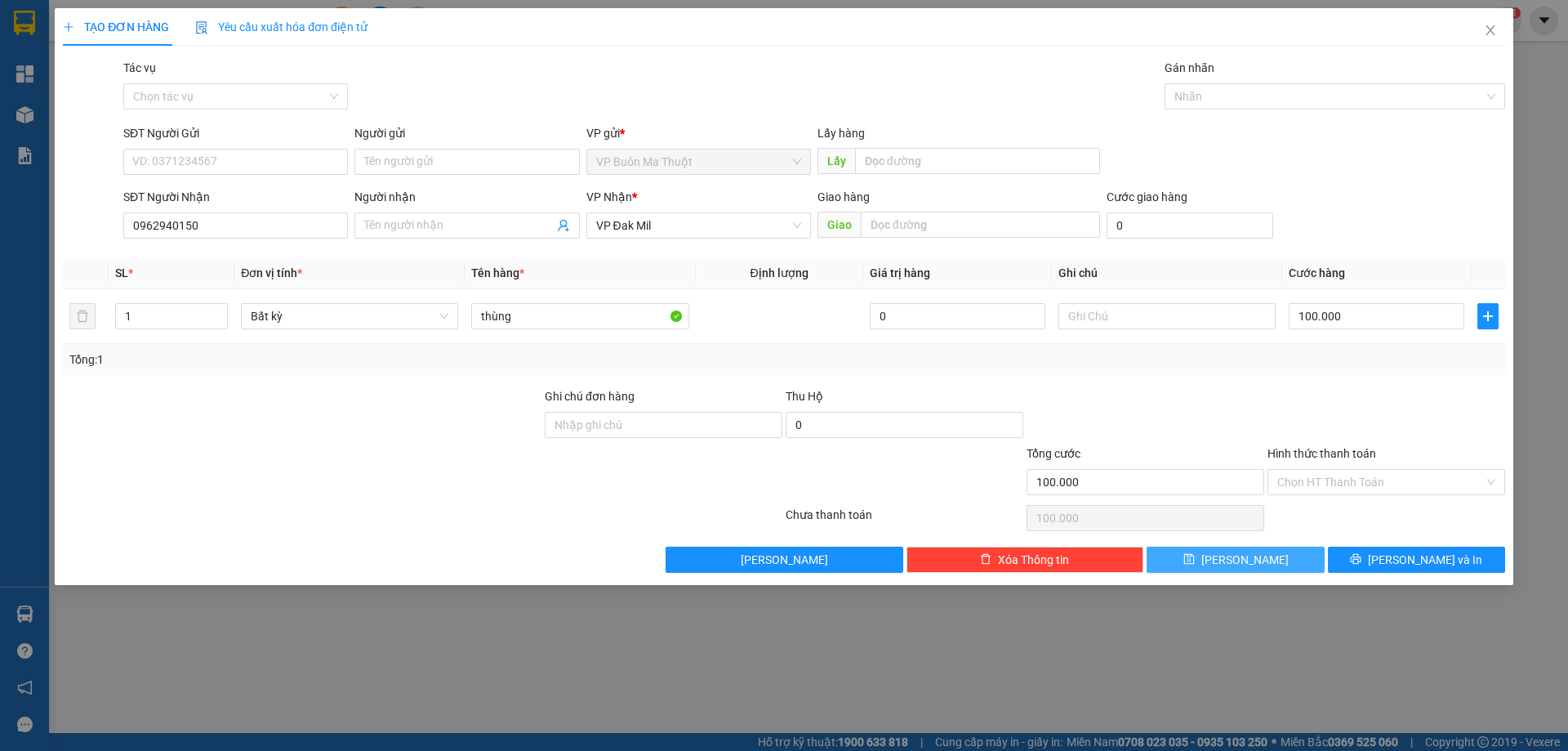
click at [1294, 558] on button "[PERSON_NAME]" at bounding box center [1235, 559] width 177 height 26
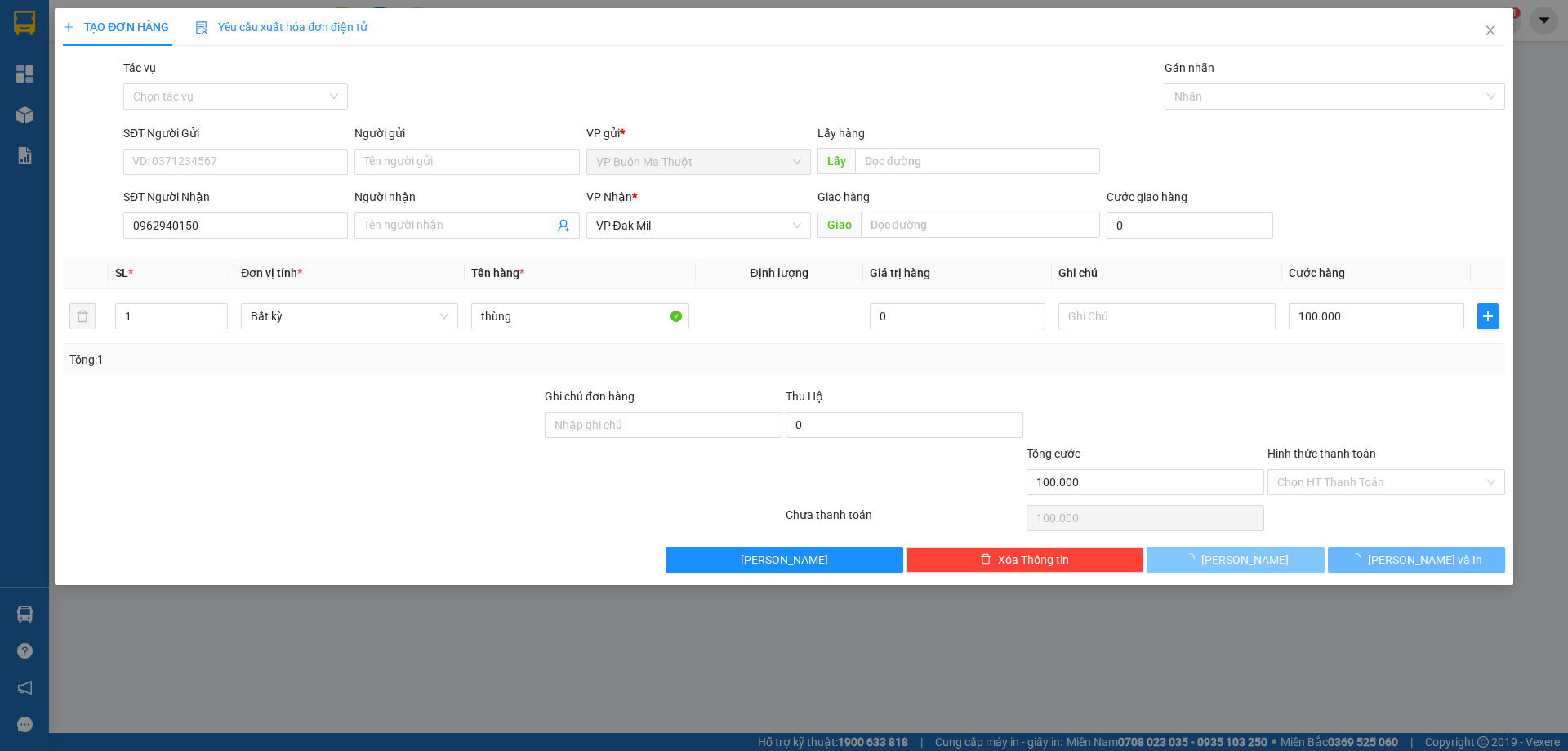
type input "0"
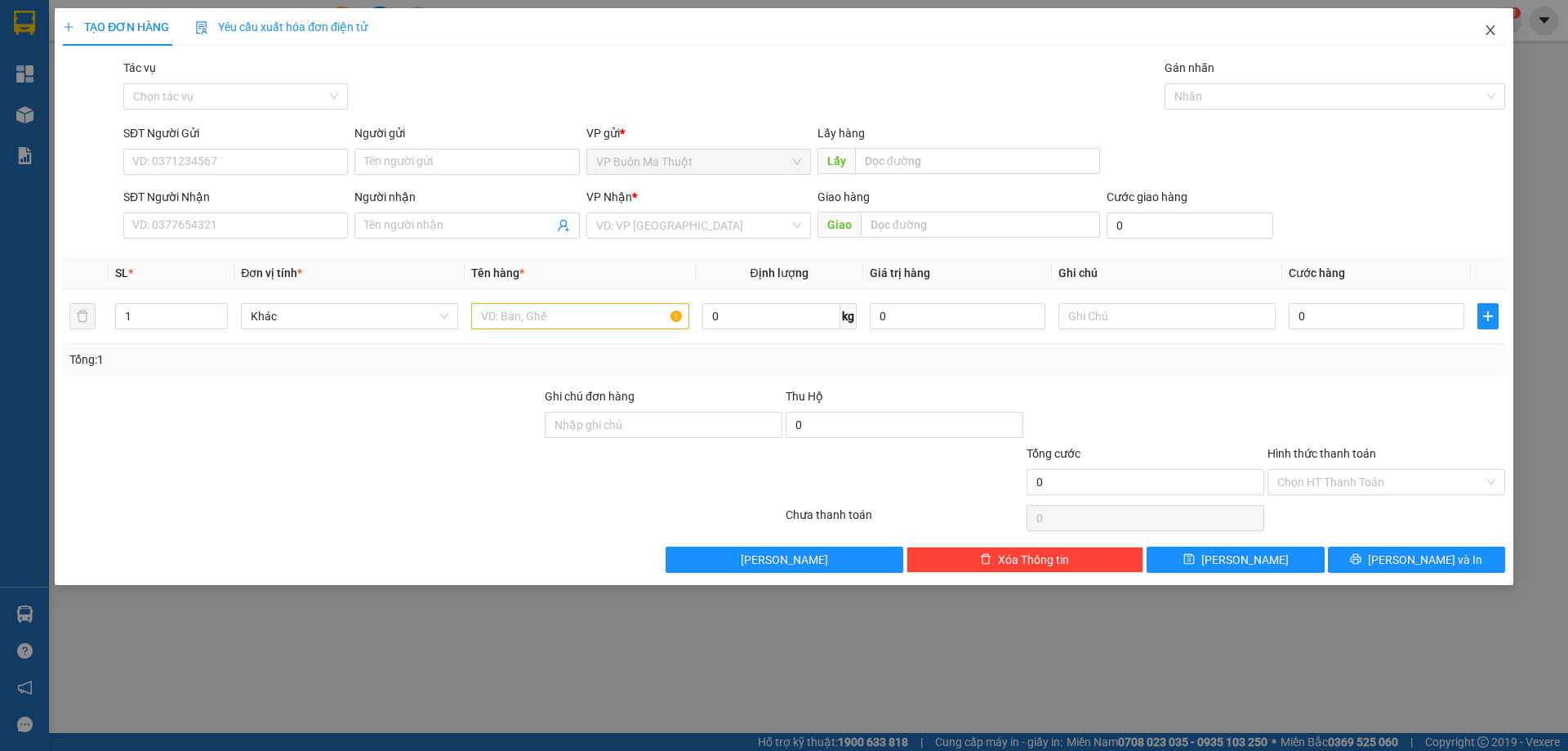
click at [1498, 33] on span "Close" at bounding box center [1491, 31] width 46 height 46
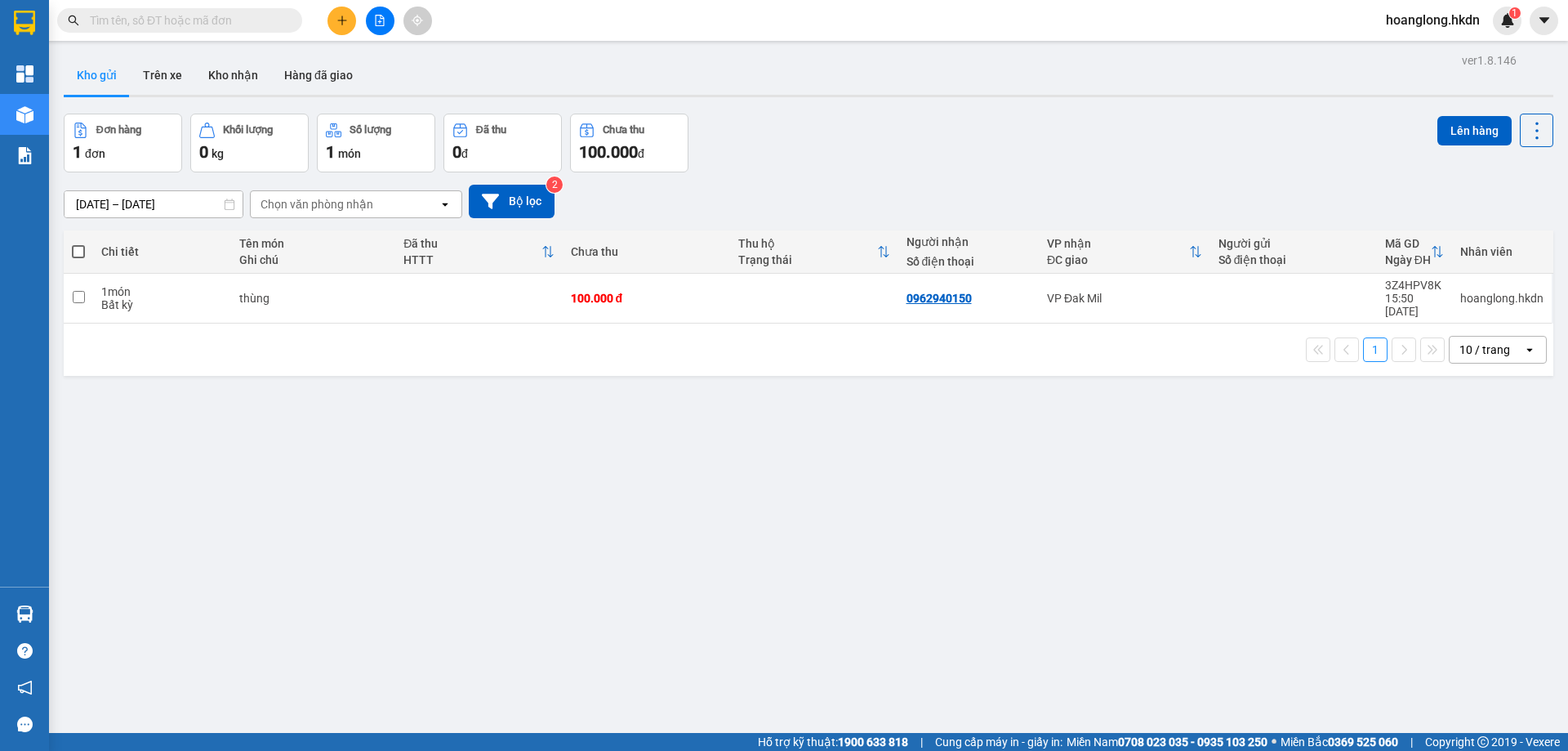
click at [192, 23] on input "text" at bounding box center [186, 20] width 192 height 18
click at [356, 24] on button at bounding box center [341, 20] width 28 height 28
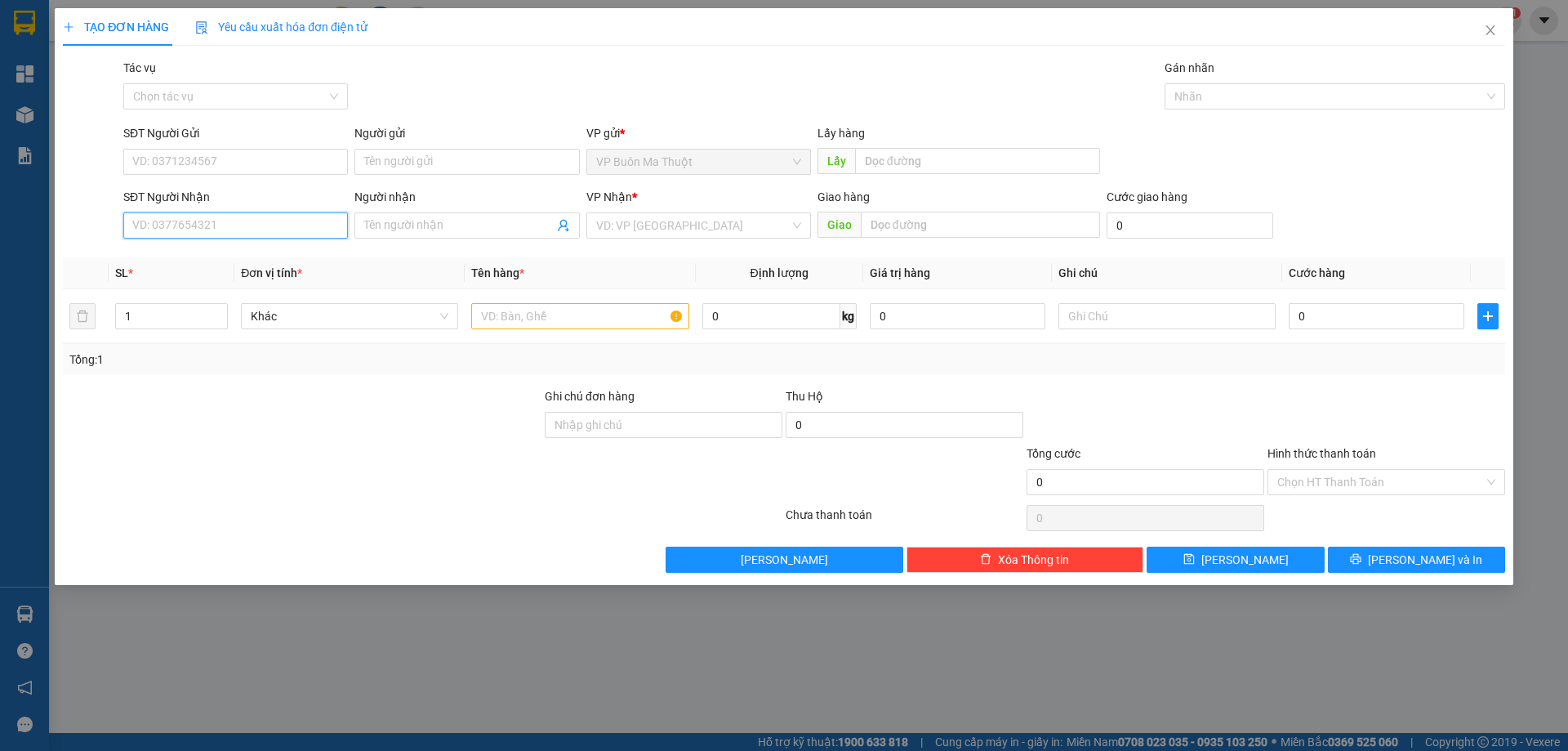
click at [268, 221] on input "SĐT Người Nhận" at bounding box center [236, 226] width 225 height 26
type input "0822471248"
click at [334, 257] on div "0822471248" at bounding box center [236, 258] width 205 height 18
type input "30.000"
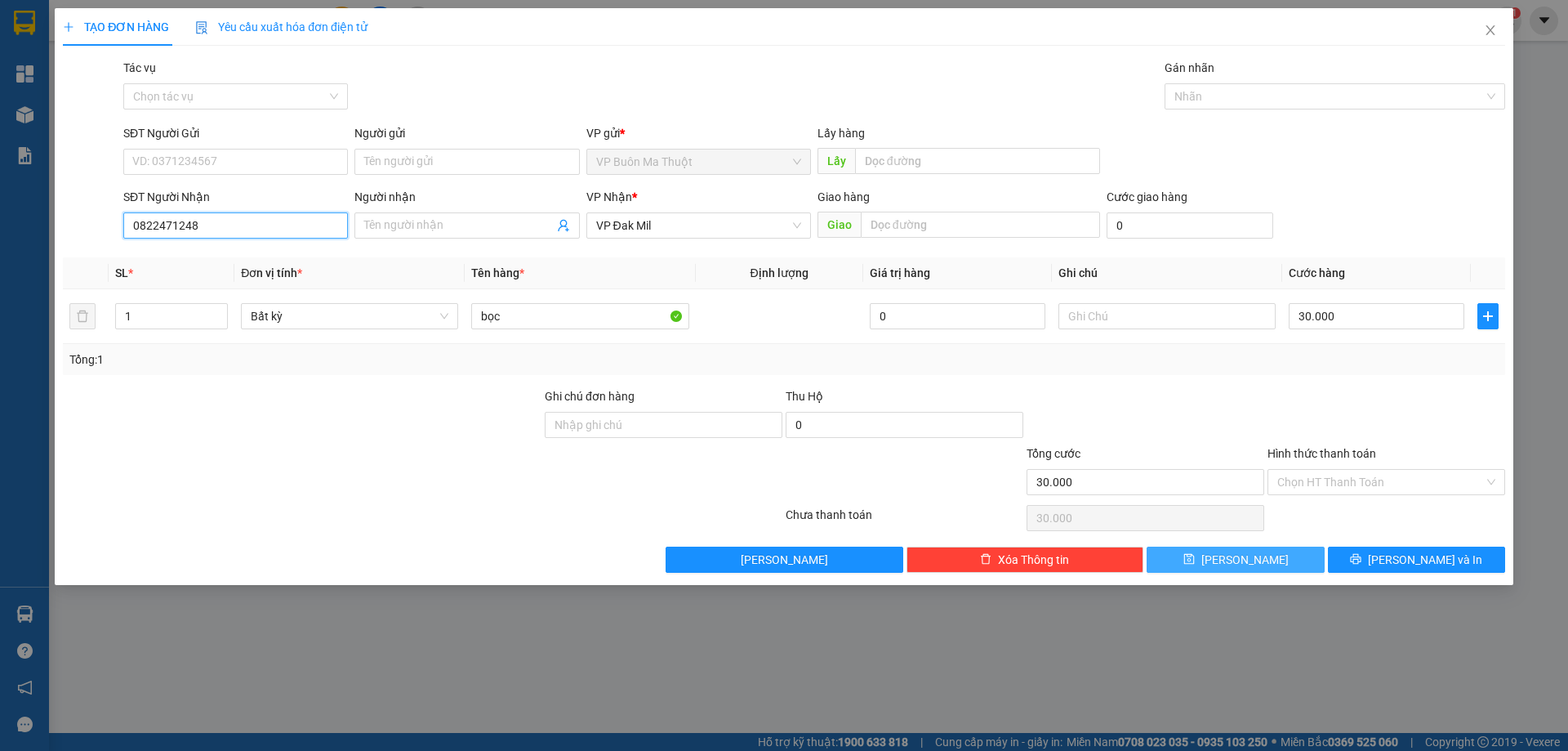
type input "0822471248"
click at [1194, 556] on icon "save" at bounding box center [1189, 559] width 11 height 11
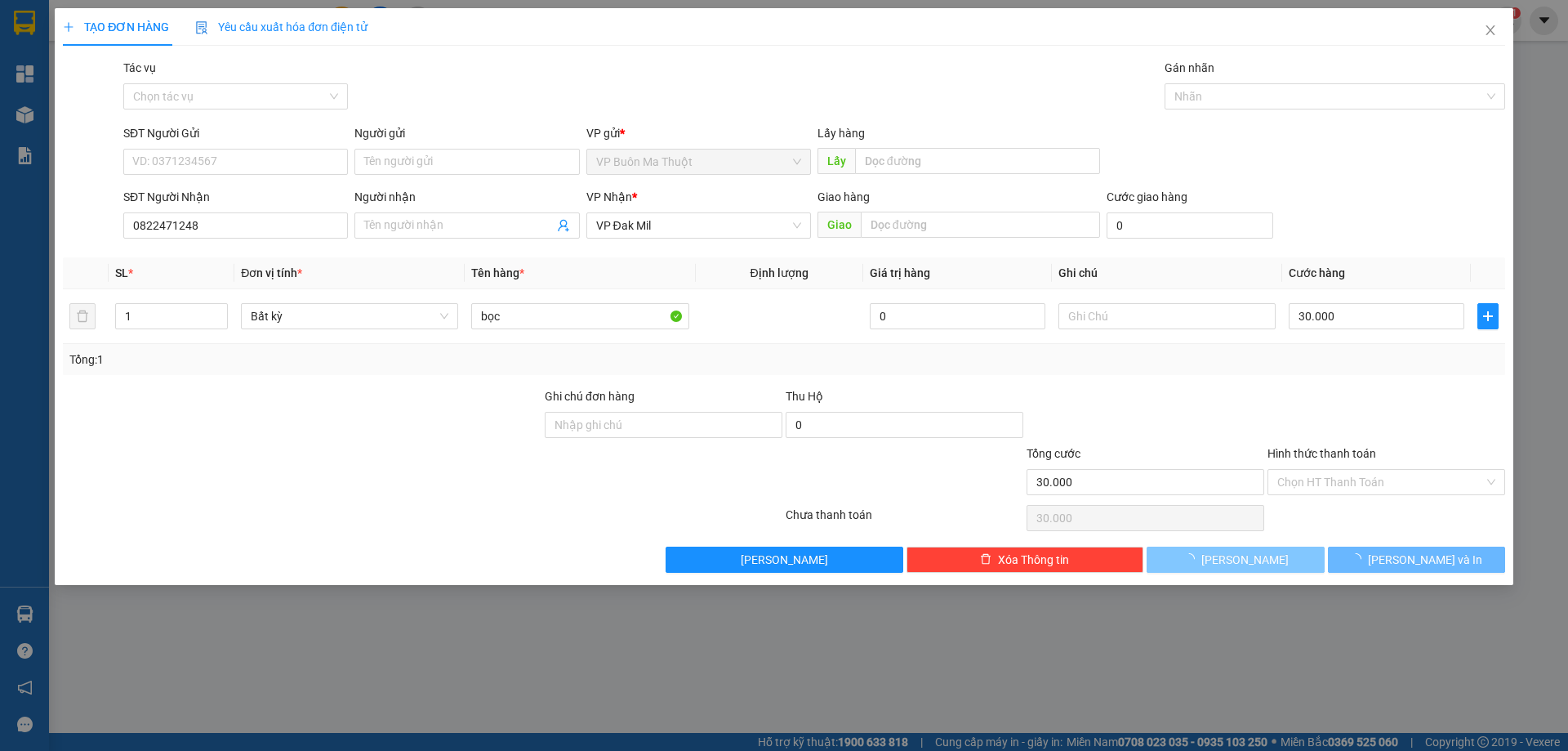
type input "0"
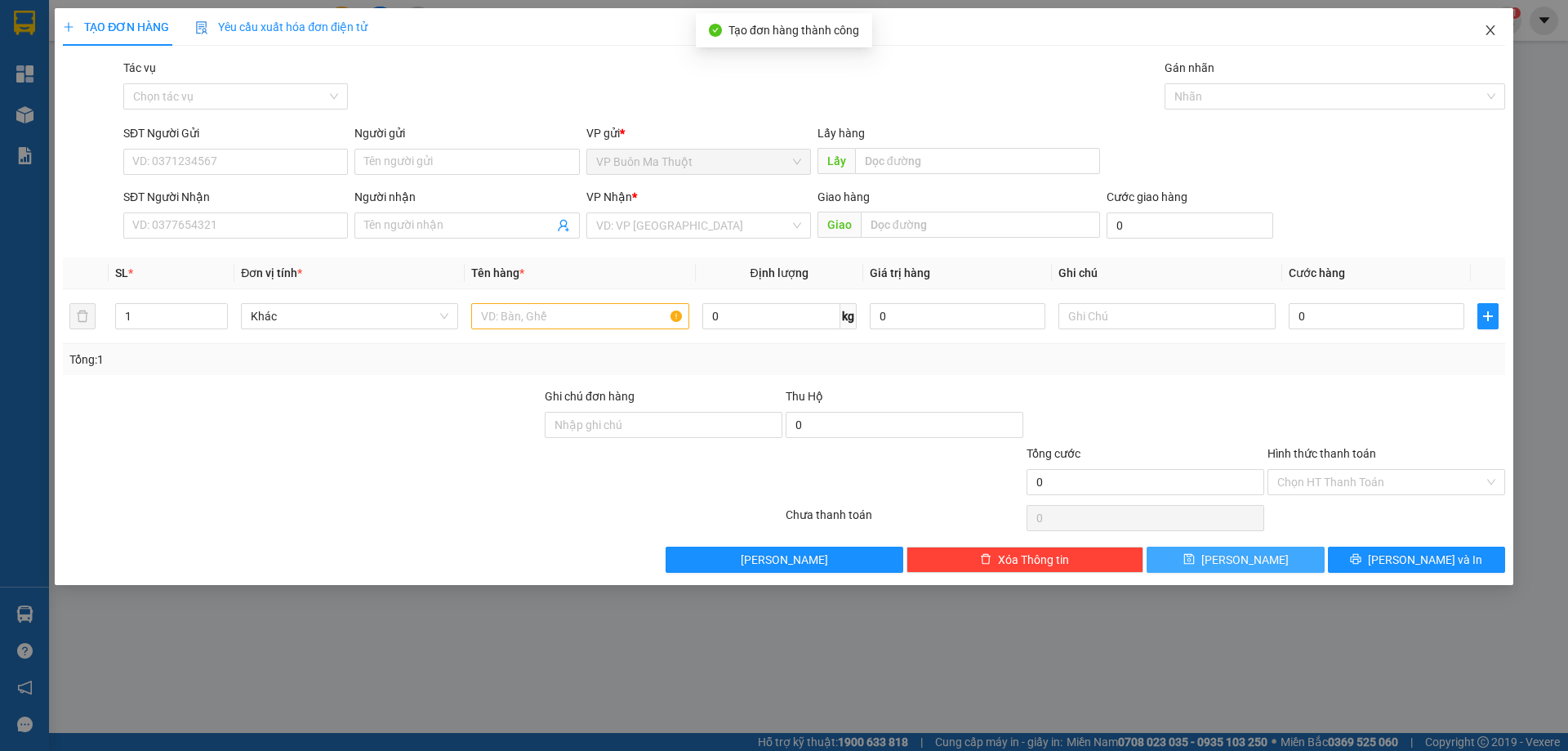
click at [1496, 36] on icon "close" at bounding box center [1490, 30] width 13 height 13
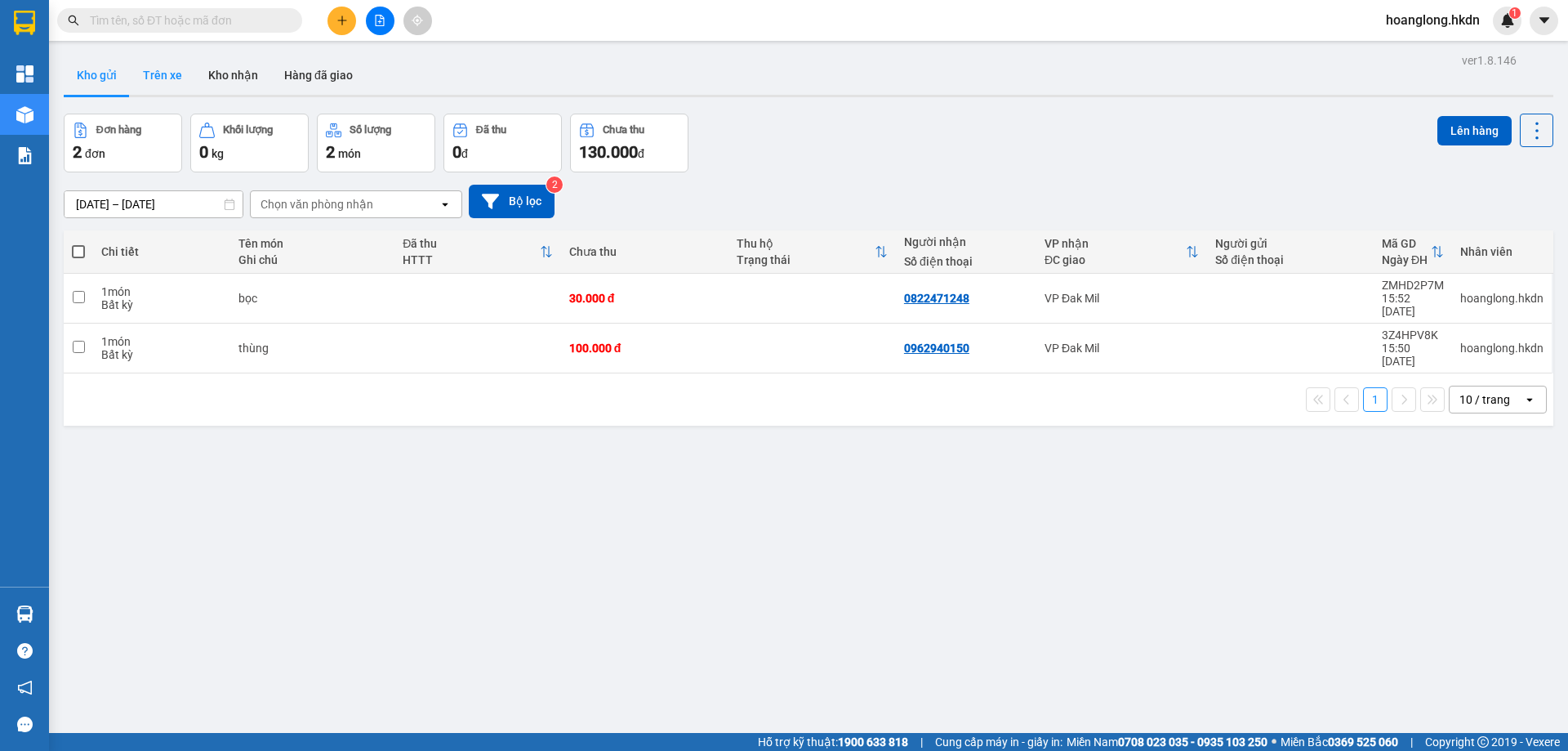
click at [173, 74] on button "Trên xe" at bounding box center [162, 75] width 65 height 39
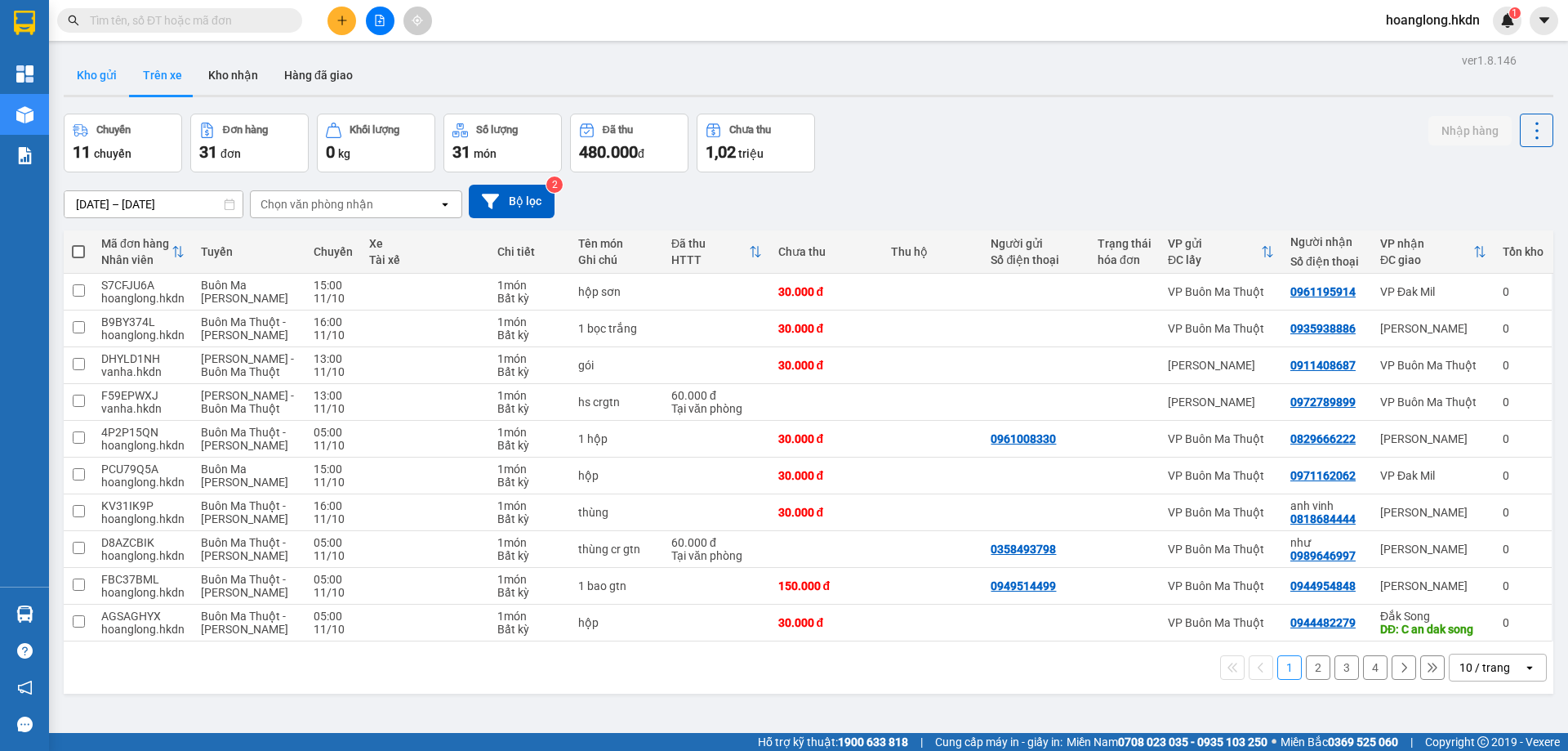
click at [114, 73] on button "Kho gửi" at bounding box center [96, 75] width 66 height 39
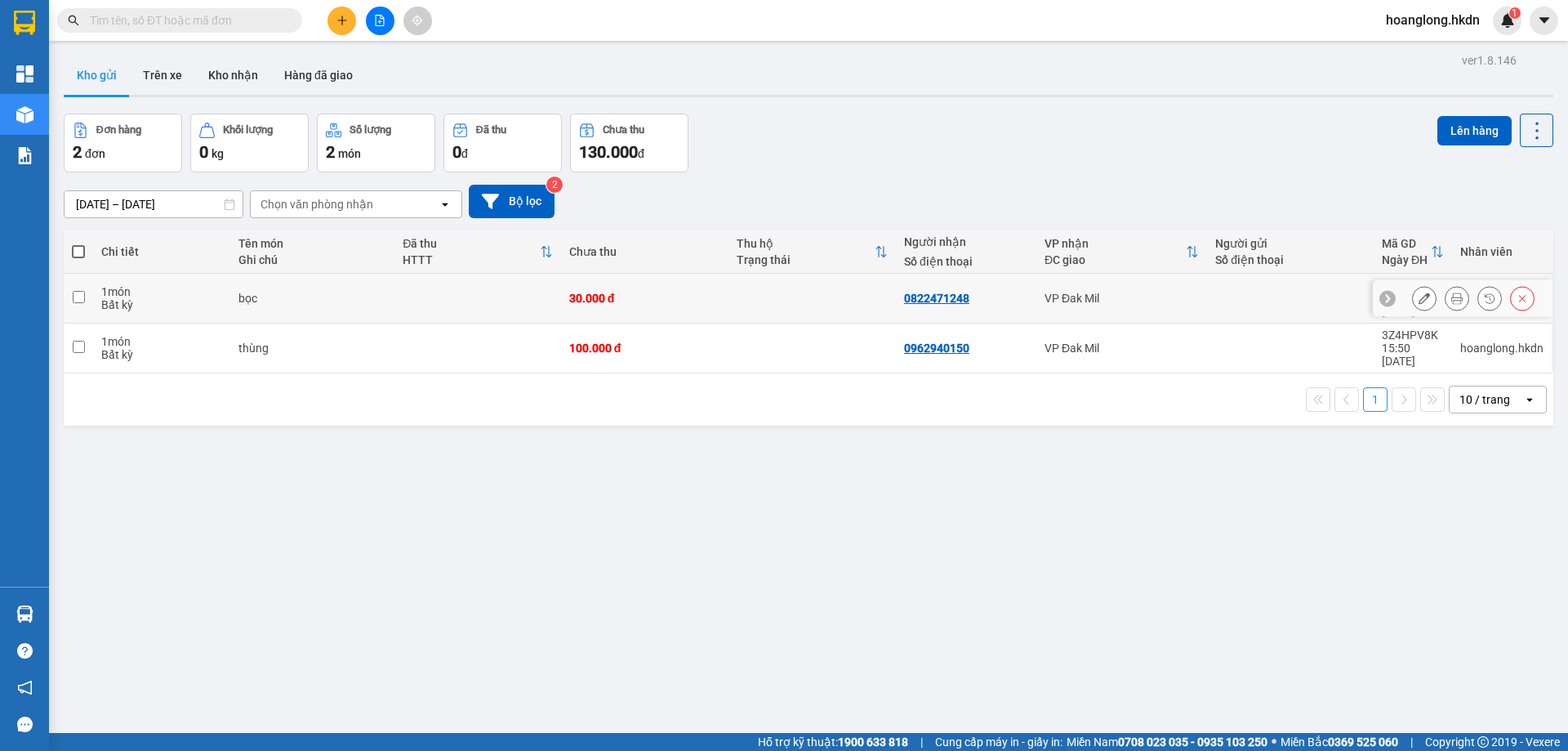
click at [831, 297] on td at bounding box center [813, 298] width 168 height 49
checkbox input "true"
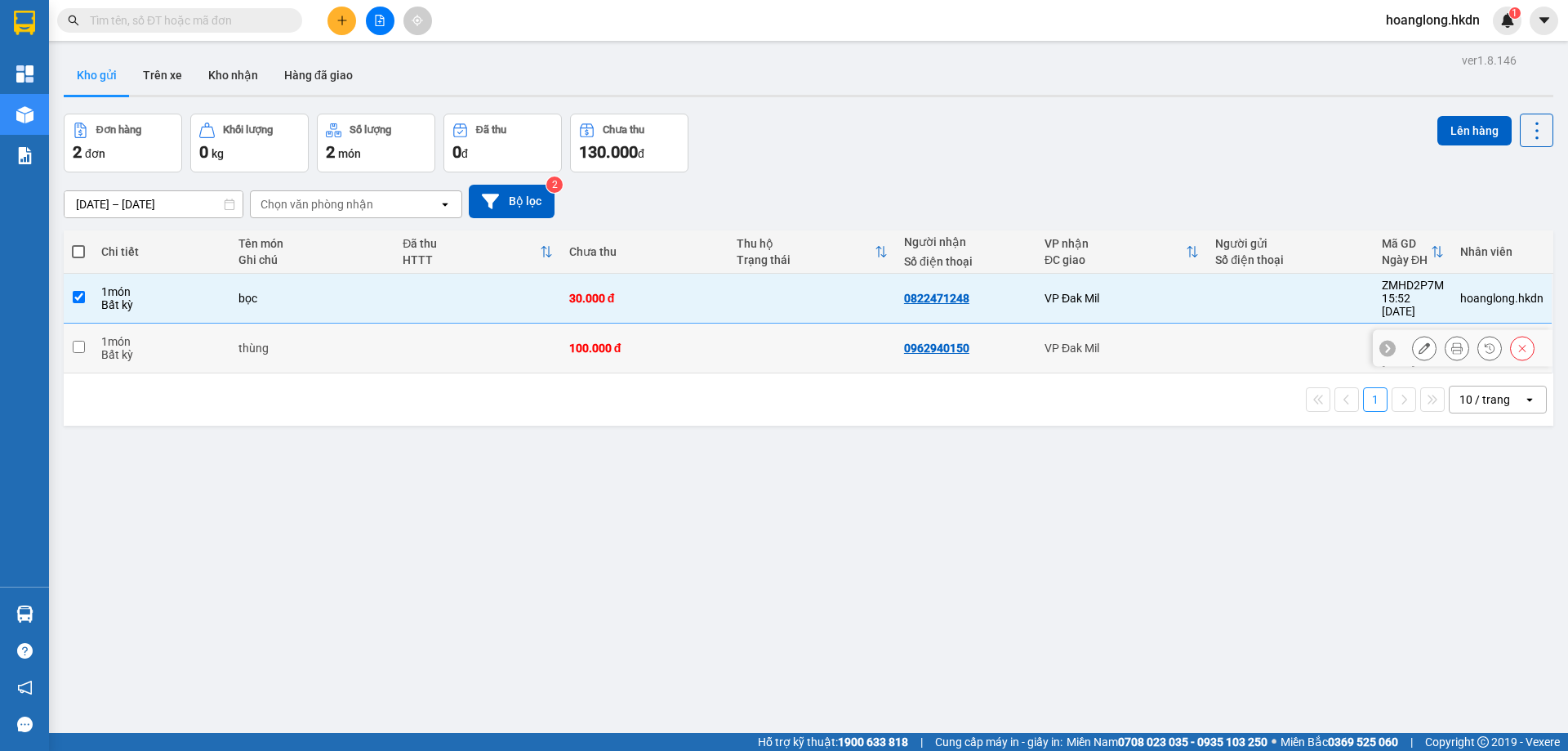
click at [826, 330] on td at bounding box center [813, 349] width 168 height 49
checkbox input "true"
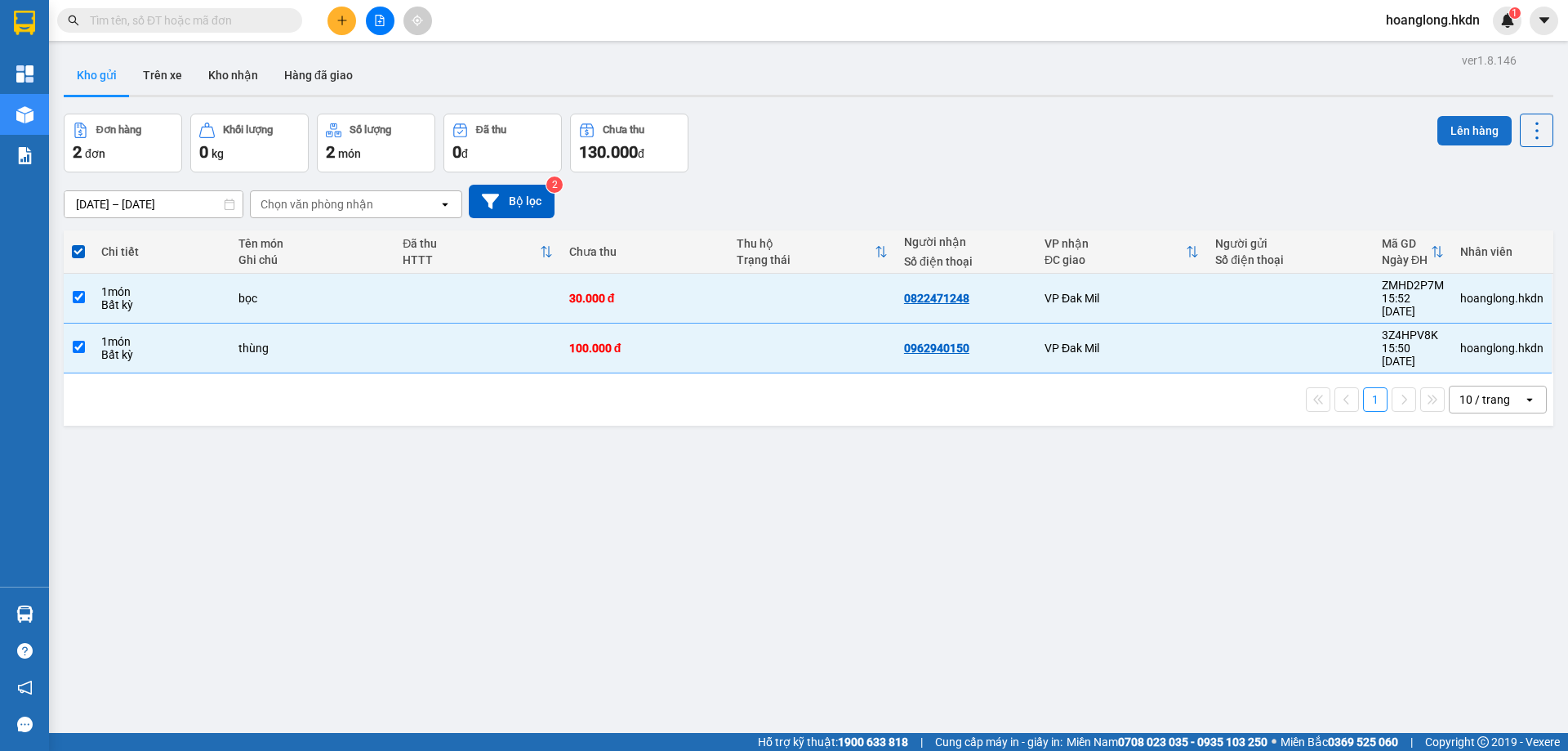
click at [1466, 131] on button "Lên hàng" at bounding box center [1474, 130] width 74 height 29
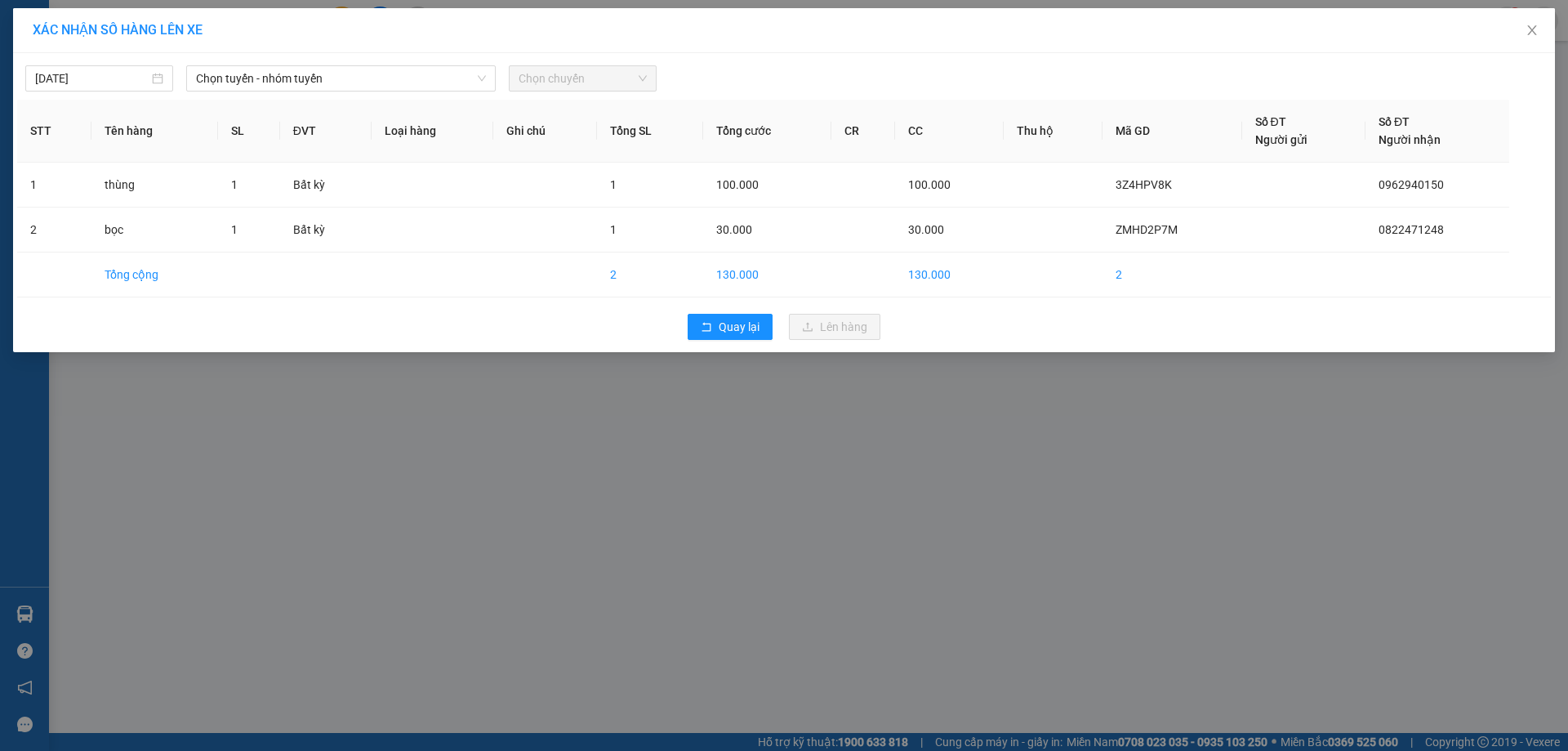
click at [629, 89] on span "Chọn chuyến" at bounding box center [582, 79] width 128 height 25
click at [330, 82] on span "Chọn tuyến - nhóm tuyến" at bounding box center [341, 79] width 290 height 25
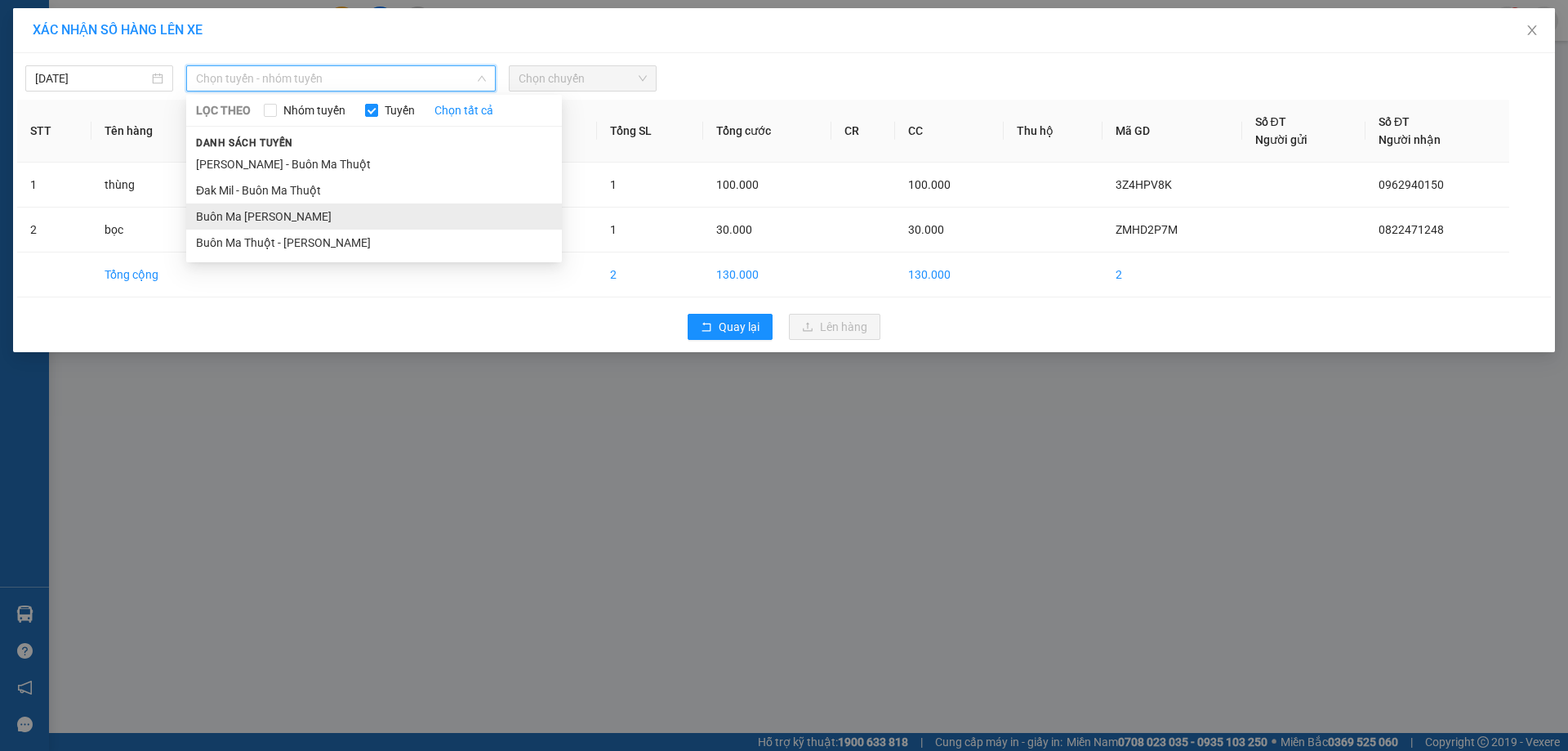
click at [349, 215] on li "Buôn Ma [PERSON_NAME]" at bounding box center [374, 217] width 376 height 26
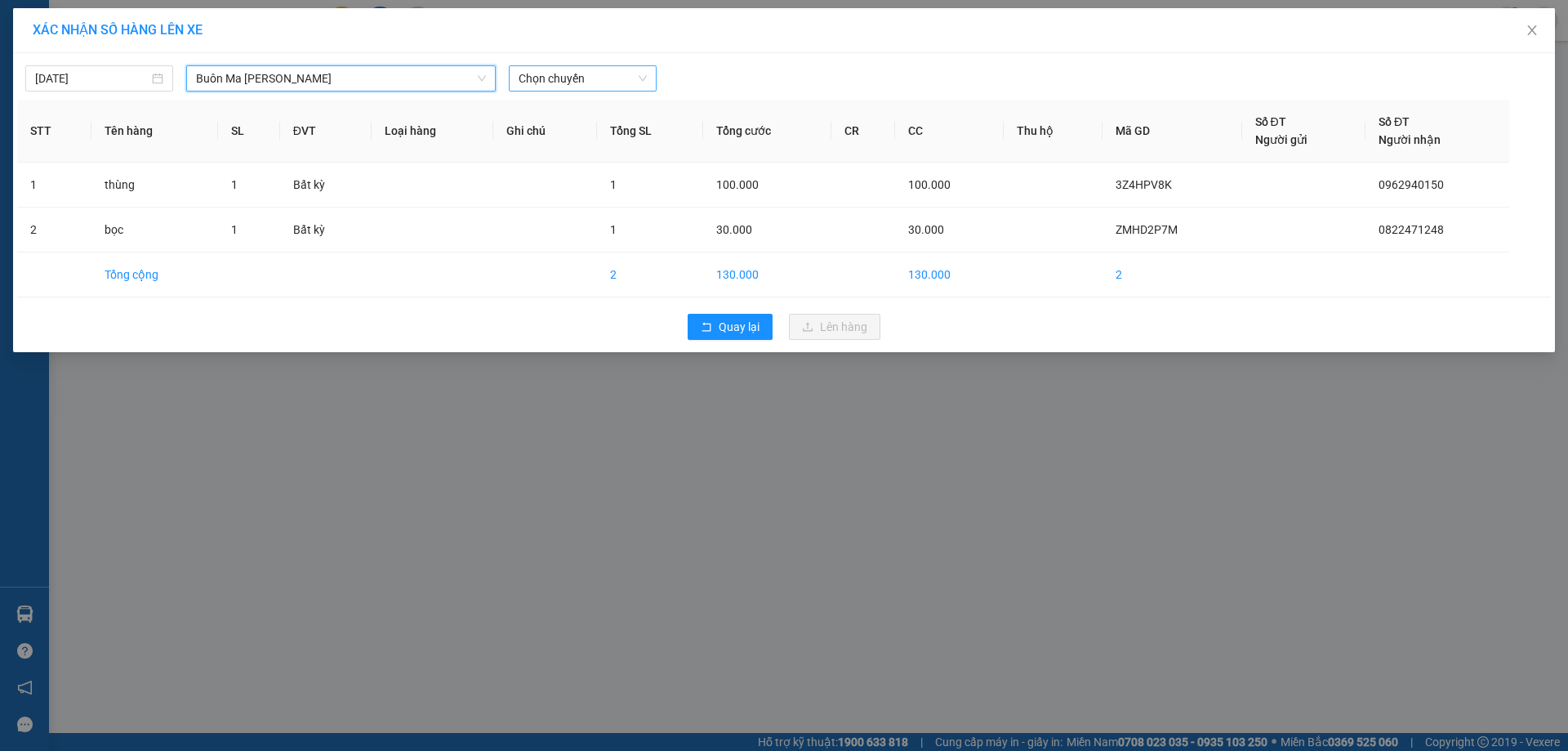
click at [626, 83] on span "Chọn chuyến" at bounding box center [582, 79] width 128 height 25
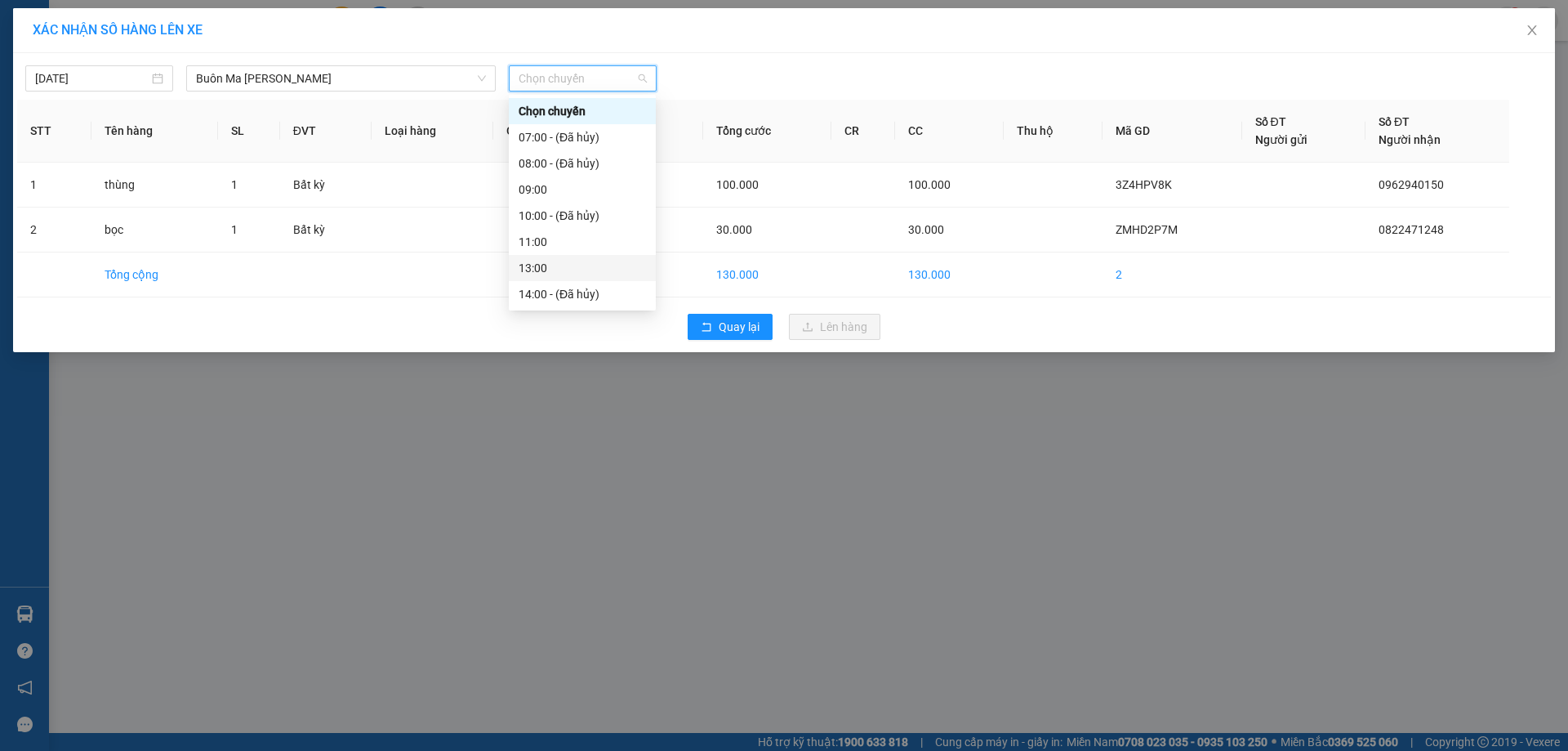
scroll to position [131, 0]
click at [604, 266] on div "17:00" at bounding box center [582, 267] width 127 height 18
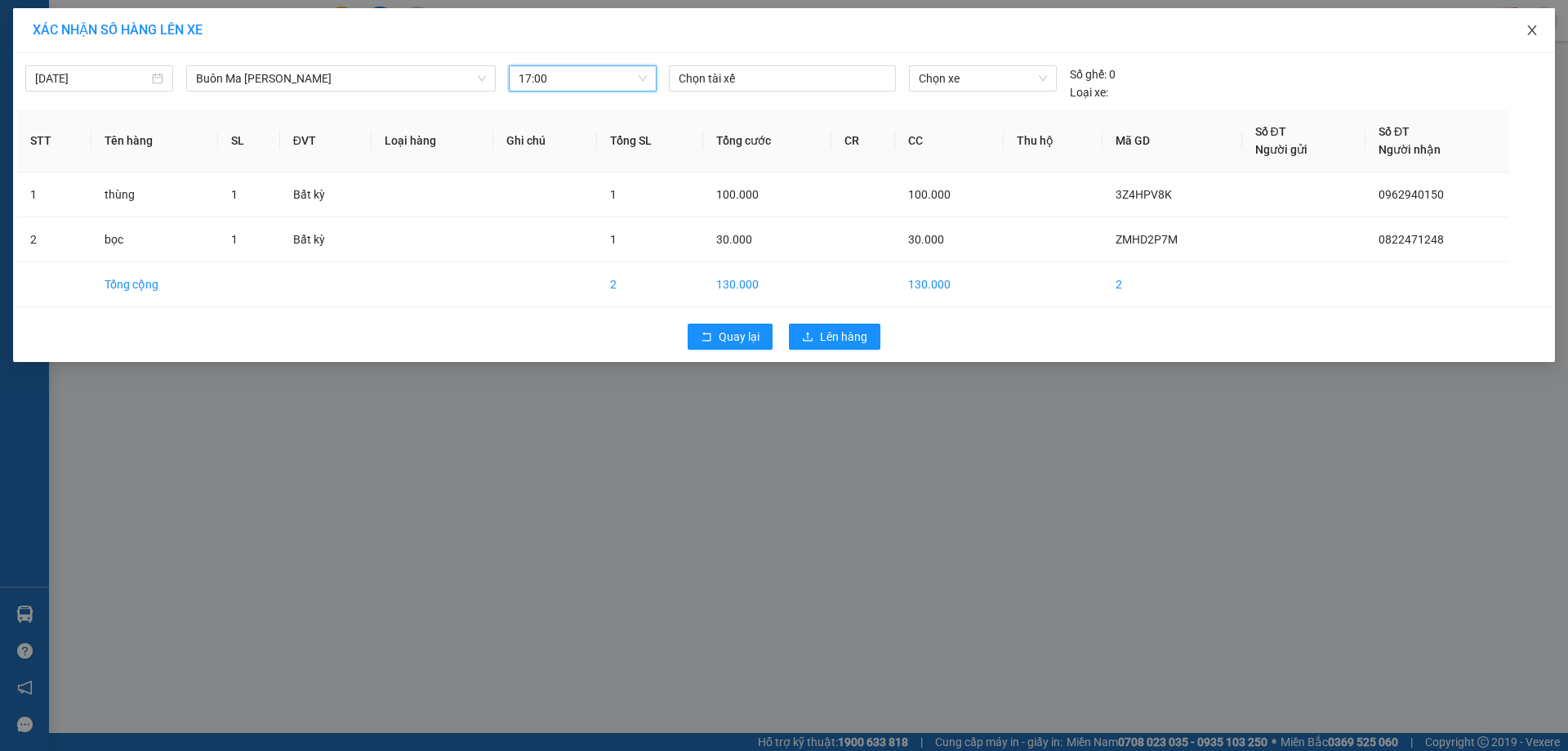
click at [1534, 30] on icon "close" at bounding box center [1532, 30] width 13 height 13
